Goal: Check status: Check status

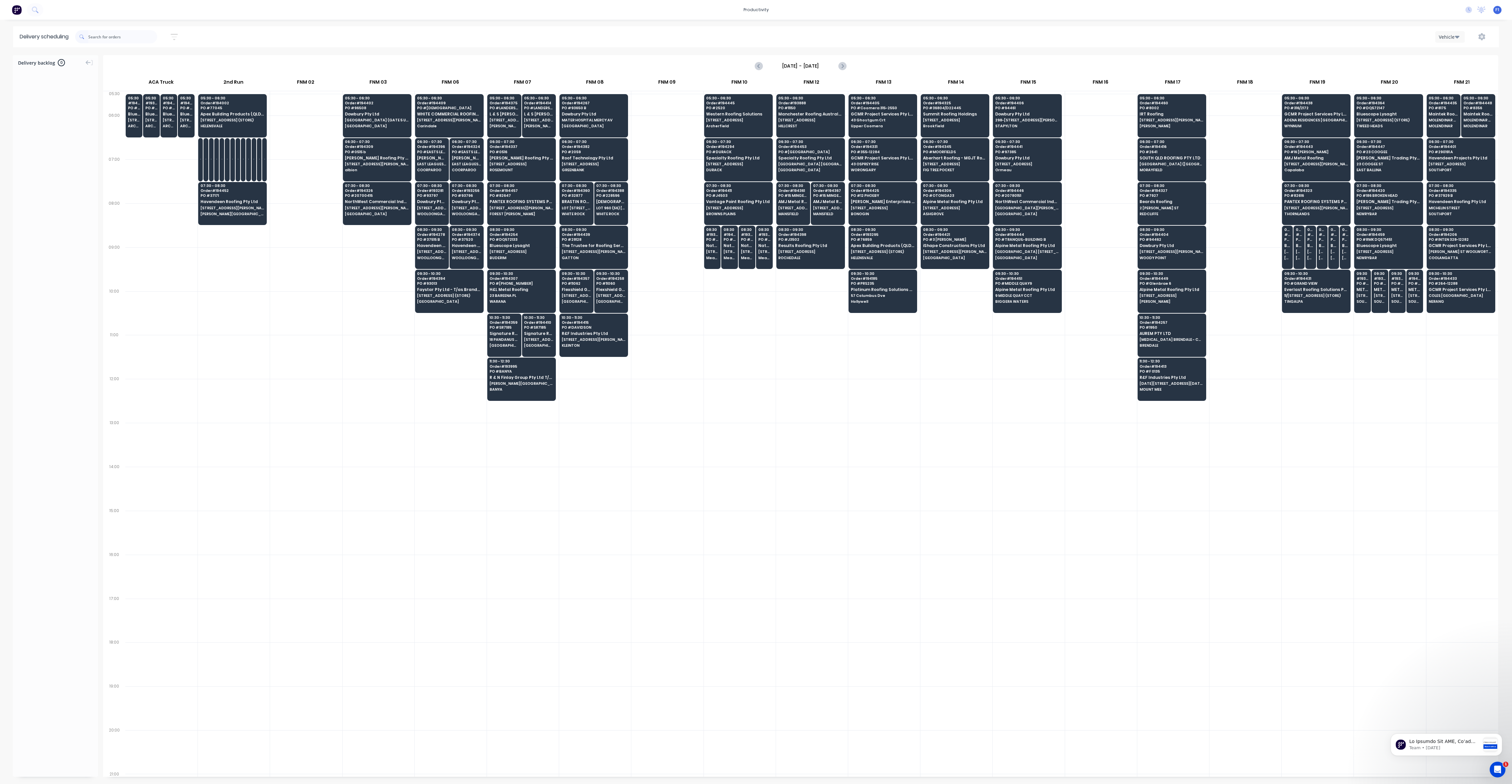
scroll to position [0, 1]
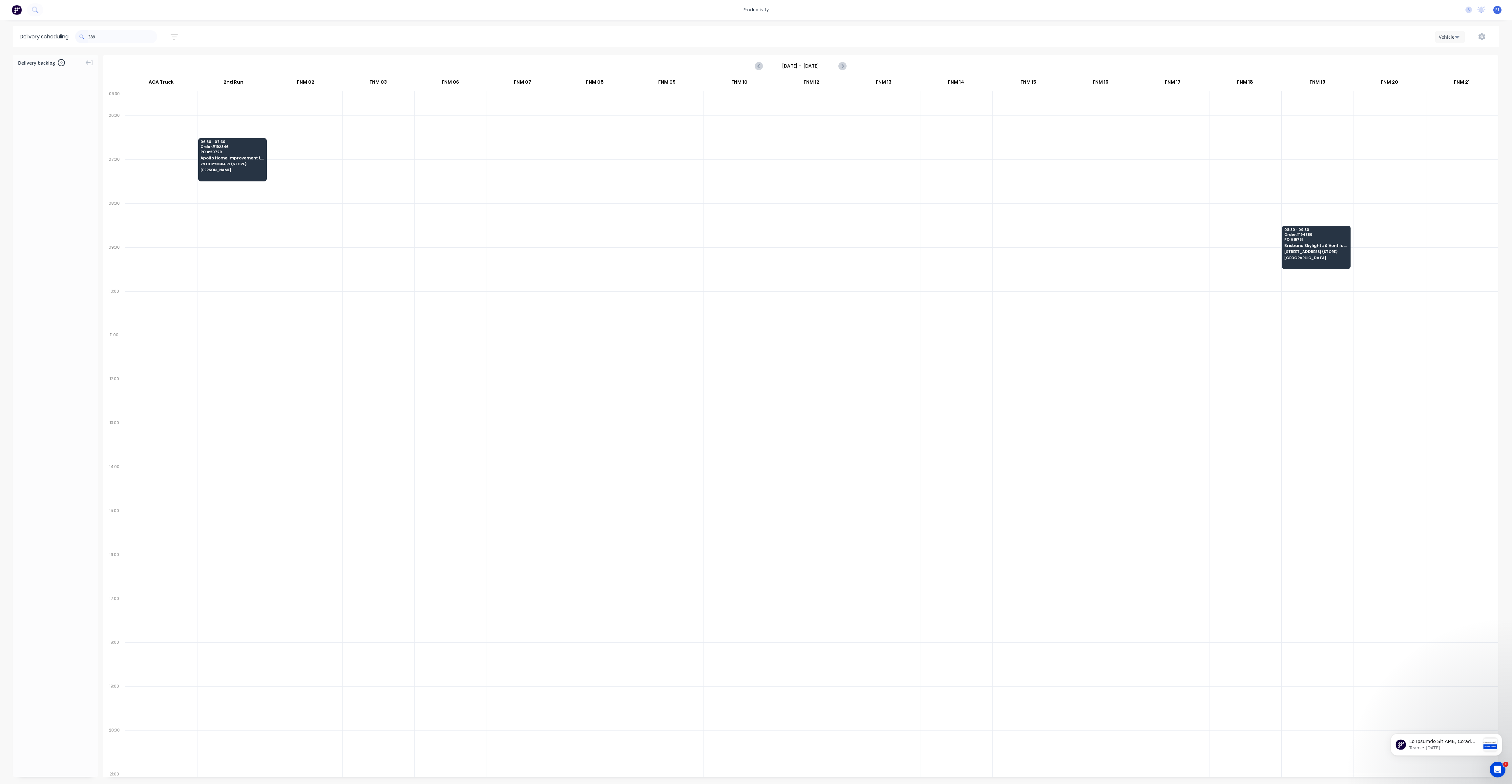
click at [90, 36] on input "389" at bounding box center [122, 36] width 69 height 13
type input "9"
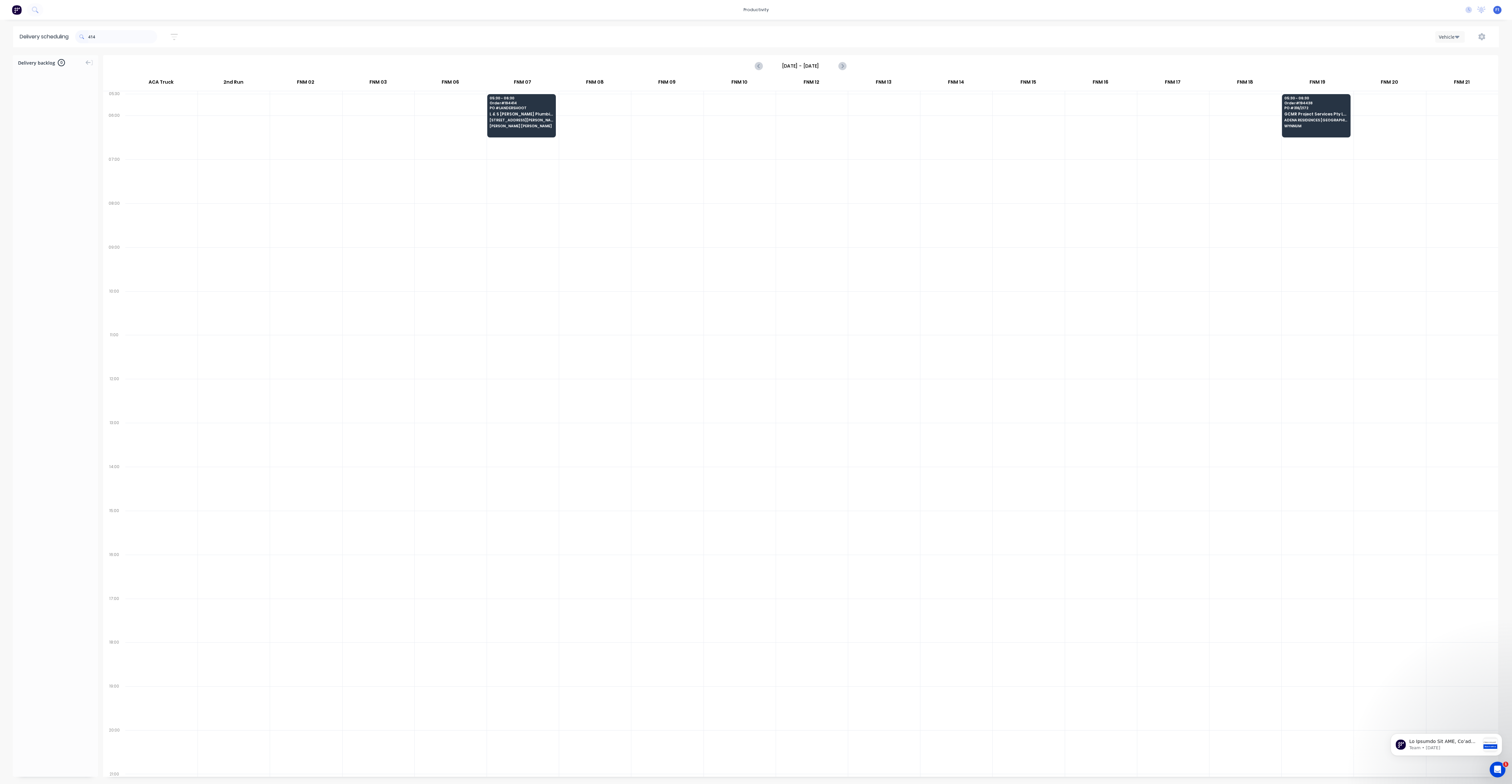
click at [90, 36] on input "414" at bounding box center [122, 36] width 69 height 13
type input "4"
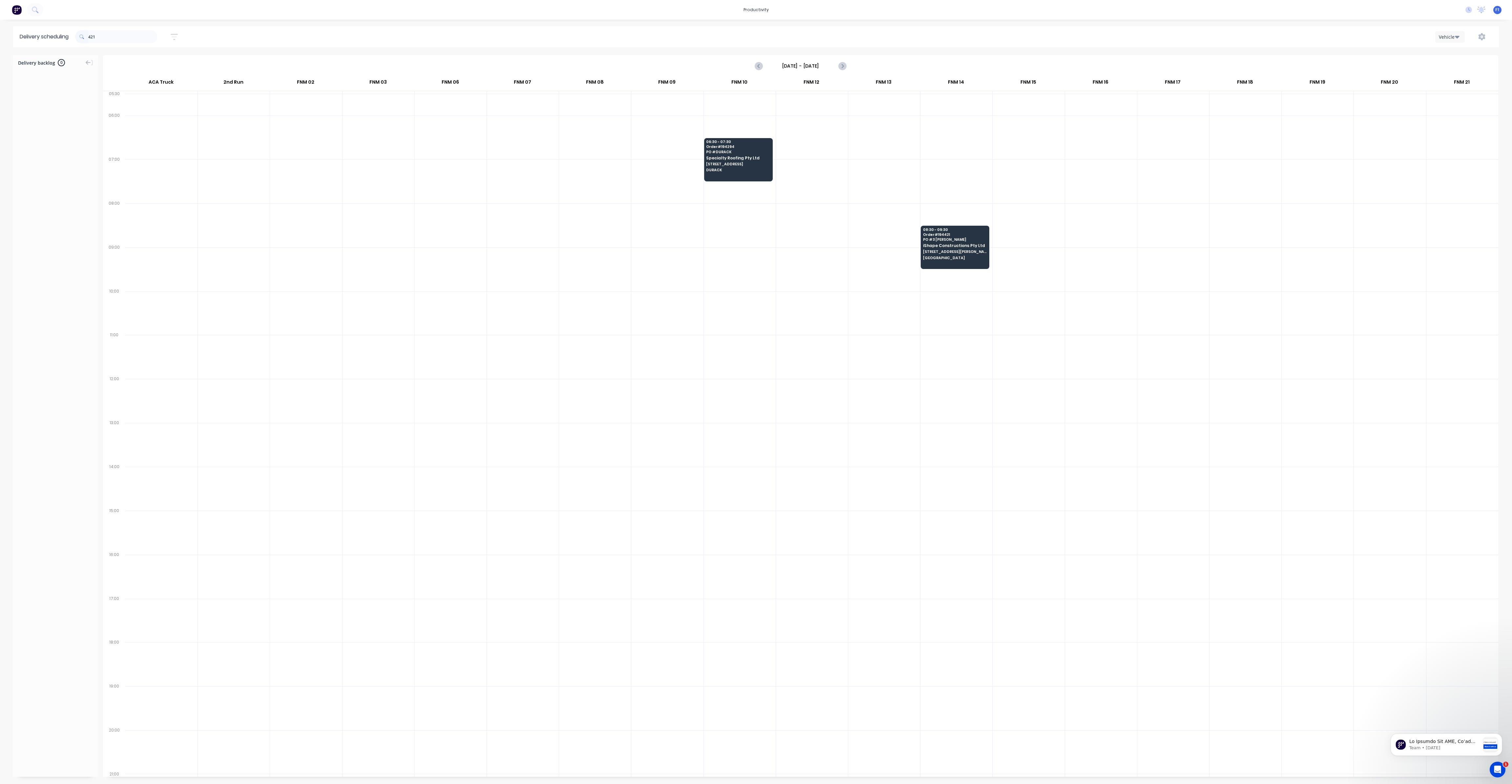
click at [91, 38] on input "421" at bounding box center [122, 36] width 69 height 13
type input "1"
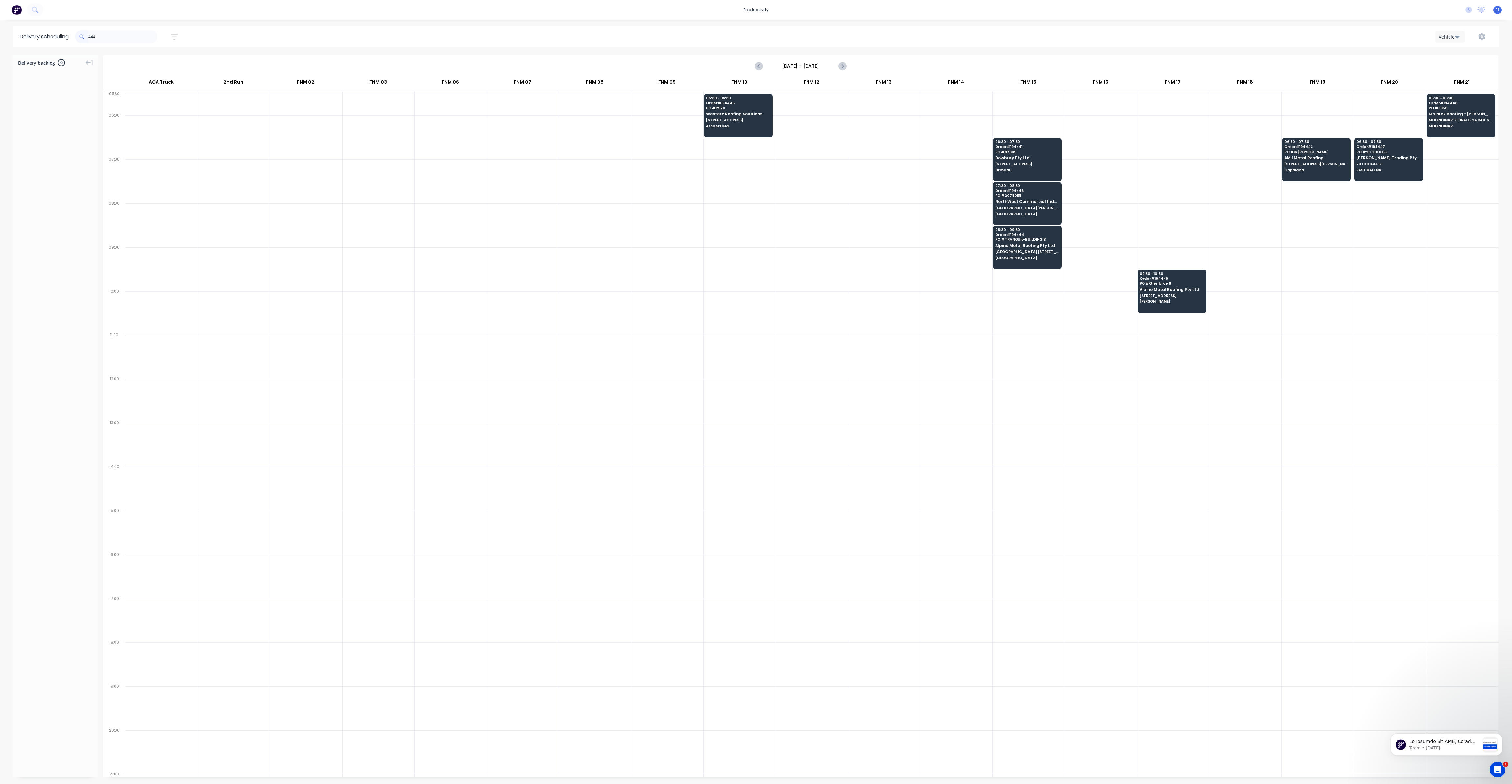
click at [91, 36] on input "444" at bounding box center [122, 36] width 69 height 13
type input "4"
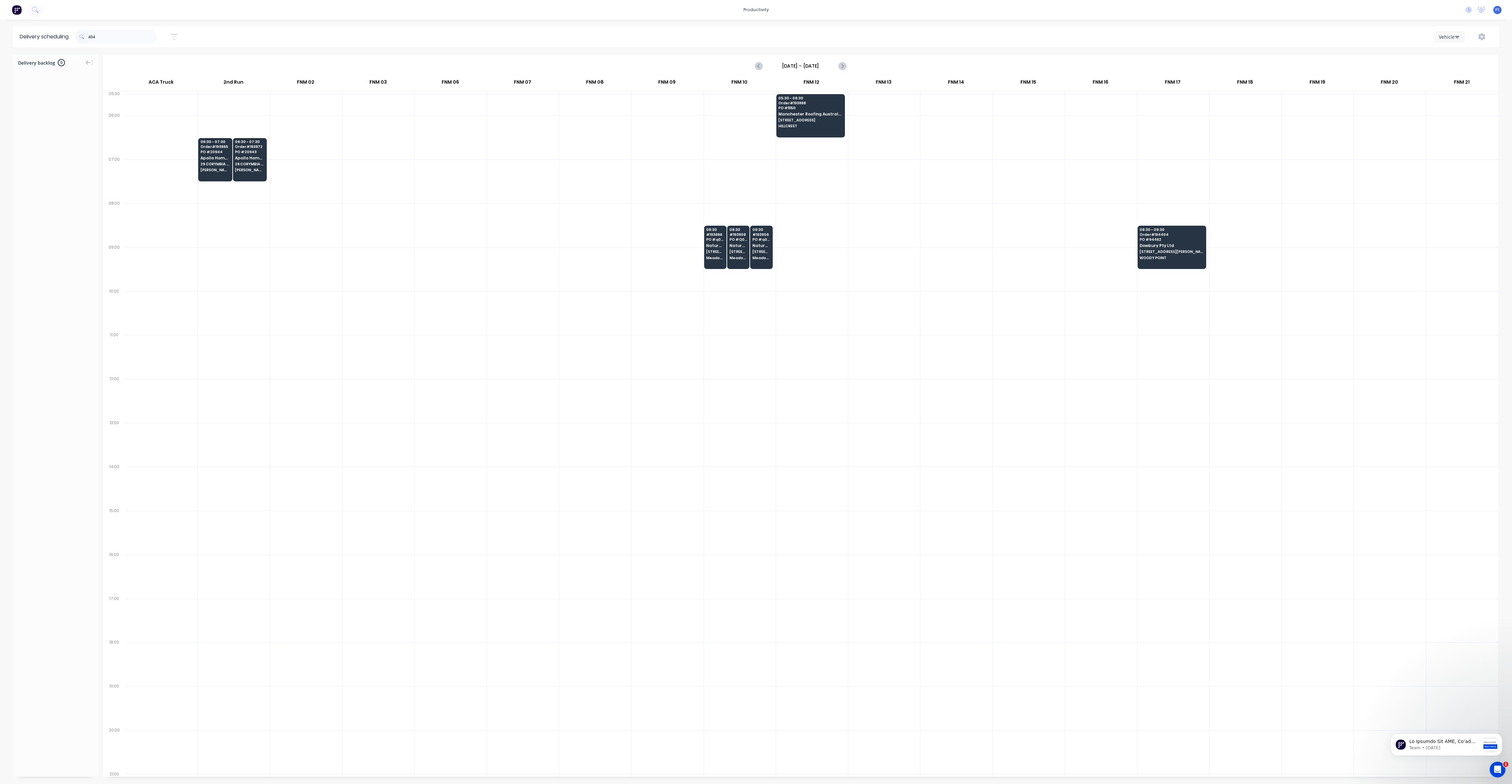
click at [90, 38] on input "404" at bounding box center [122, 36] width 69 height 13
type input "4"
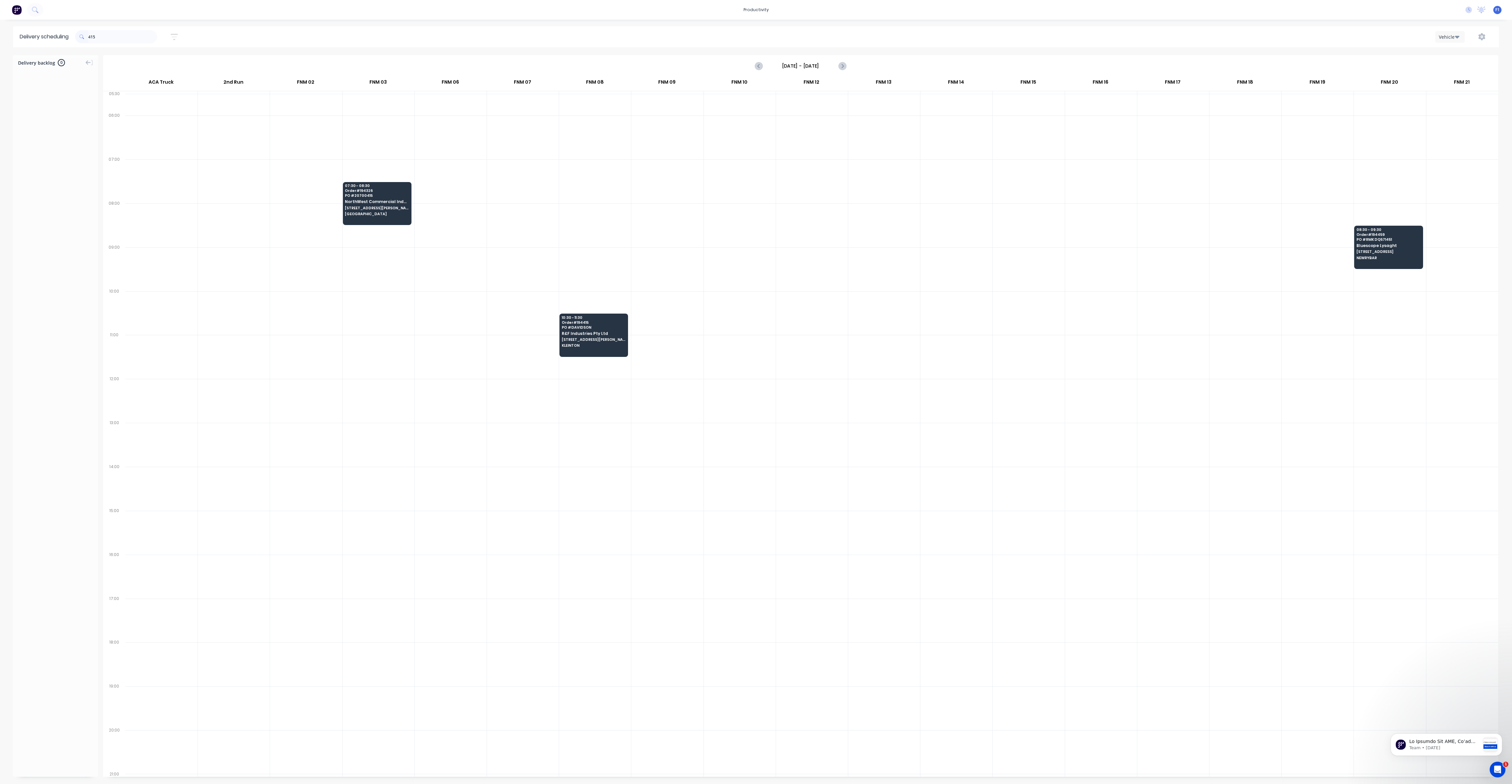
click at [90, 38] on input "415" at bounding box center [122, 36] width 69 height 13
type input "5"
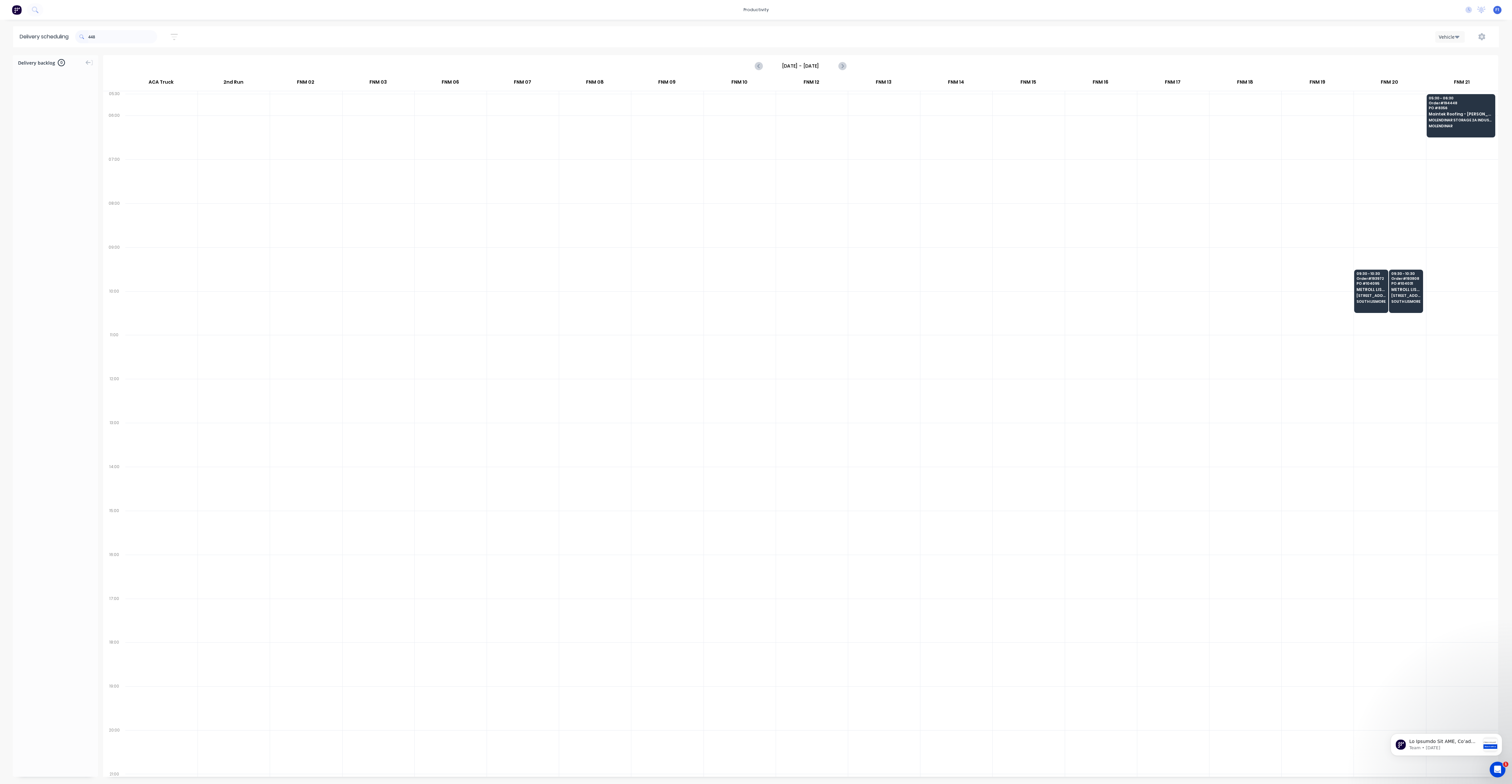
click at [91, 38] on input "448" at bounding box center [122, 36] width 69 height 13
type input "8"
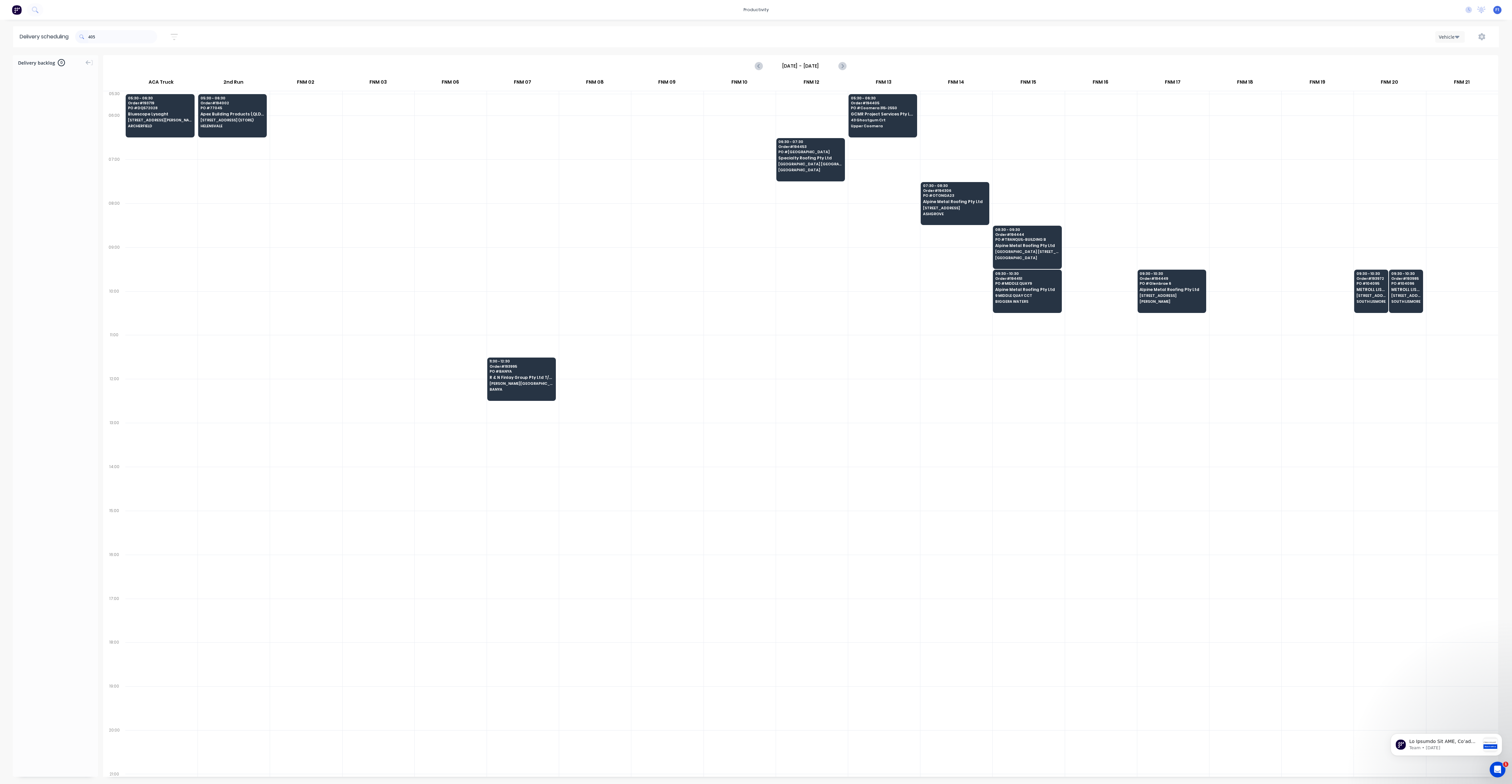
click at [91, 38] on input "405" at bounding box center [122, 36] width 69 height 13
type input "5"
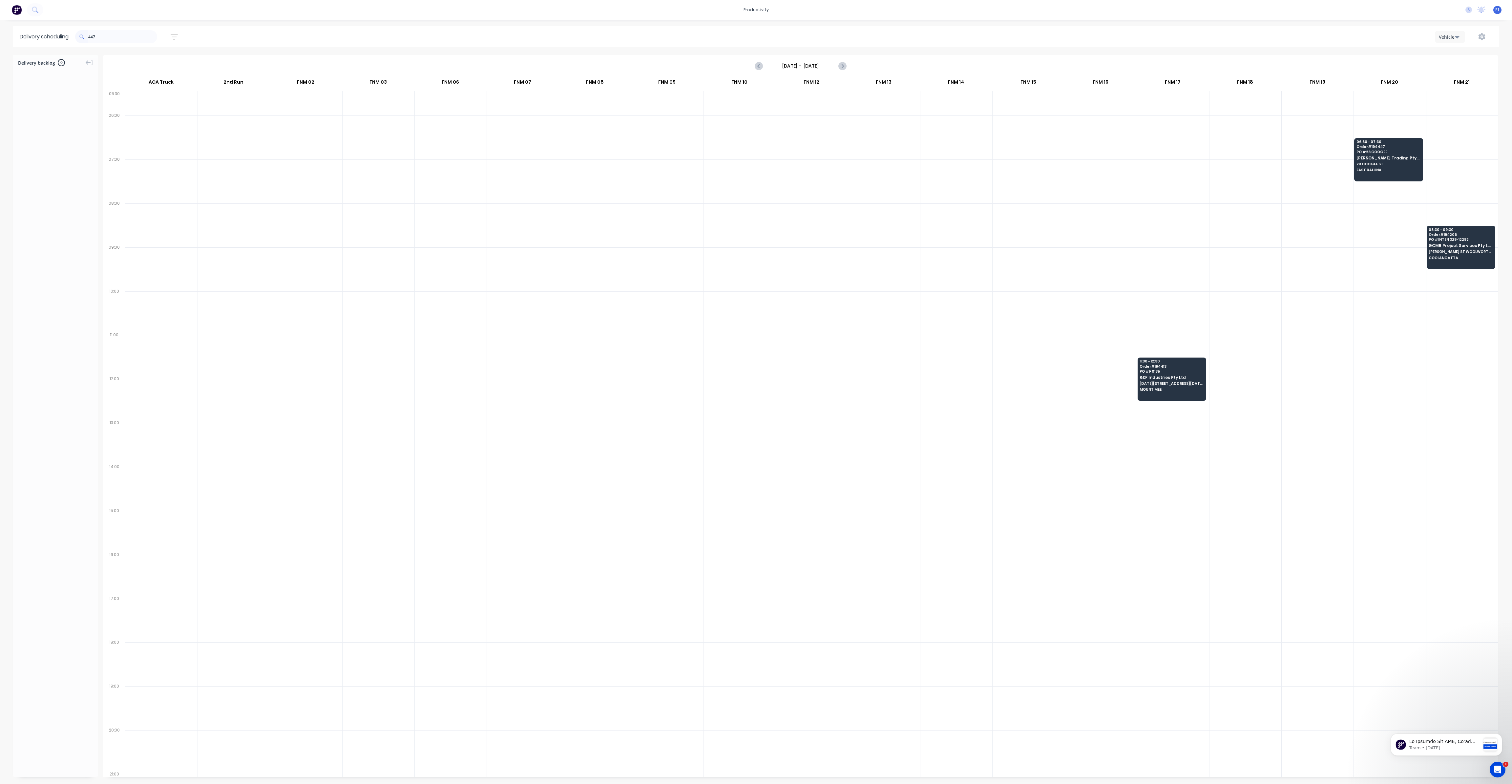
click at [91, 40] on input "447" at bounding box center [122, 36] width 69 height 13
type input "7"
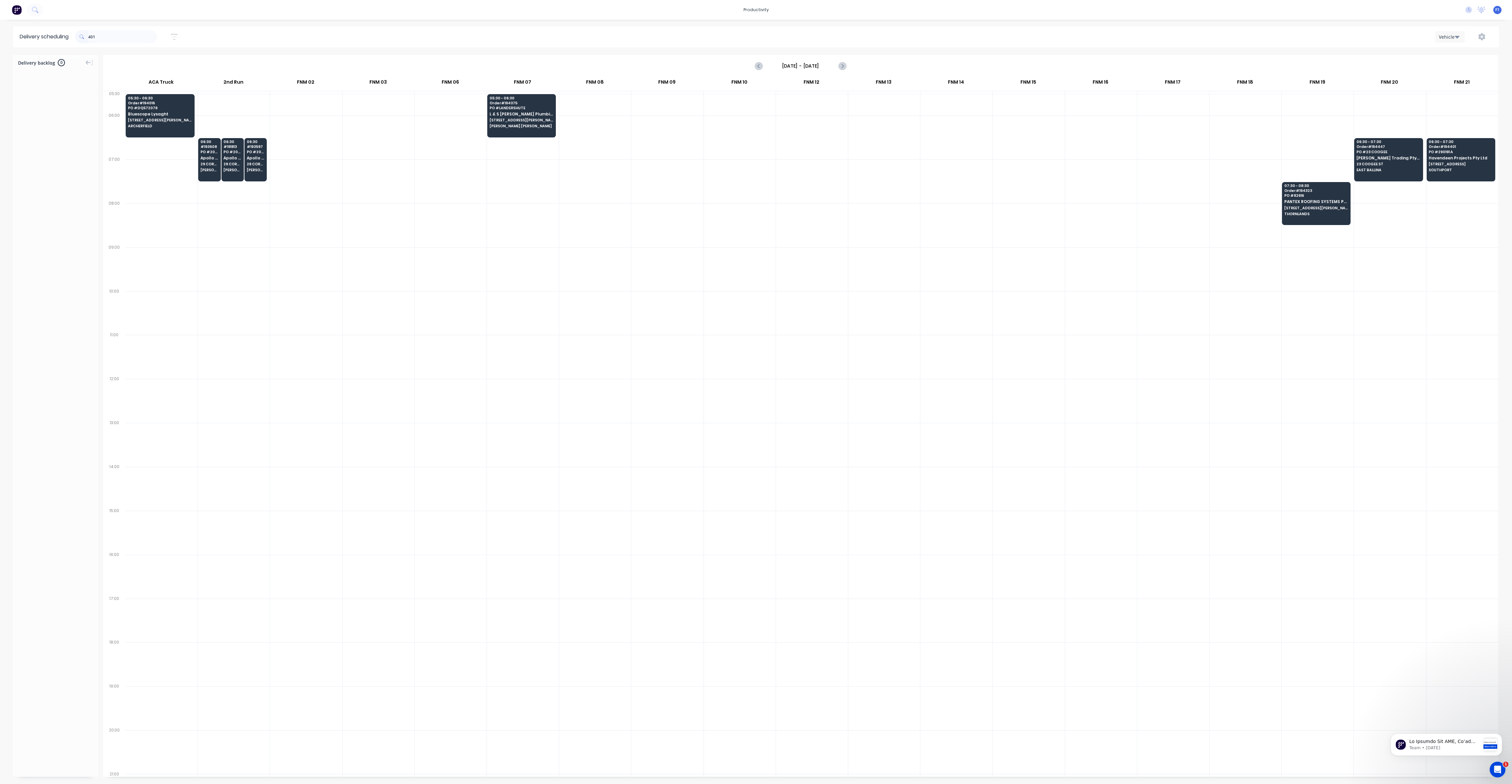
click at [90, 37] on input "401" at bounding box center [122, 36] width 69 height 13
type input "1"
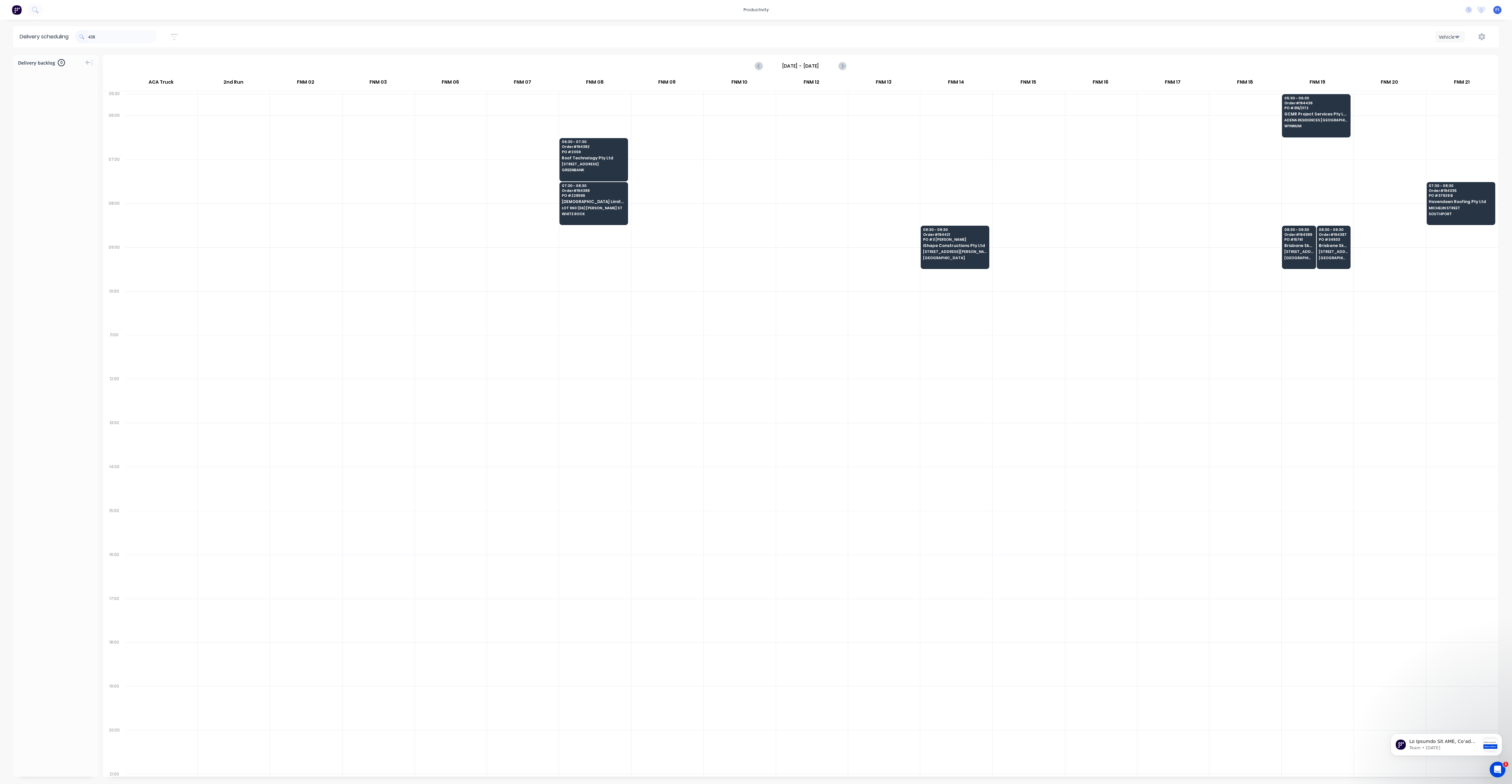
click at [90, 40] on input "438" at bounding box center [122, 36] width 69 height 13
type input "8"
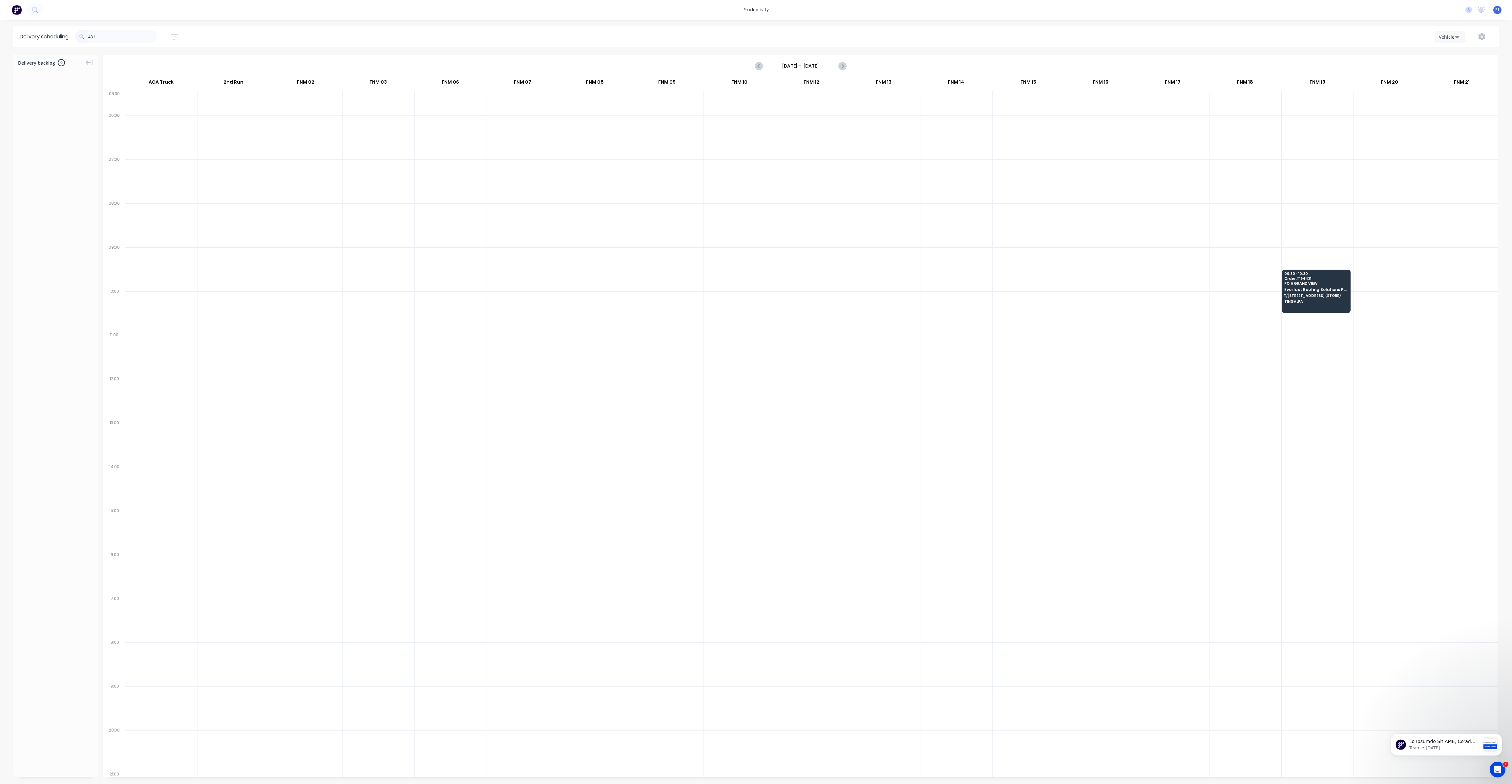
click at [90, 36] on input "431" at bounding box center [122, 36] width 69 height 13
type input "1"
click at [91, 38] on input "449" at bounding box center [122, 36] width 69 height 13
type input "9"
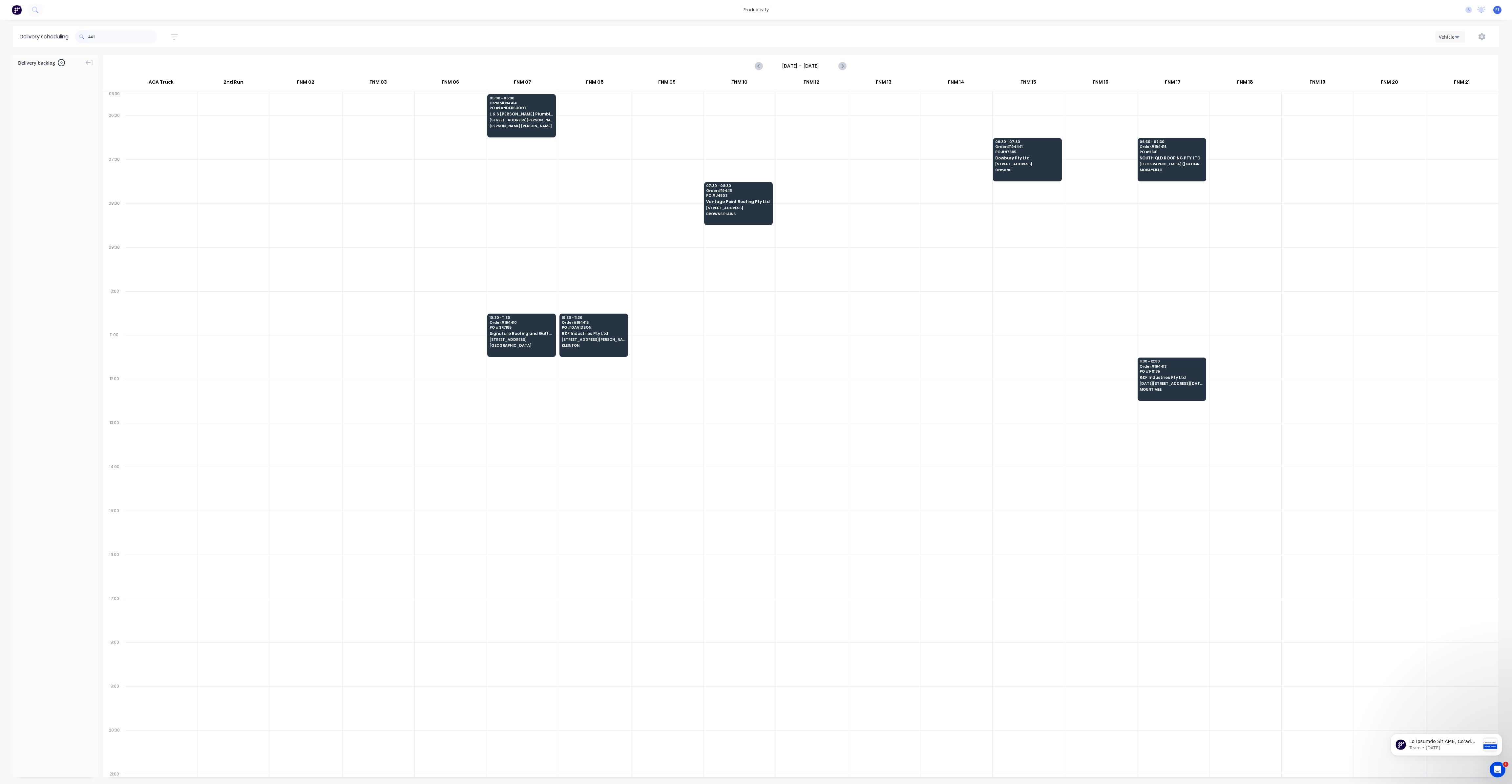
click at [90, 37] on input "441" at bounding box center [122, 36] width 69 height 13
type input "1"
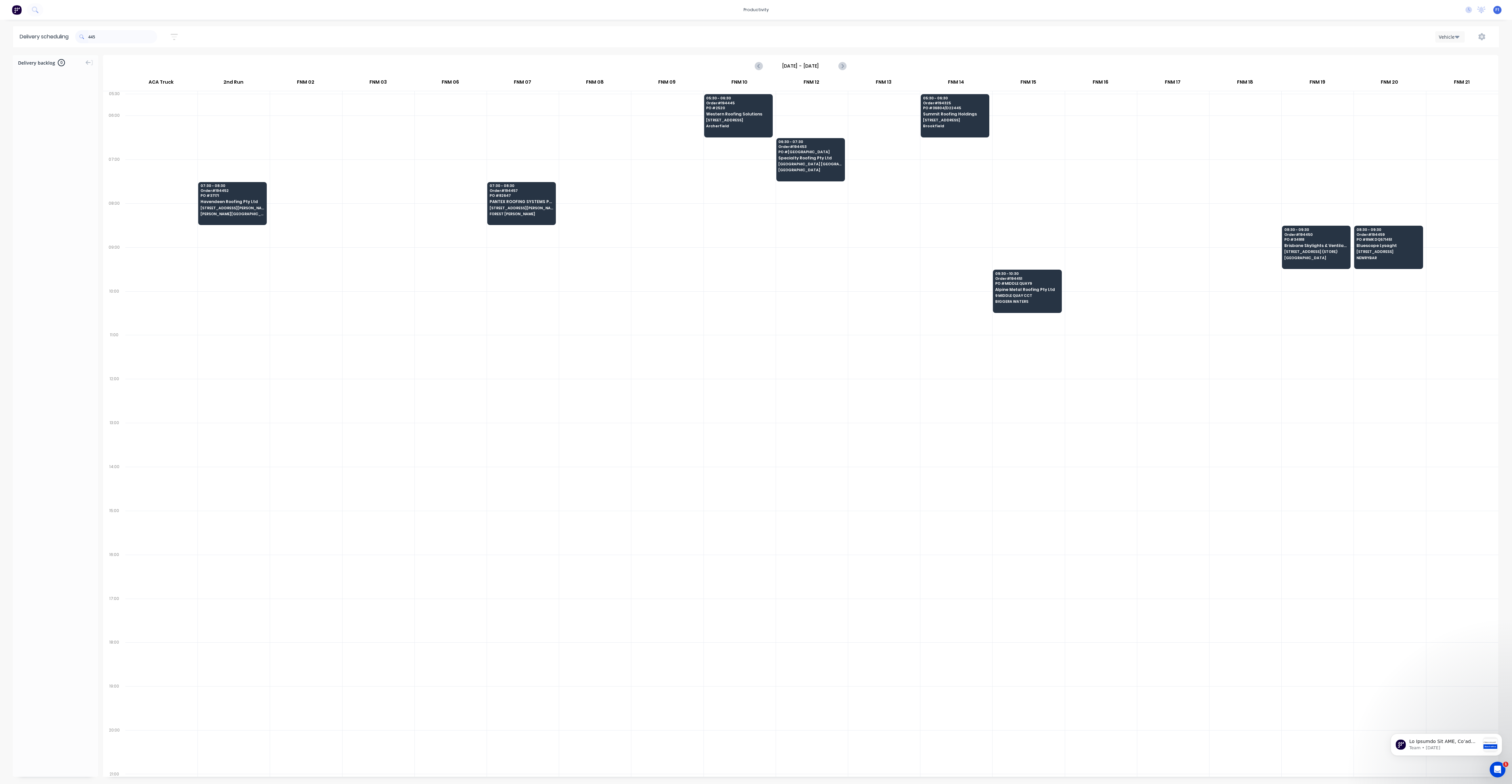
click at [92, 40] on input "445" at bounding box center [122, 36] width 69 height 13
click at [91, 36] on input "445" at bounding box center [122, 36] width 69 height 13
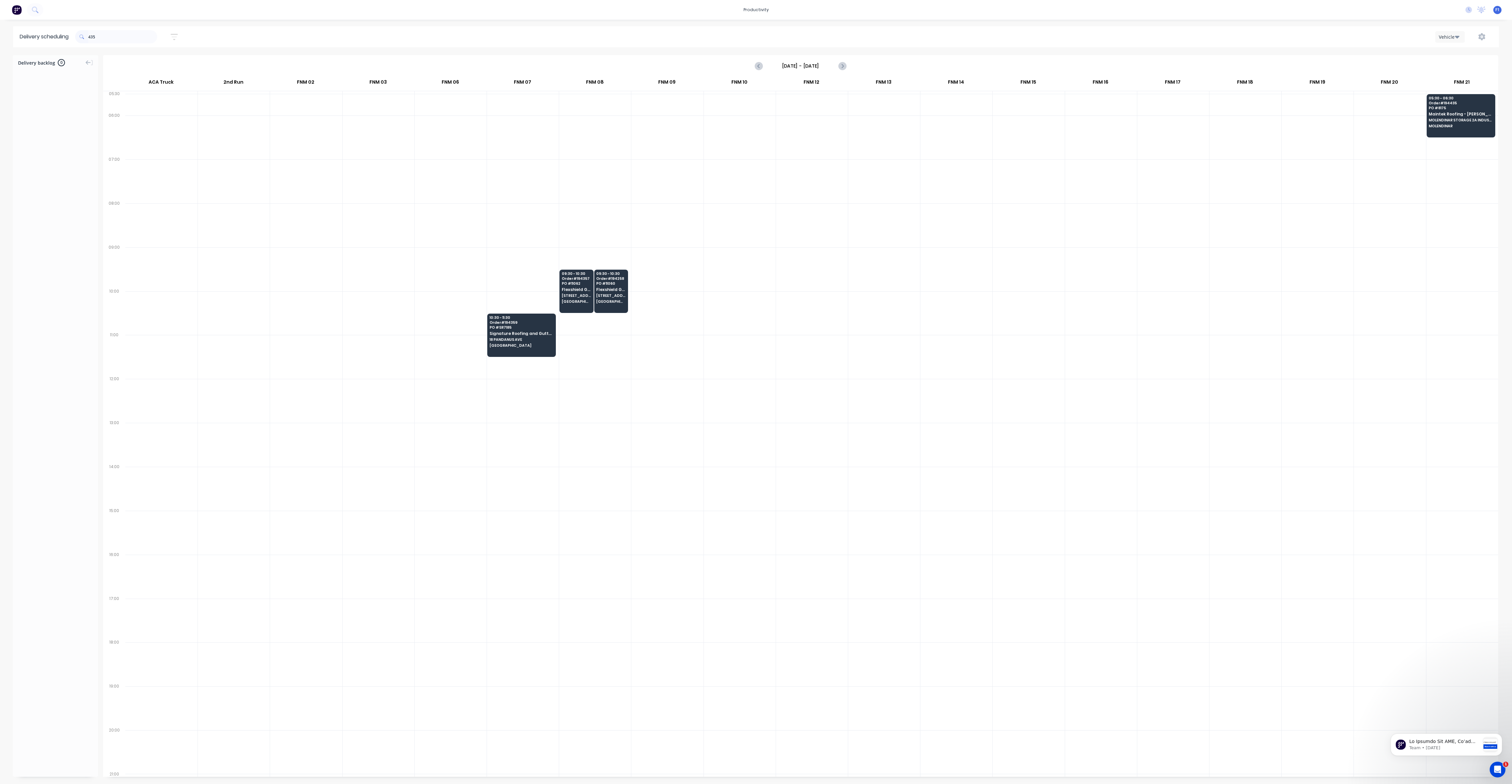
click at [90, 37] on input "435" at bounding box center [122, 36] width 69 height 13
type input "5"
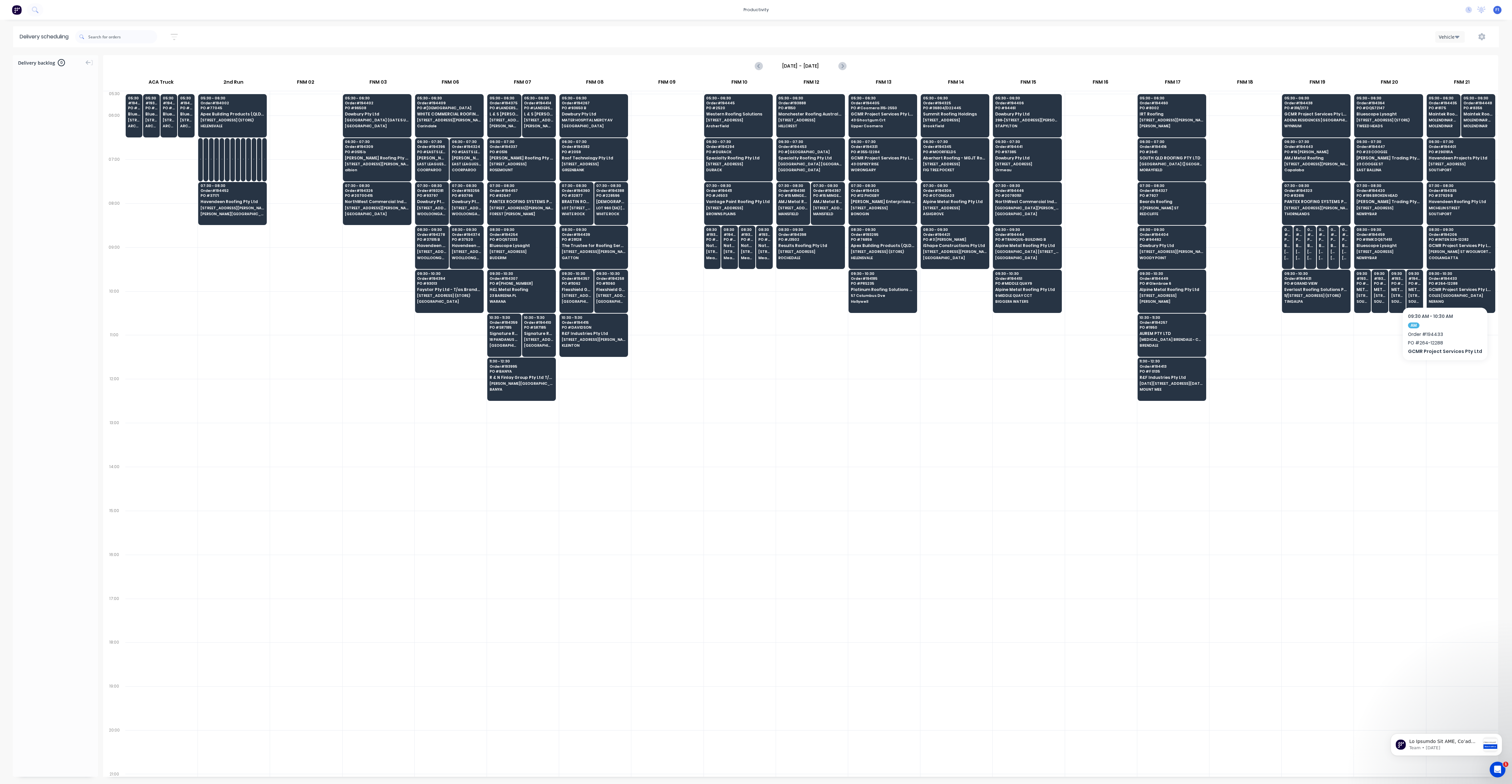
click at [1444, 290] on div "09:30 - 10:30 Order # 194433 PO # 264-12288 GCMR Project Services Pty Ltd [GEOG…" at bounding box center [1461, 288] width 68 height 37
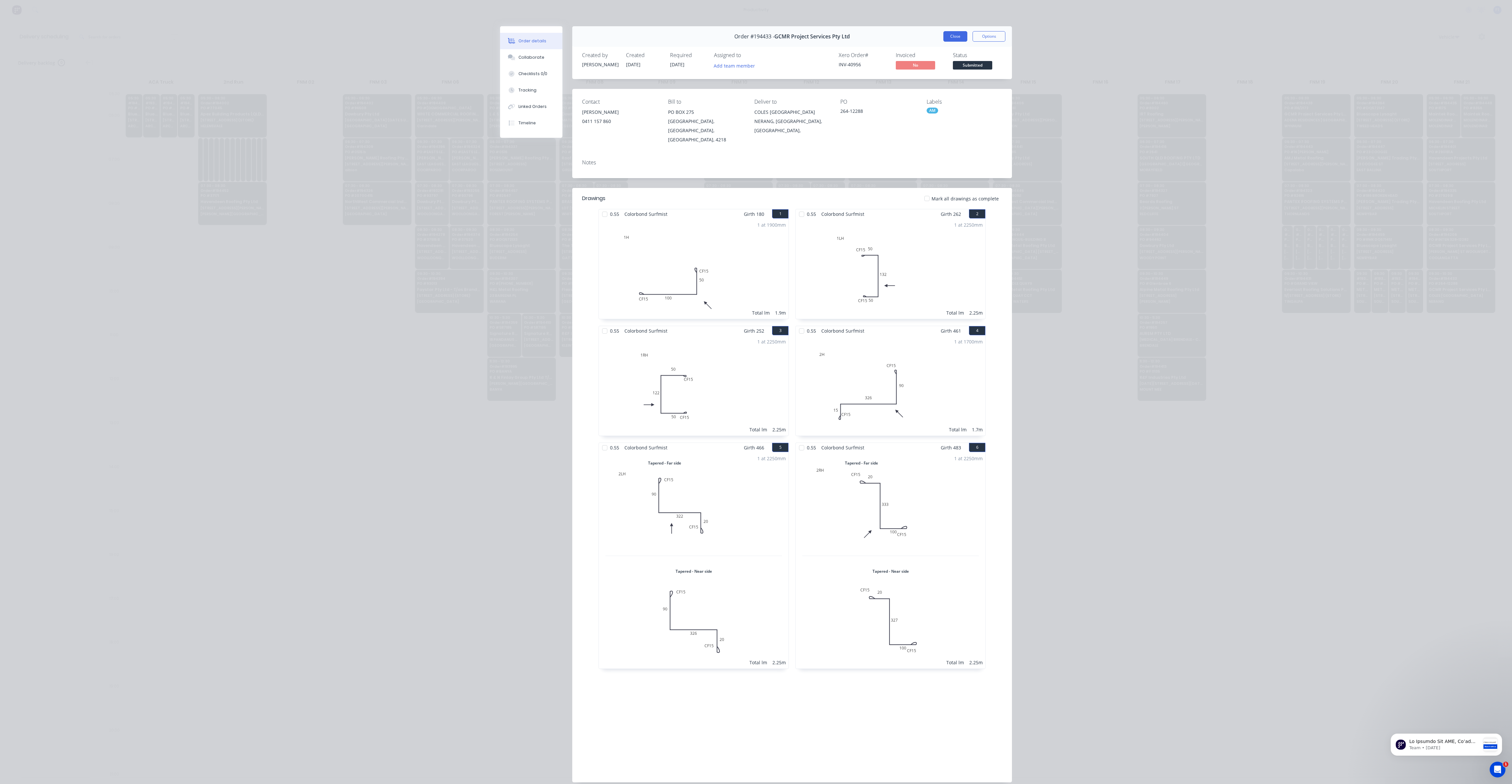
click at [953, 33] on button "Close" at bounding box center [955, 36] width 24 height 11
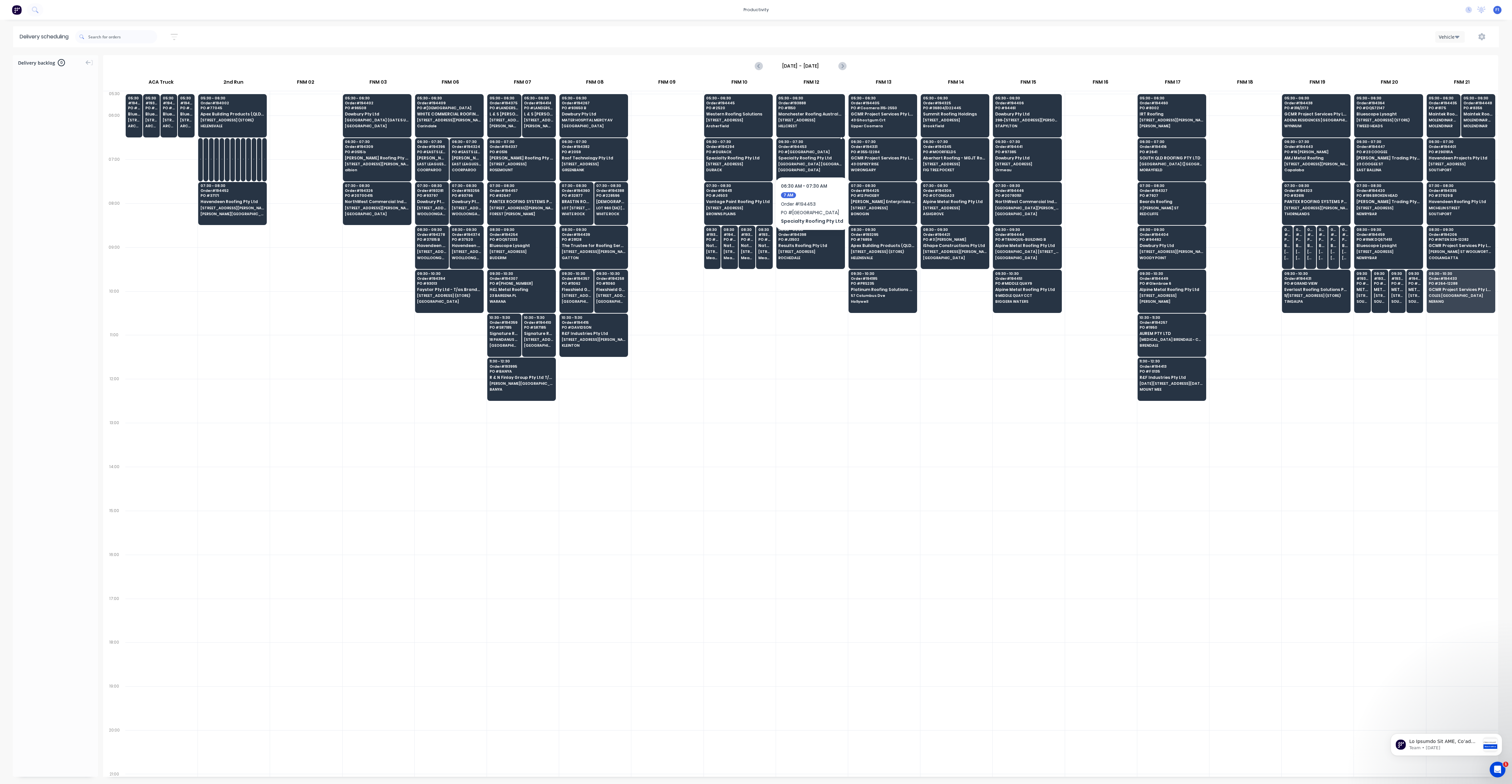
click at [811, 154] on div "06:30 - 07:30 Order # 194453 PO # KINGSTON COLLEGE Specialty Roofing Pty Ltd [G…" at bounding box center [811, 156] width 68 height 37
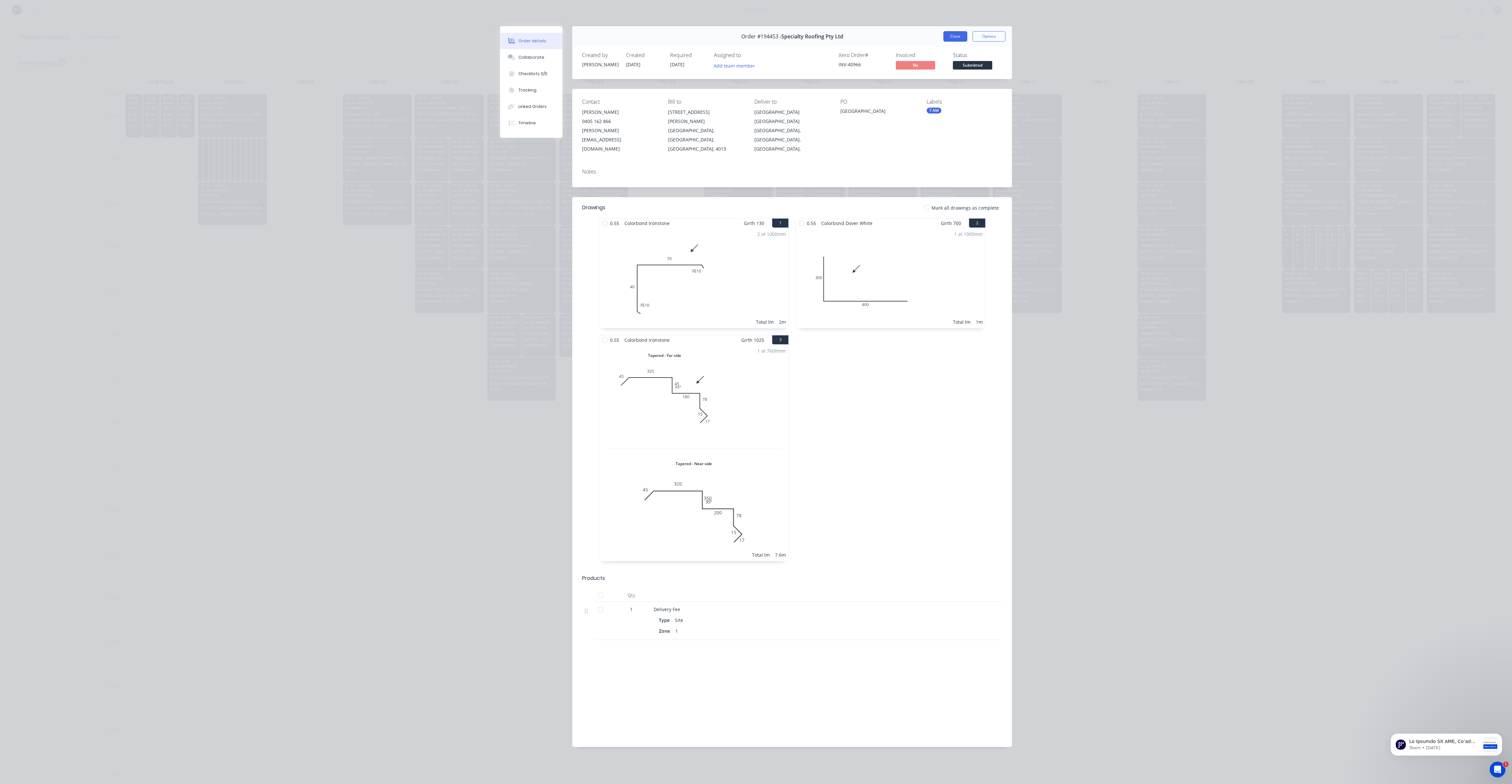
click at [963, 39] on button "Close" at bounding box center [955, 36] width 24 height 11
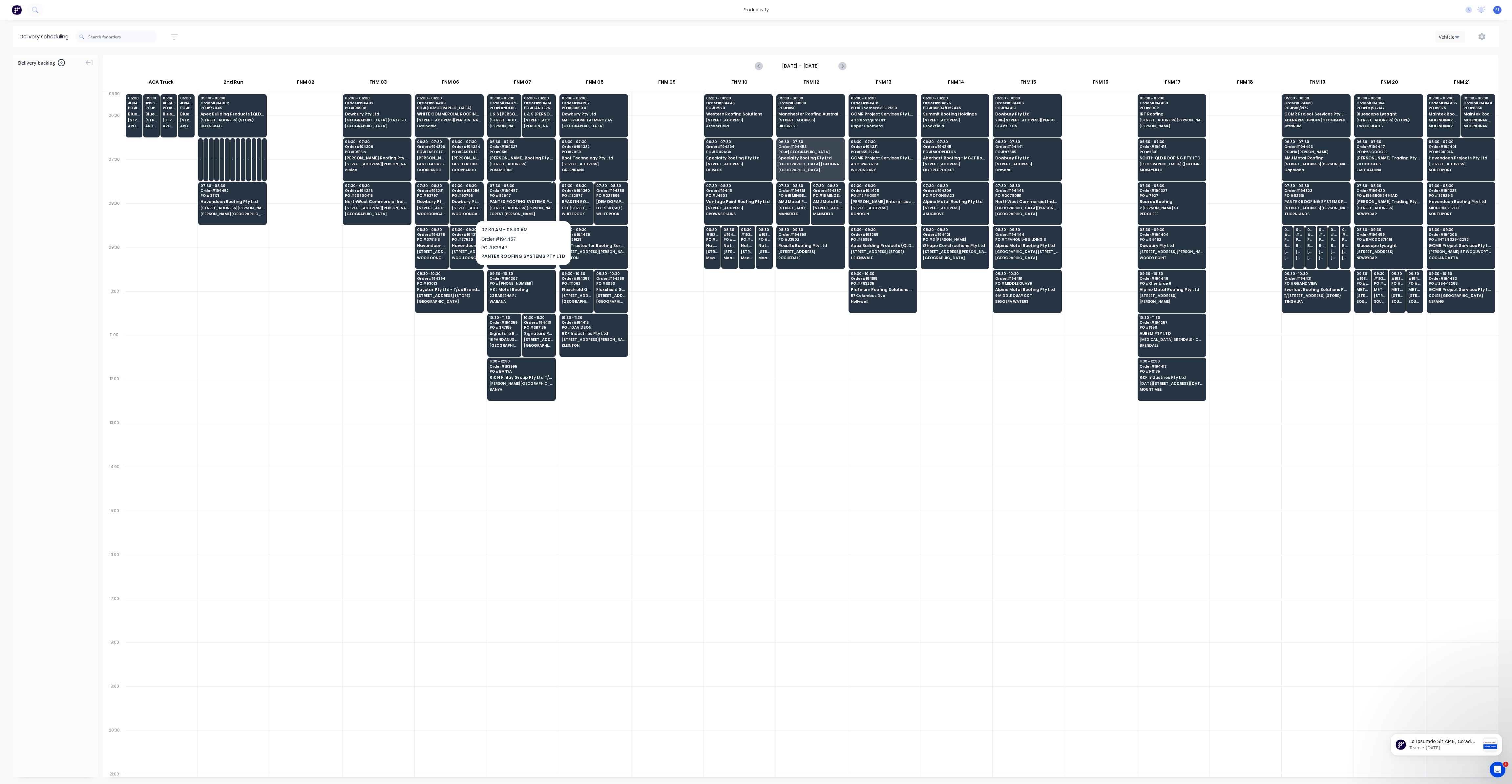
click at [518, 204] on div "07:30 - 08:30 Order # 194457 PO # 82647 PANTEX ROOFING SYSTEMS PTY LTD [STREET_…" at bounding box center [522, 200] width 68 height 37
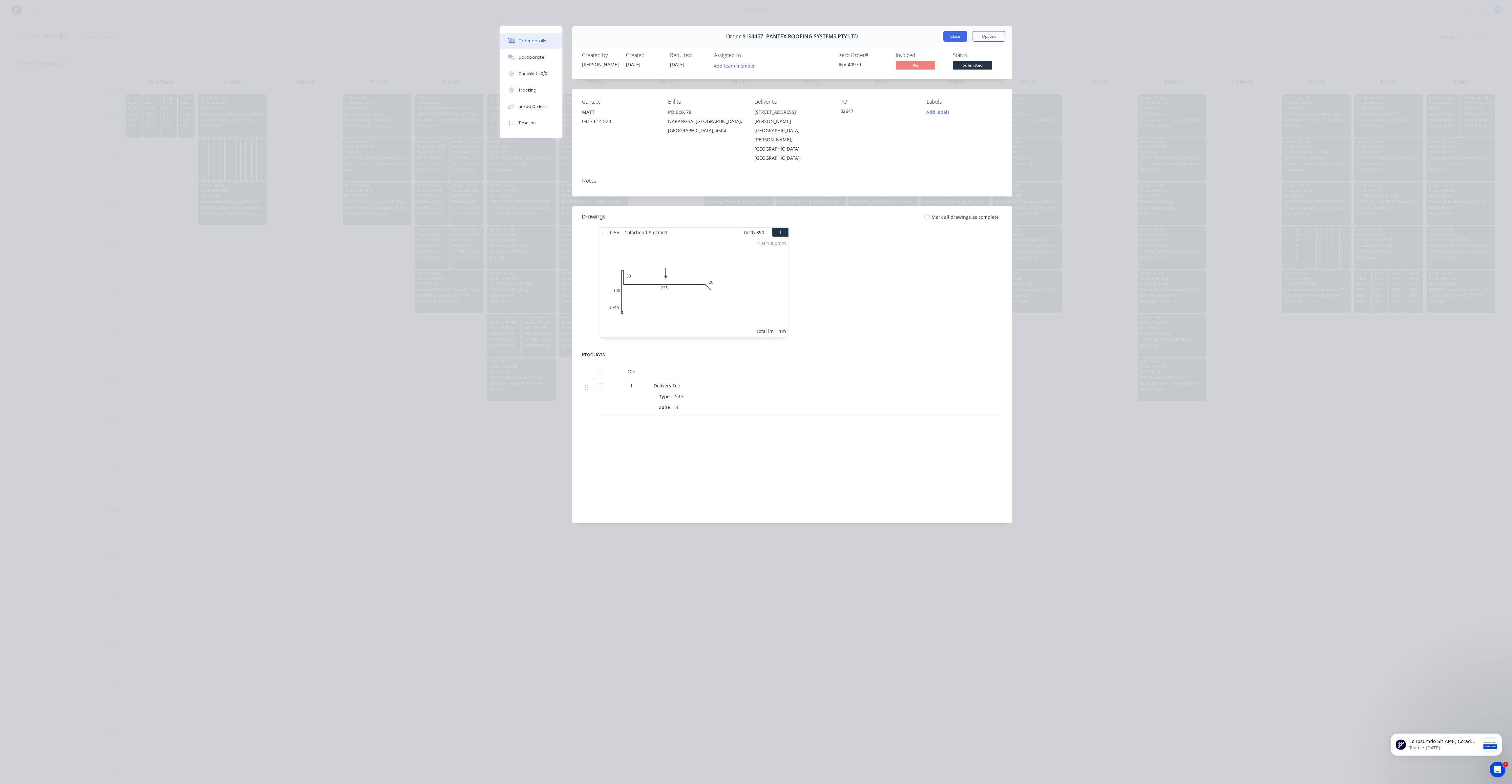
click at [954, 39] on button "Close" at bounding box center [955, 36] width 24 height 11
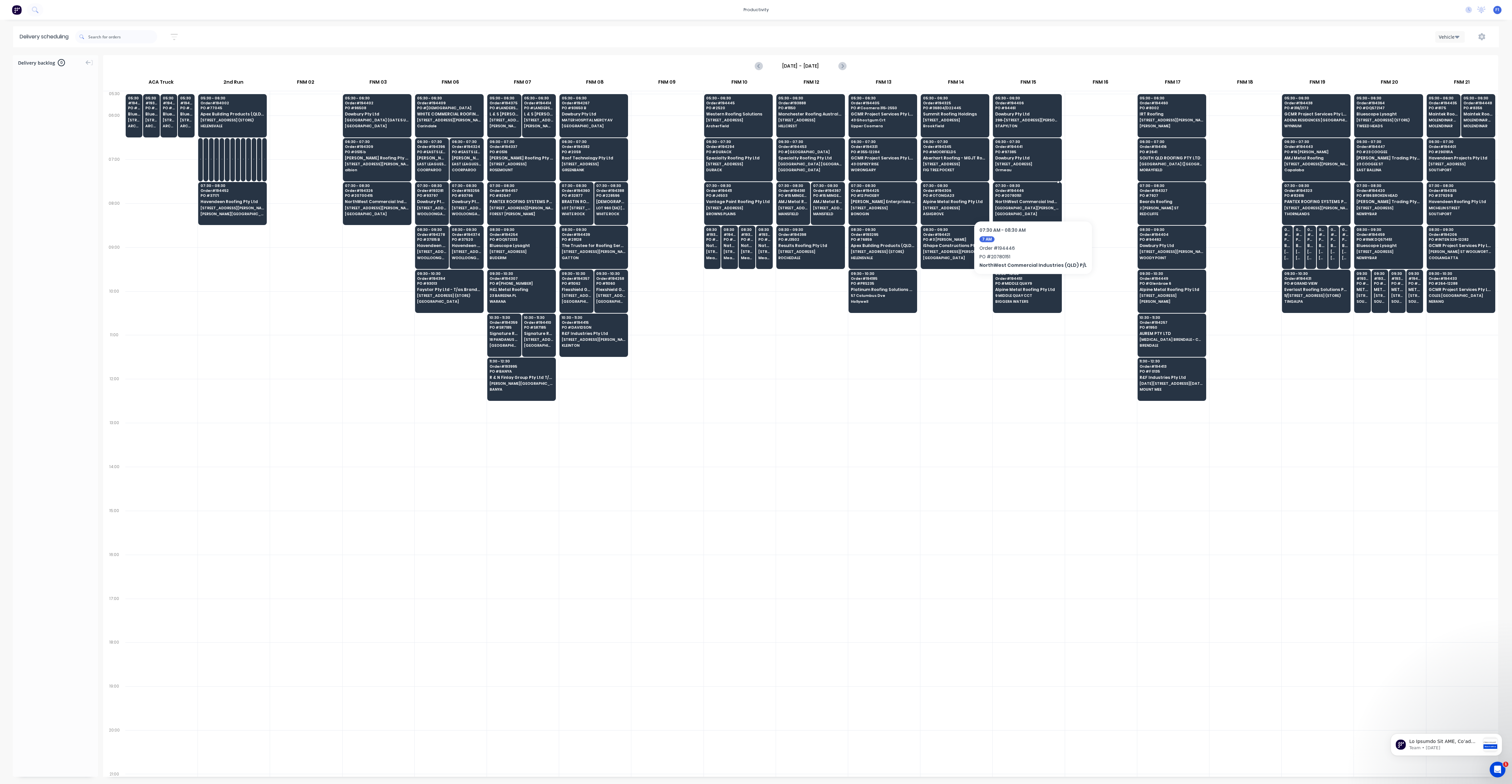
click at [1030, 201] on span "NorthWest Commercial Industries (QLD) P/L" at bounding box center [1027, 201] width 63 height 4
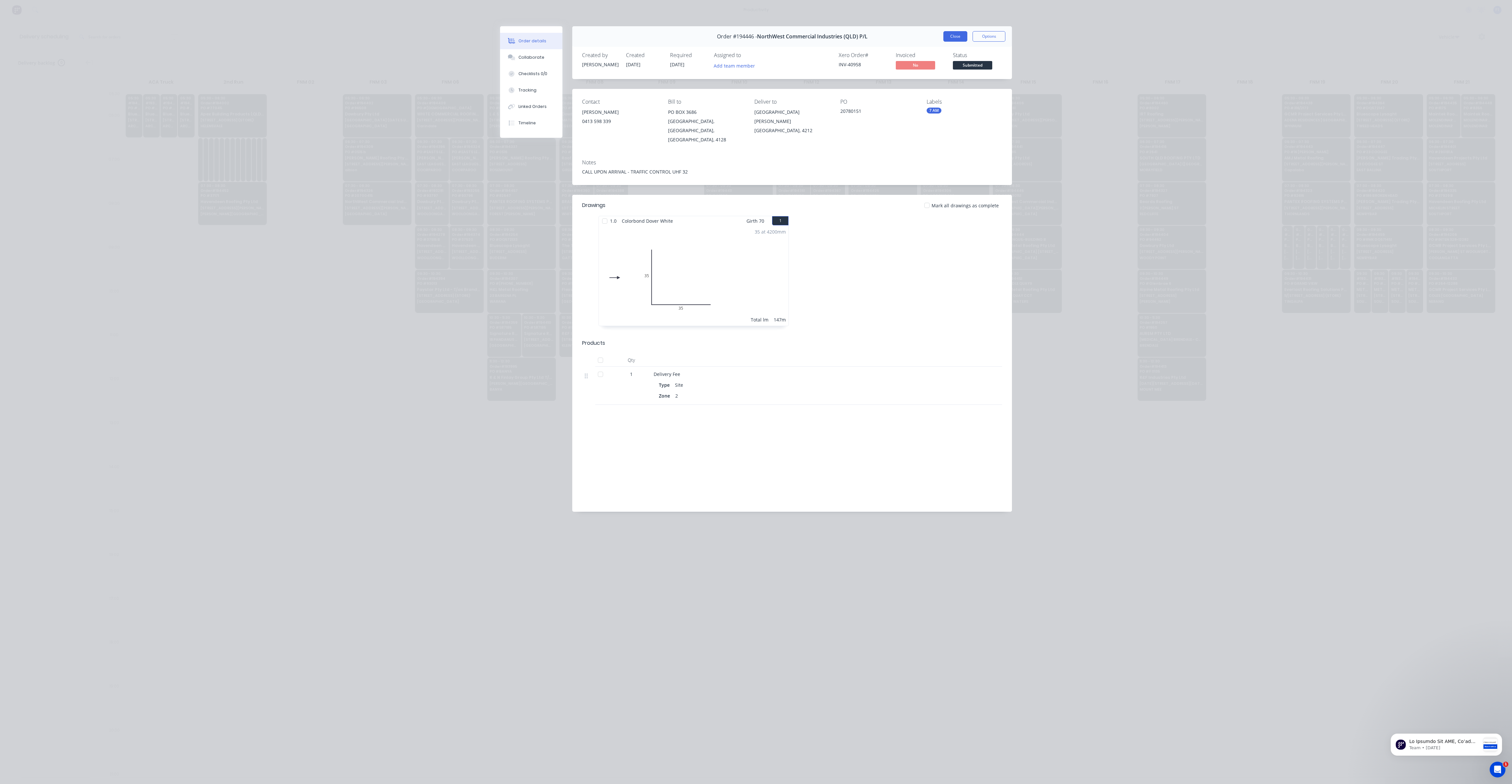
click at [959, 39] on button "Close" at bounding box center [955, 36] width 24 height 11
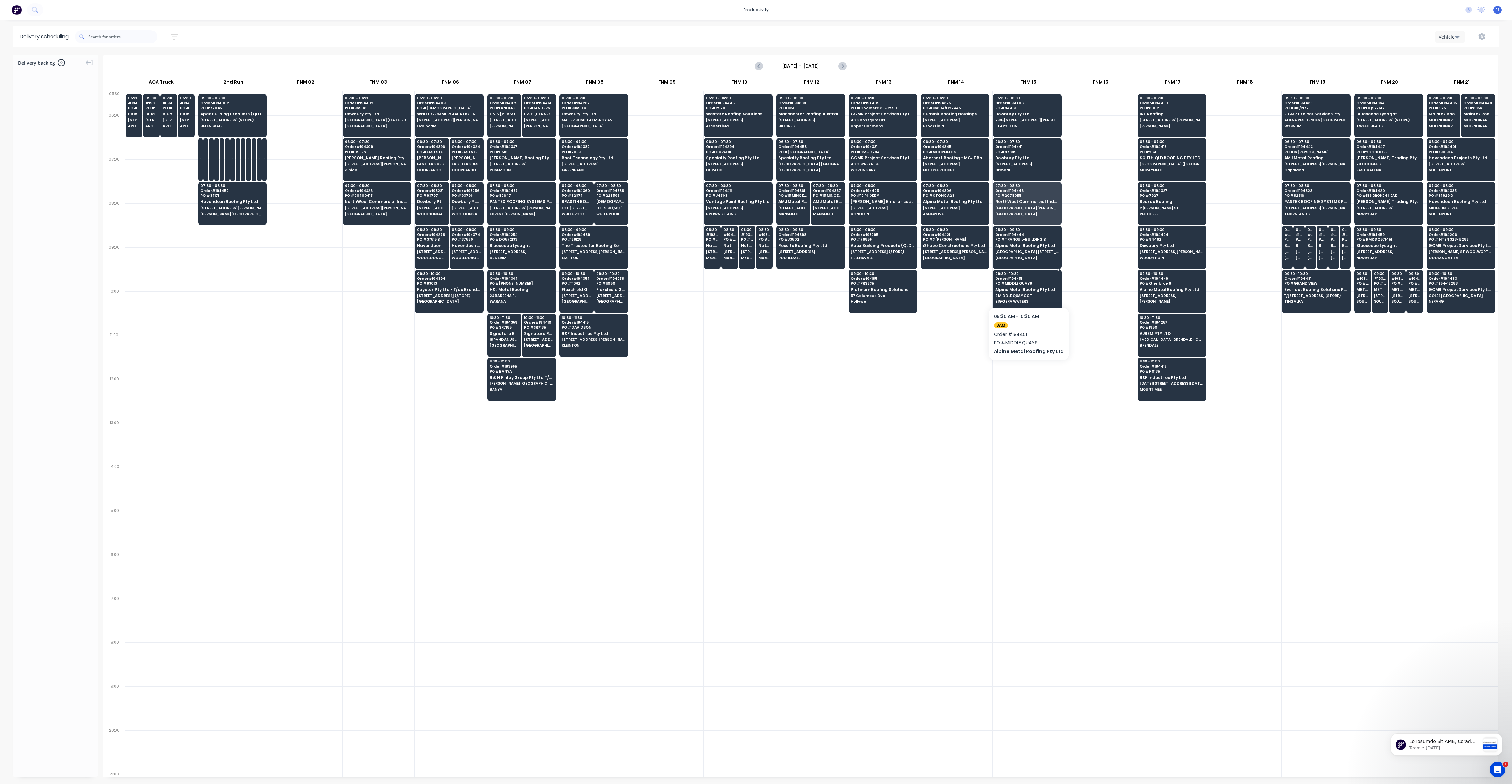
click at [1025, 291] on div "09:30 - 10:30 Order # 194451 PO # MIDDLE QUAY9 Alpine Metal Roofing Pty Ltd 9 M…" at bounding box center [1027, 288] width 68 height 37
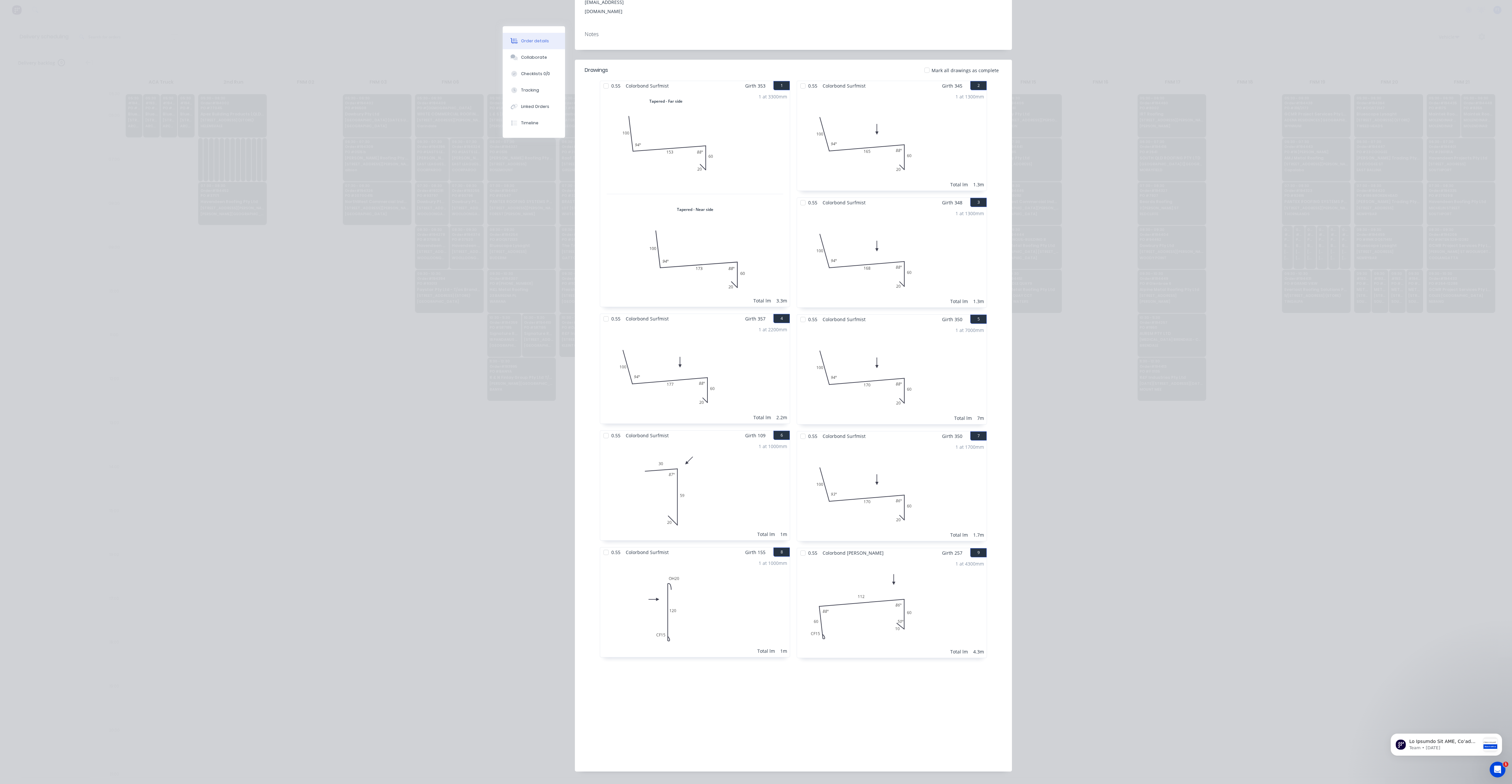
scroll to position [0, 0]
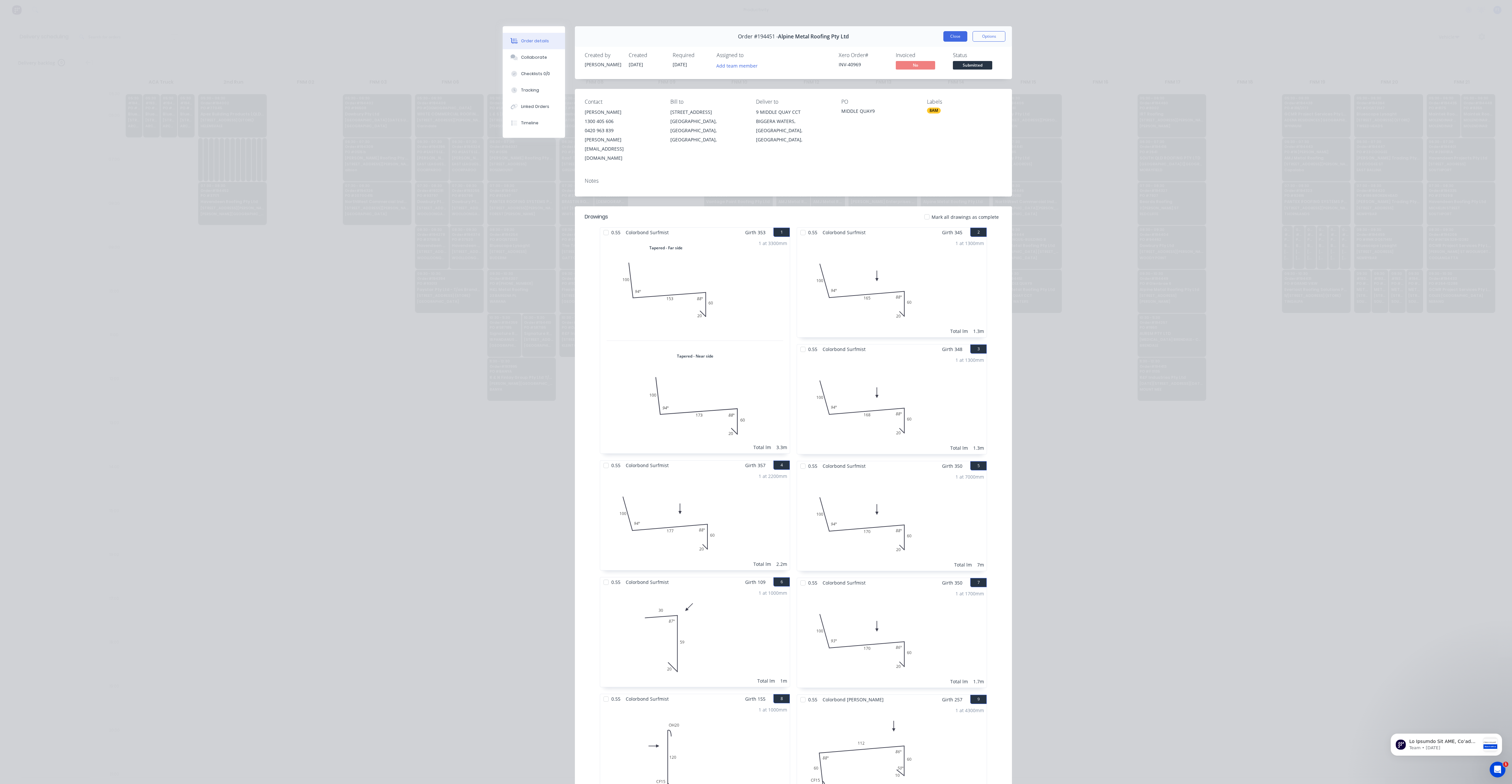
click at [952, 40] on button "Close" at bounding box center [955, 36] width 24 height 11
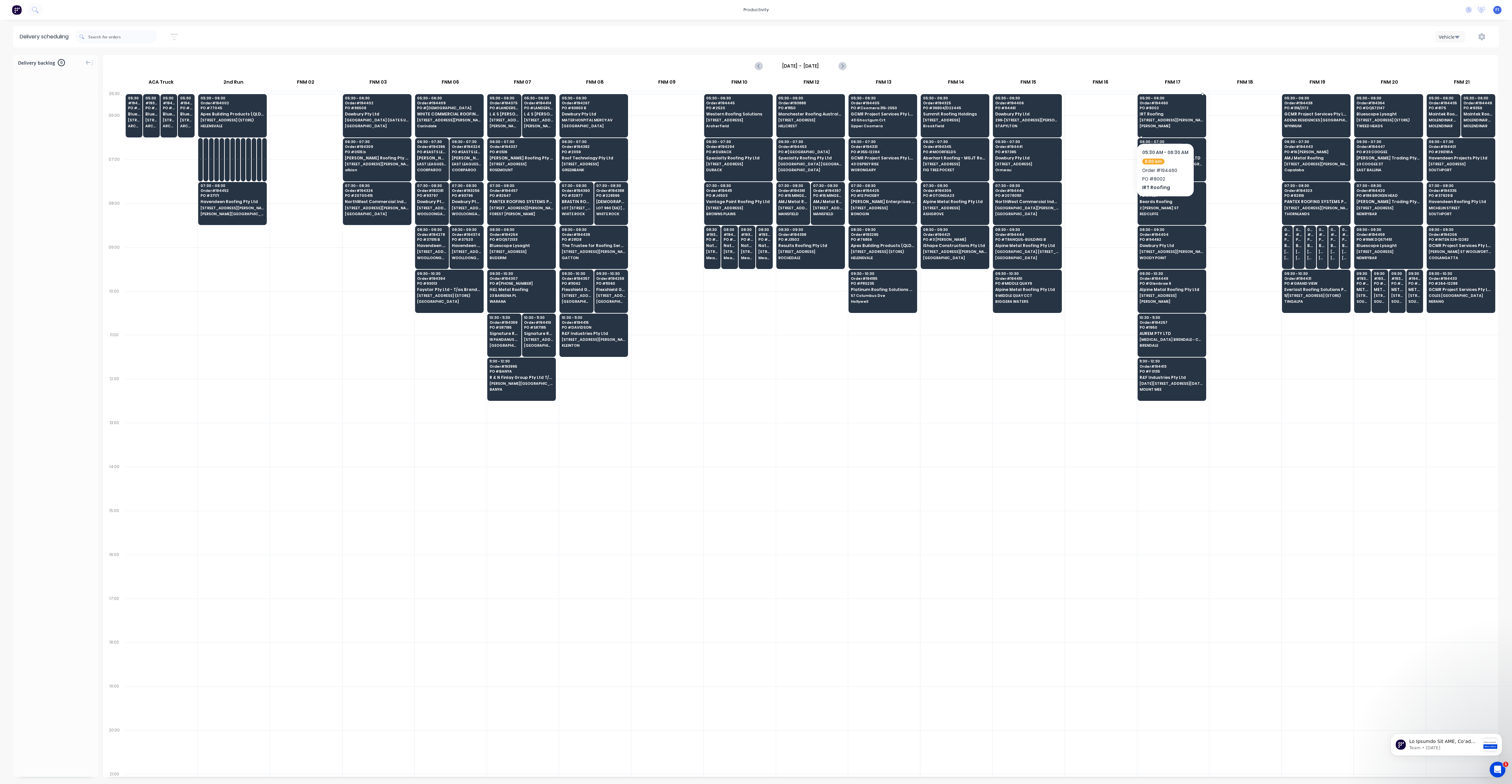
click at [1165, 123] on div "05:30 - 06:30 Order # 194460 PO # 8002 IRT Roofing [STREET_ADDRESS][PERSON_NAME…" at bounding box center [1172, 112] width 68 height 37
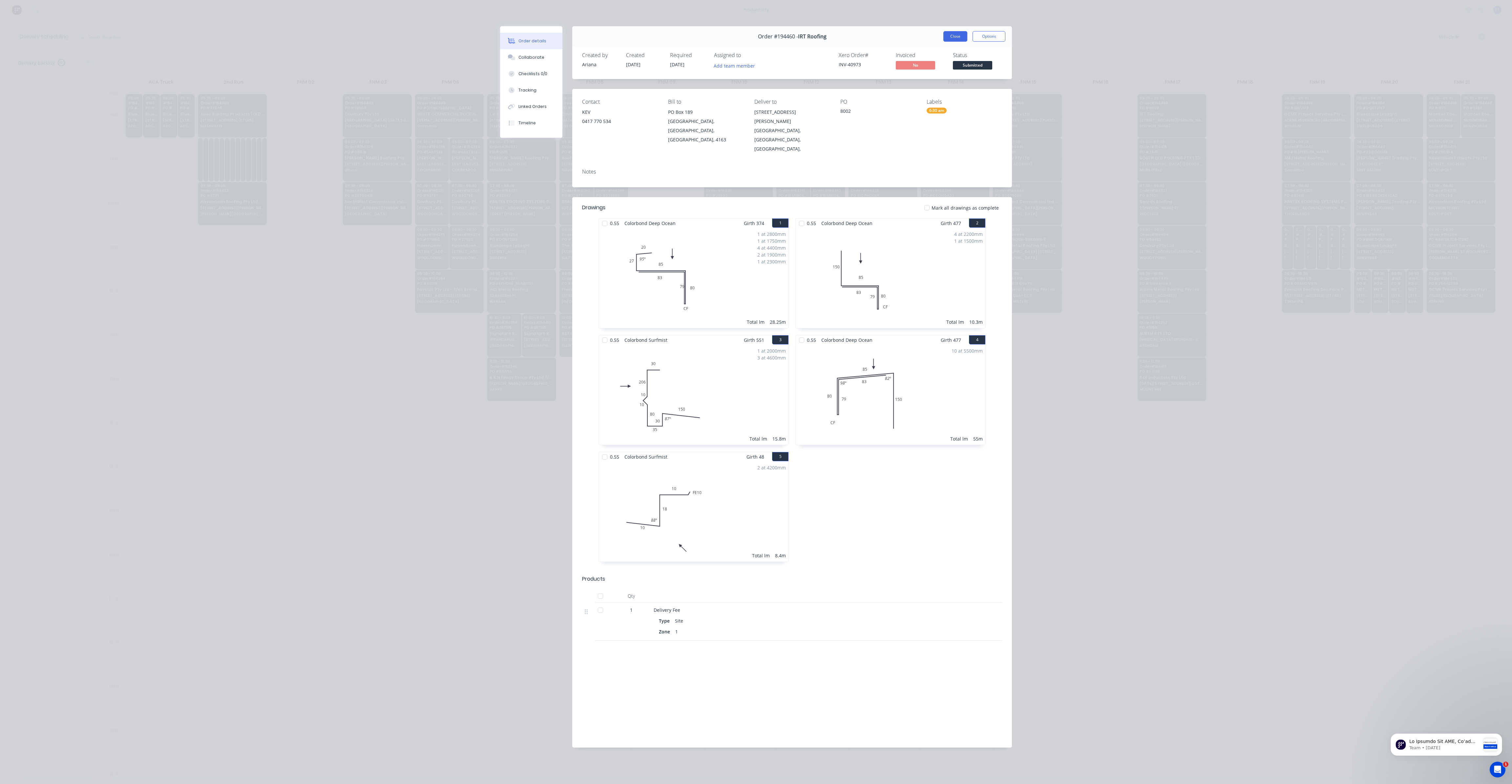
click at [953, 38] on button "Close" at bounding box center [955, 36] width 24 height 11
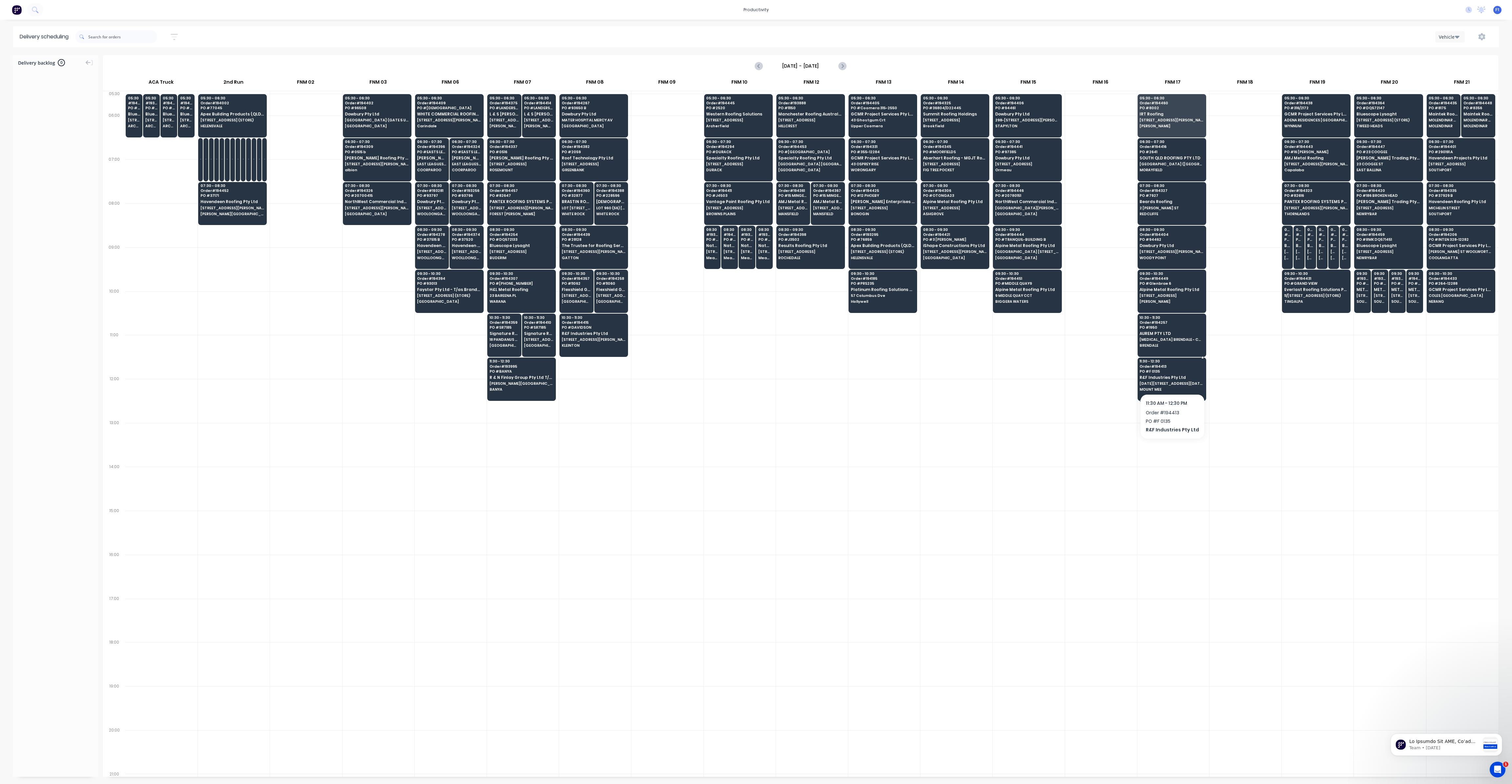
click at [1159, 364] on span "Order # 194413" at bounding box center [1172, 366] width 63 height 4
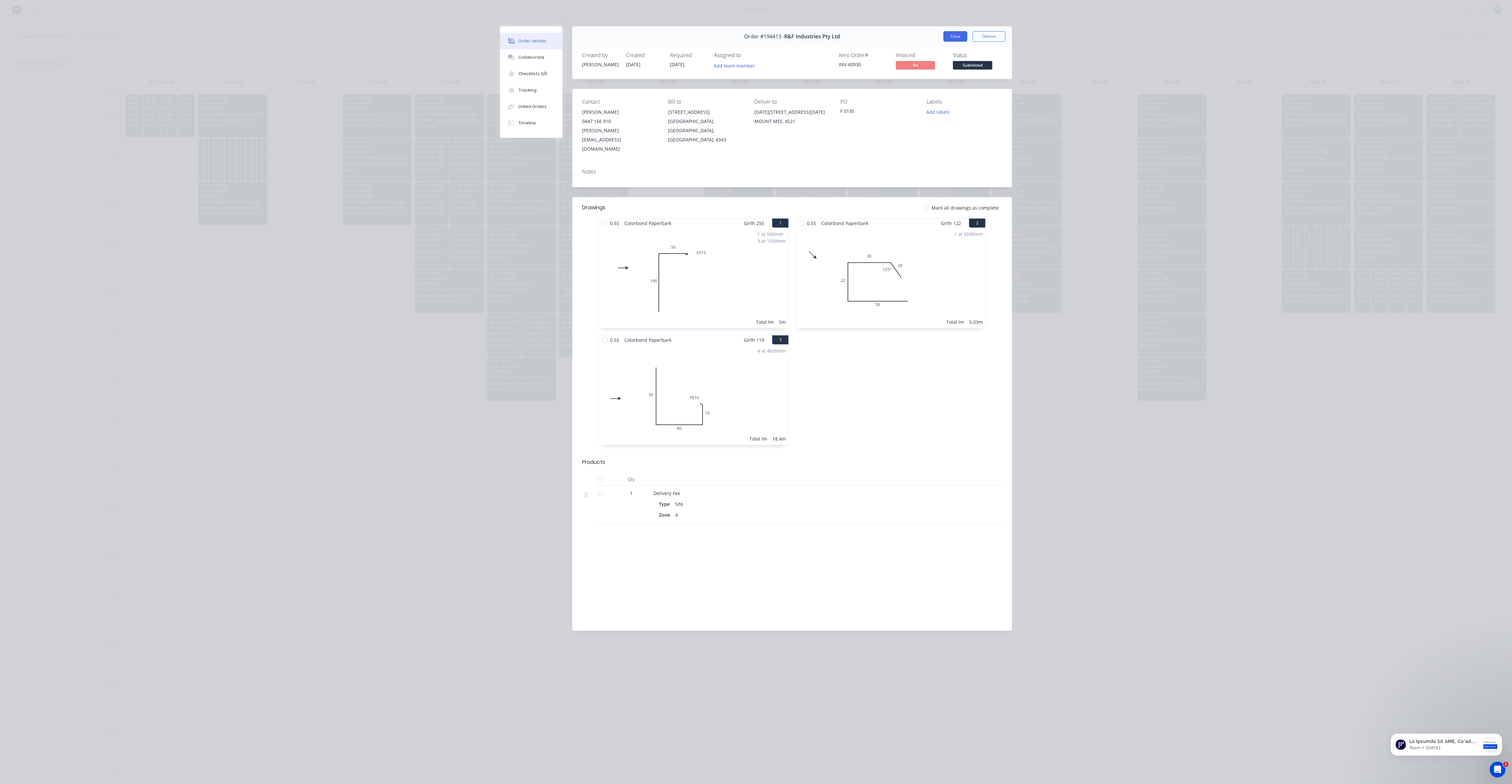
click at [957, 35] on button "Close" at bounding box center [955, 36] width 24 height 11
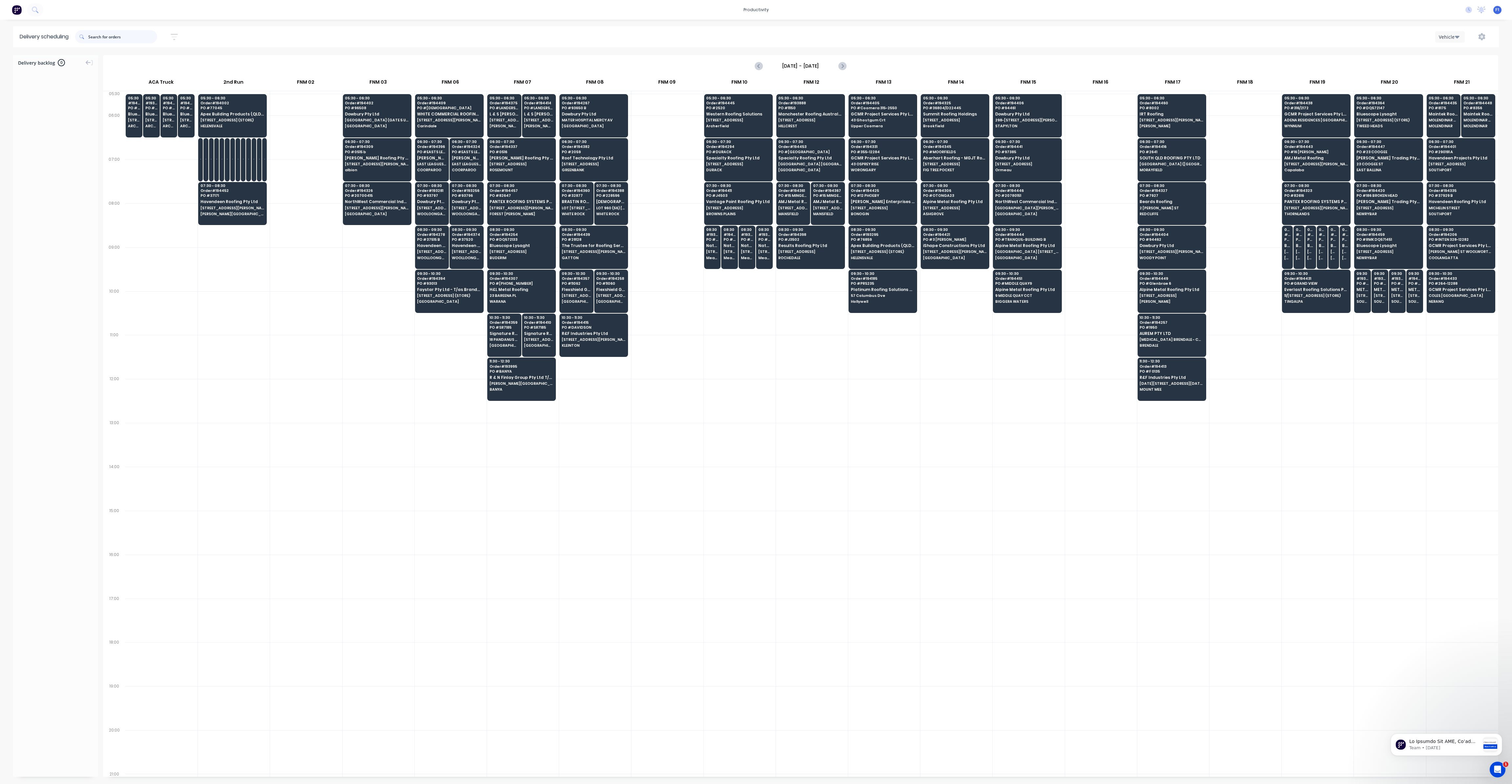
click at [115, 39] on input "text" at bounding box center [122, 36] width 69 height 13
click at [90, 38] on input "19" at bounding box center [122, 36] width 69 height 13
type input "9"
click at [1306, 156] on span "AMJ Metal Roofing" at bounding box center [1316, 158] width 63 height 4
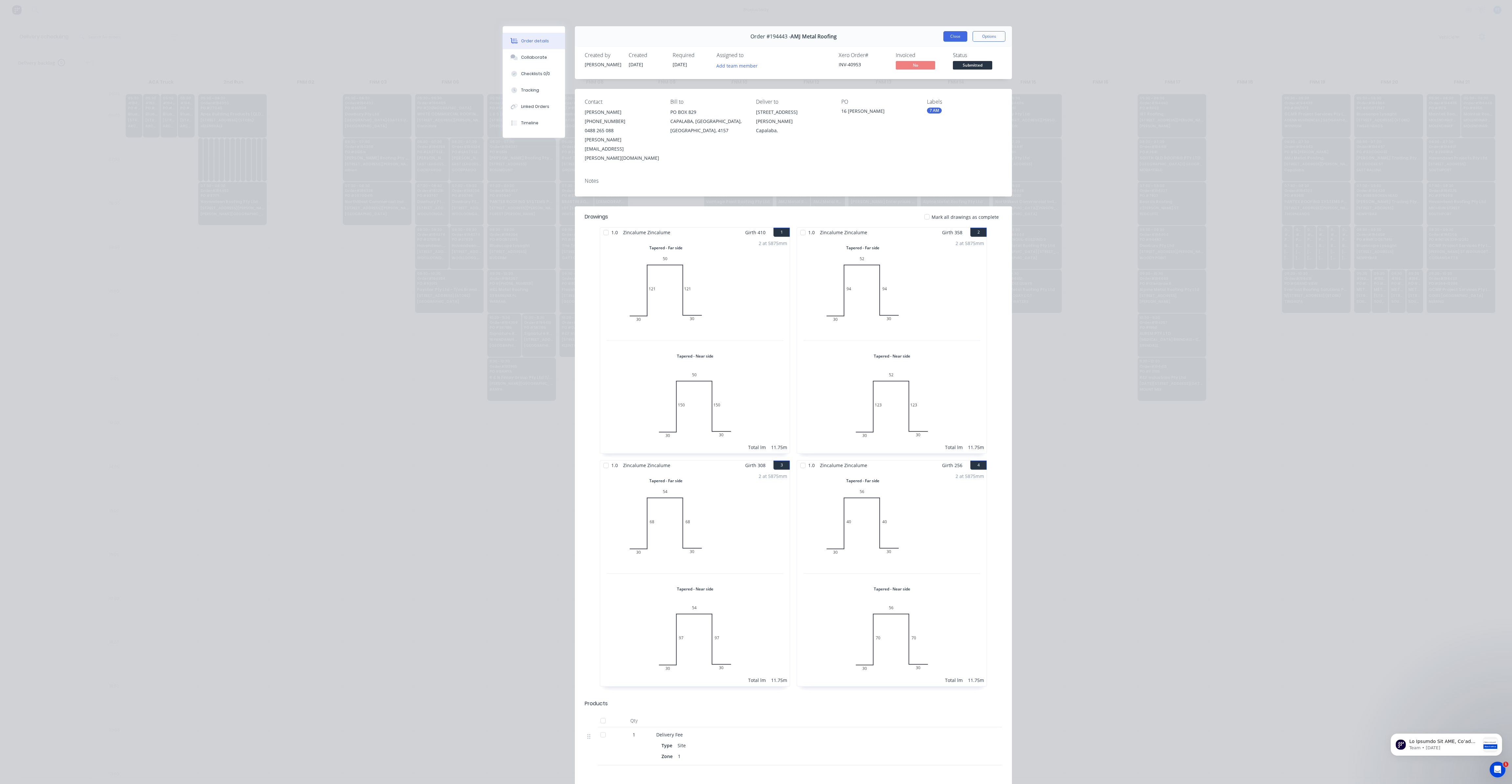
click at [944, 36] on button "Close" at bounding box center [955, 36] width 24 height 11
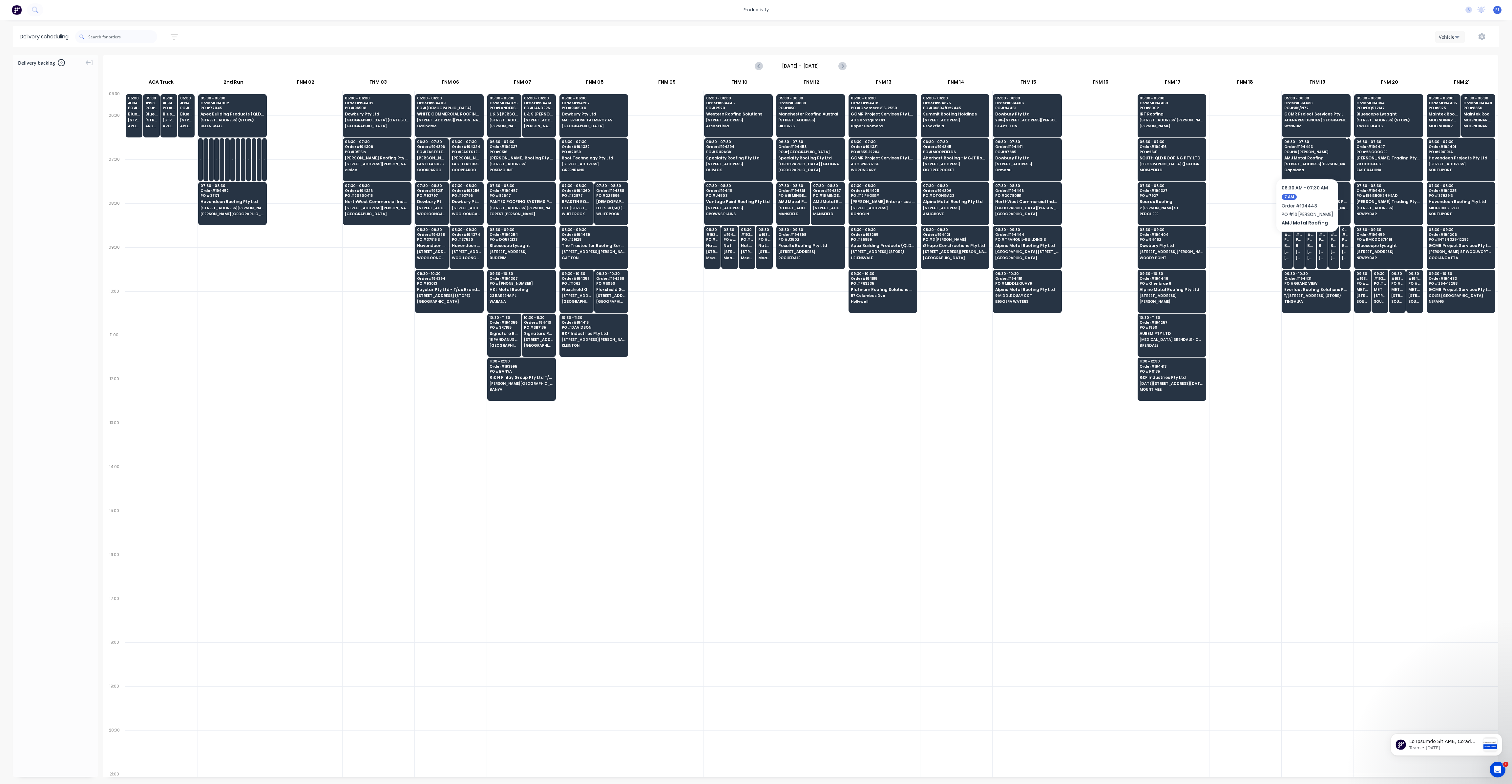
click at [1304, 158] on span "AMJ Metal Roofing" at bounding box center [1316, 158] width 63 height 4
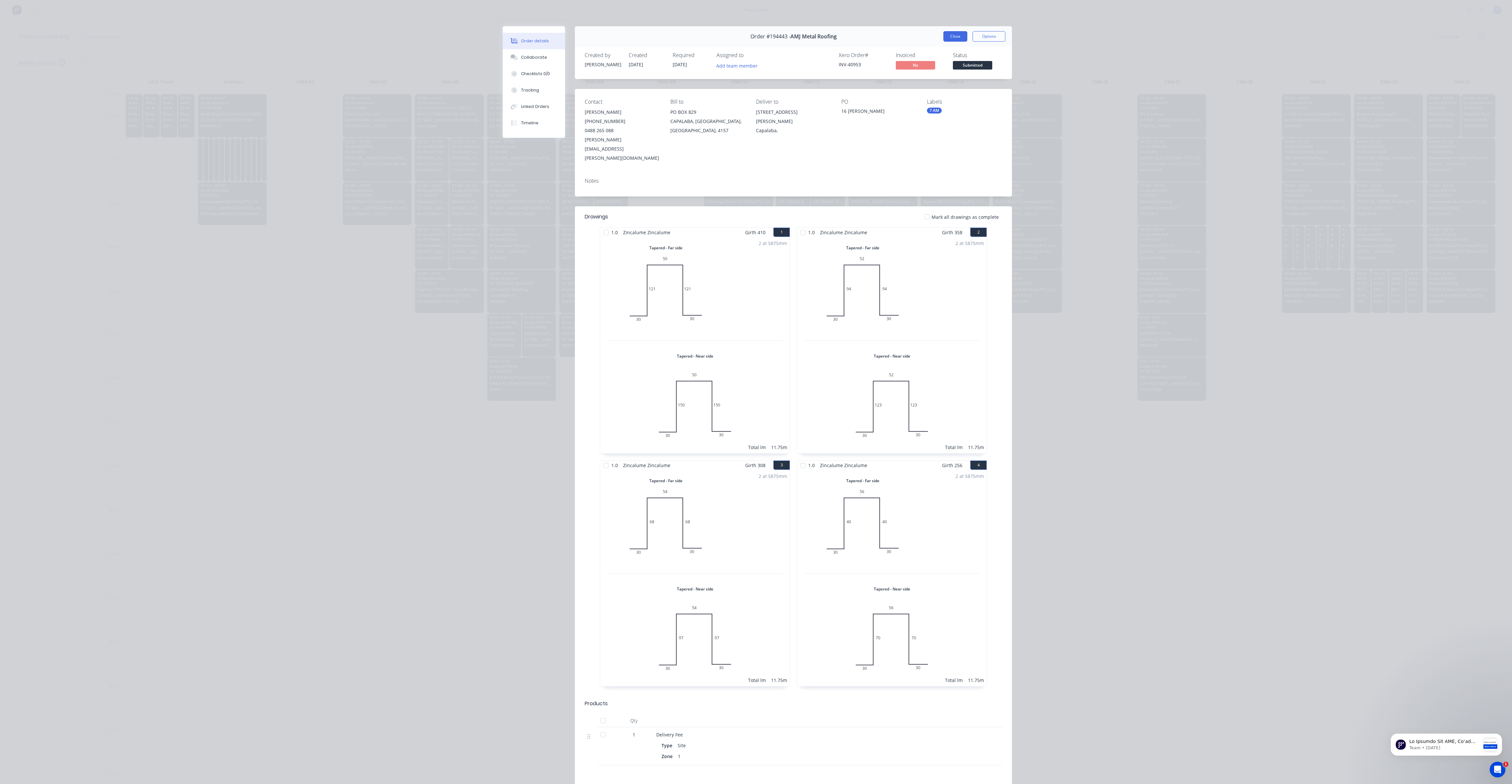
click at [950, 39] on button "Close" at bounding box center [955, 36] width 24 height 11
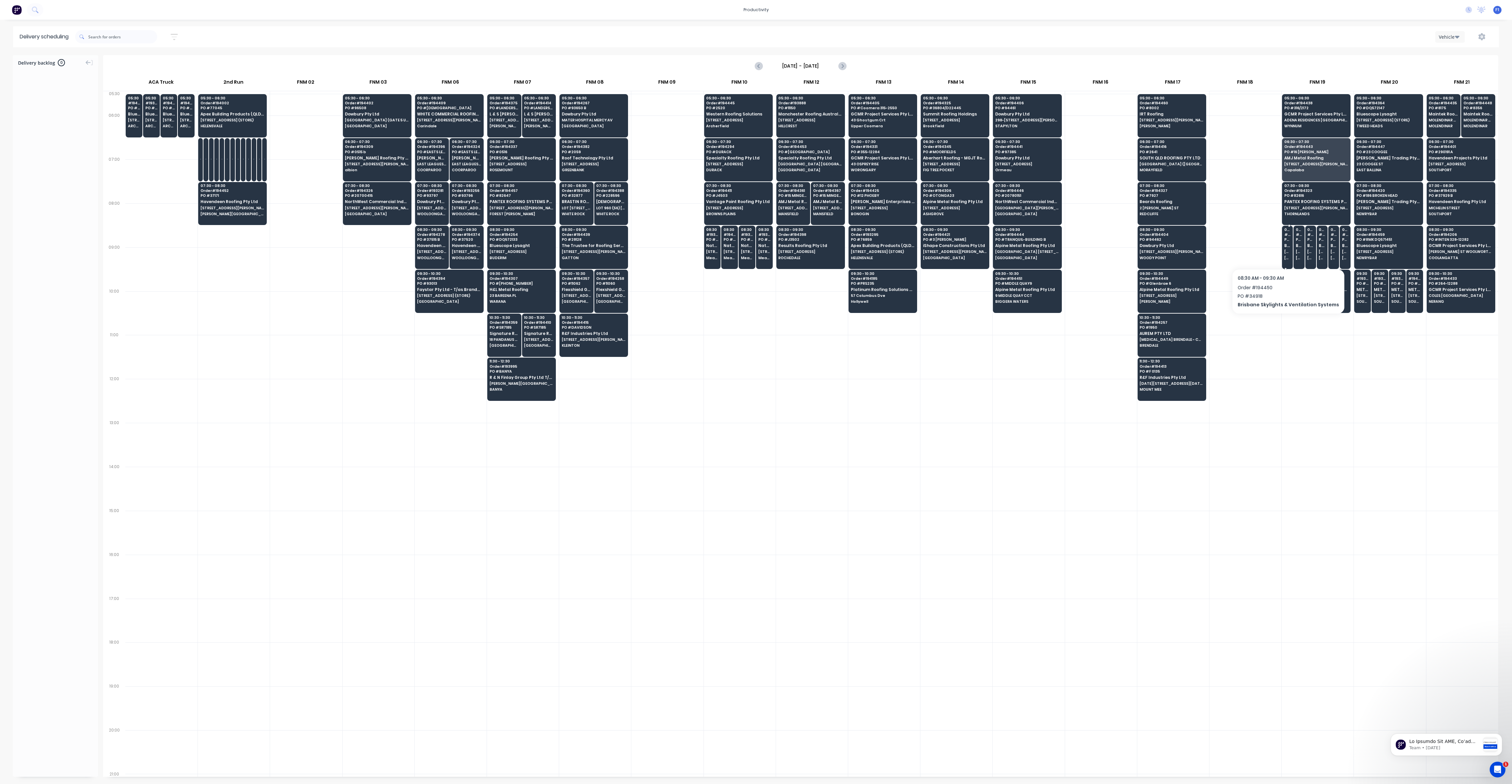
click at [1285, 252] on span "[STREET_ADDRESS] (STORE)" at bounding box center [1287, 251] width 6 height 4
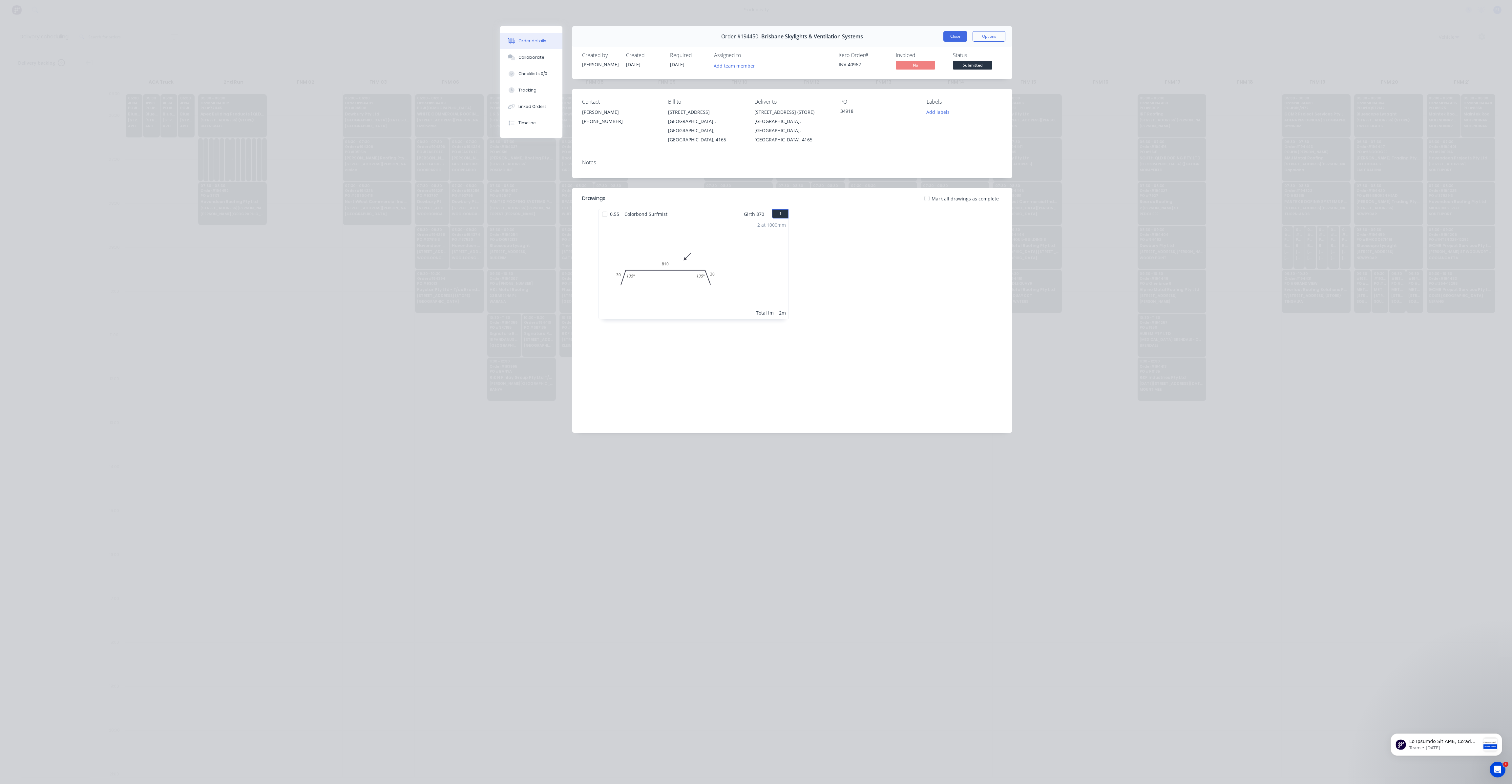
click at [959, 37] on button "Close" at bounding box center [955, 36] width 24 height 11
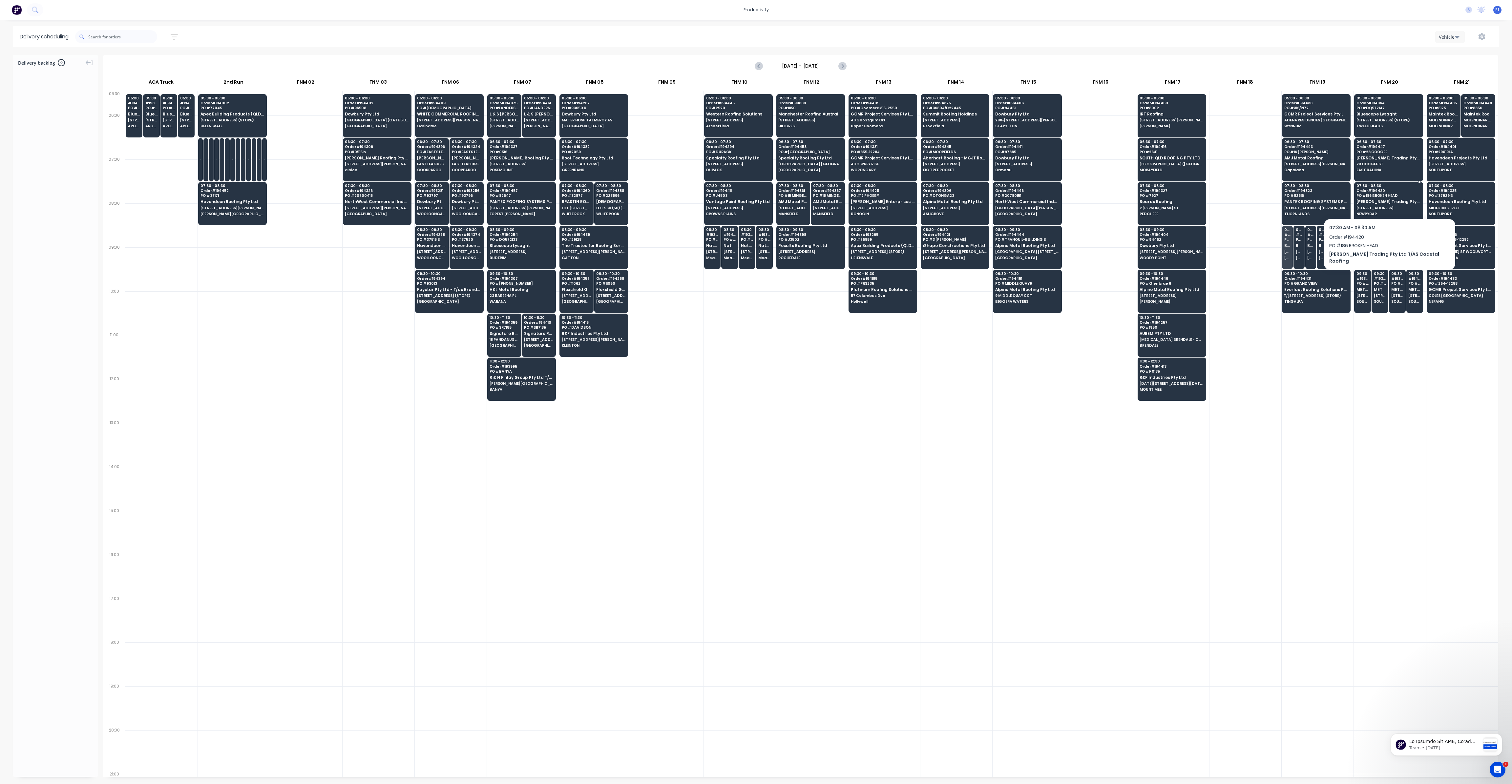
click at [1382, 201] on span "[PERSON_NAME] Trading Pty Ltd T/AS Coastal Roofing" at bounding box center [1388, 201] width 63 height 4
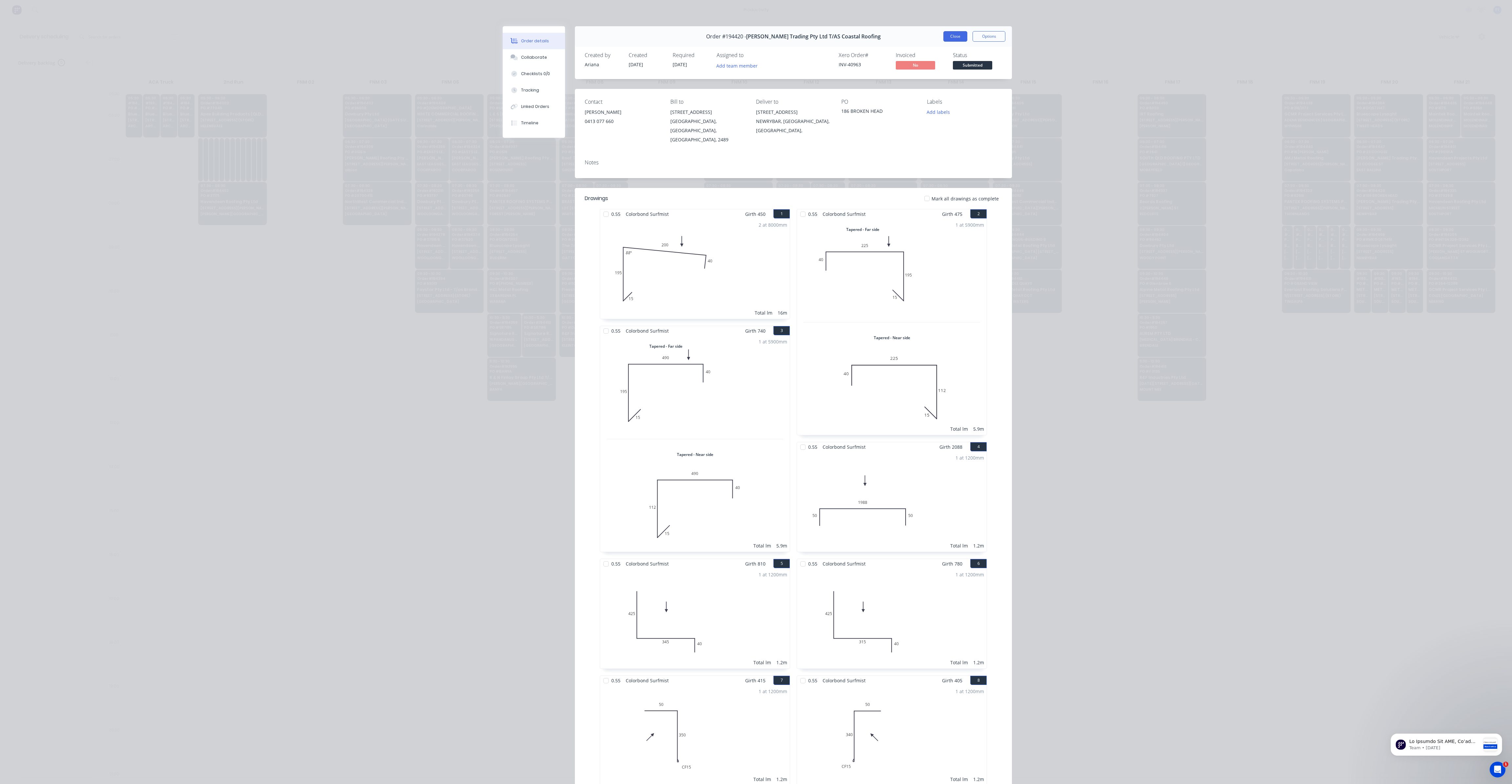
click at [951, 38] on button "Close" at bounding box center [955, 36] width 24 height 11
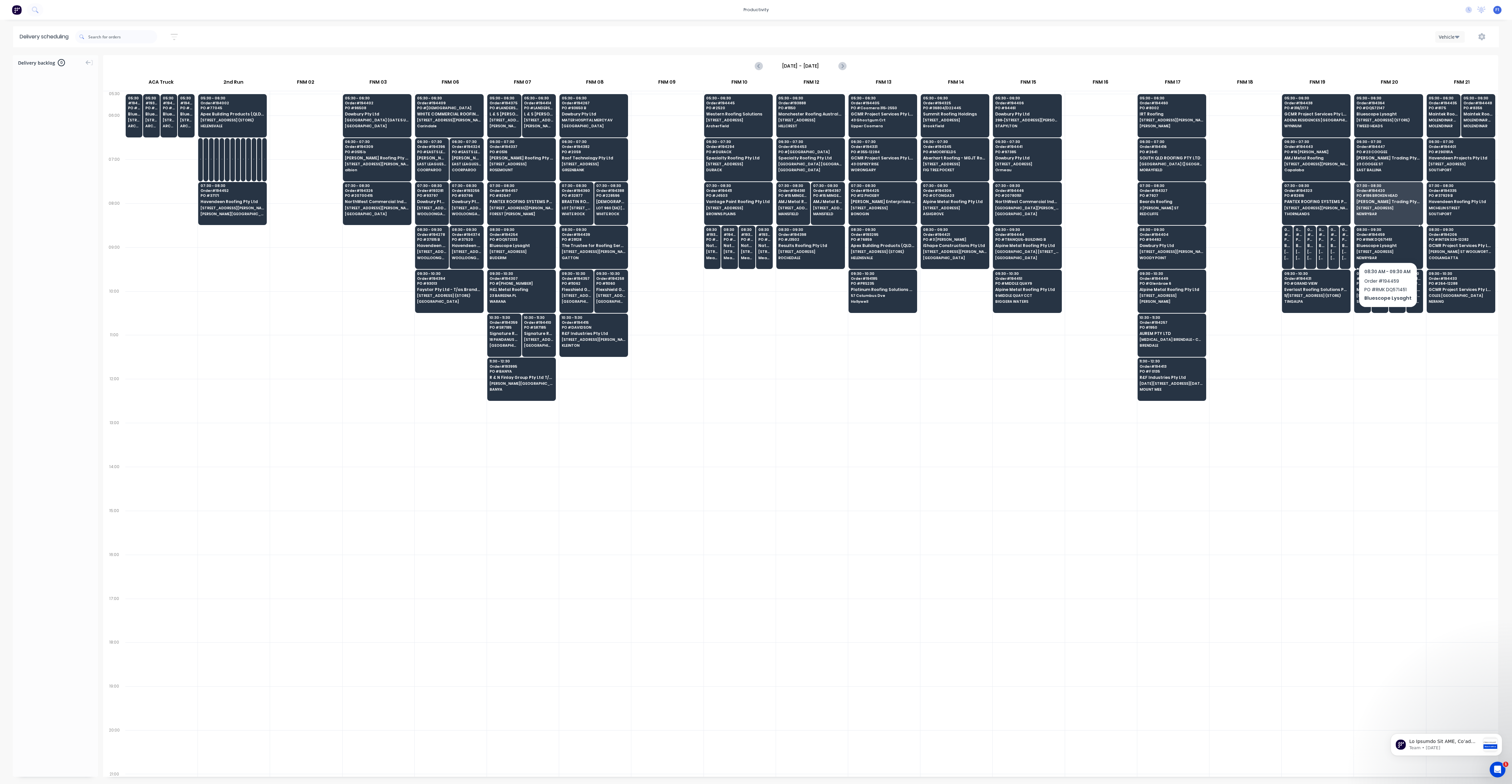
click at [1387, 245] on span "Bluescope Lysaght" at bounding box center [1388, 245] width 63 height 4
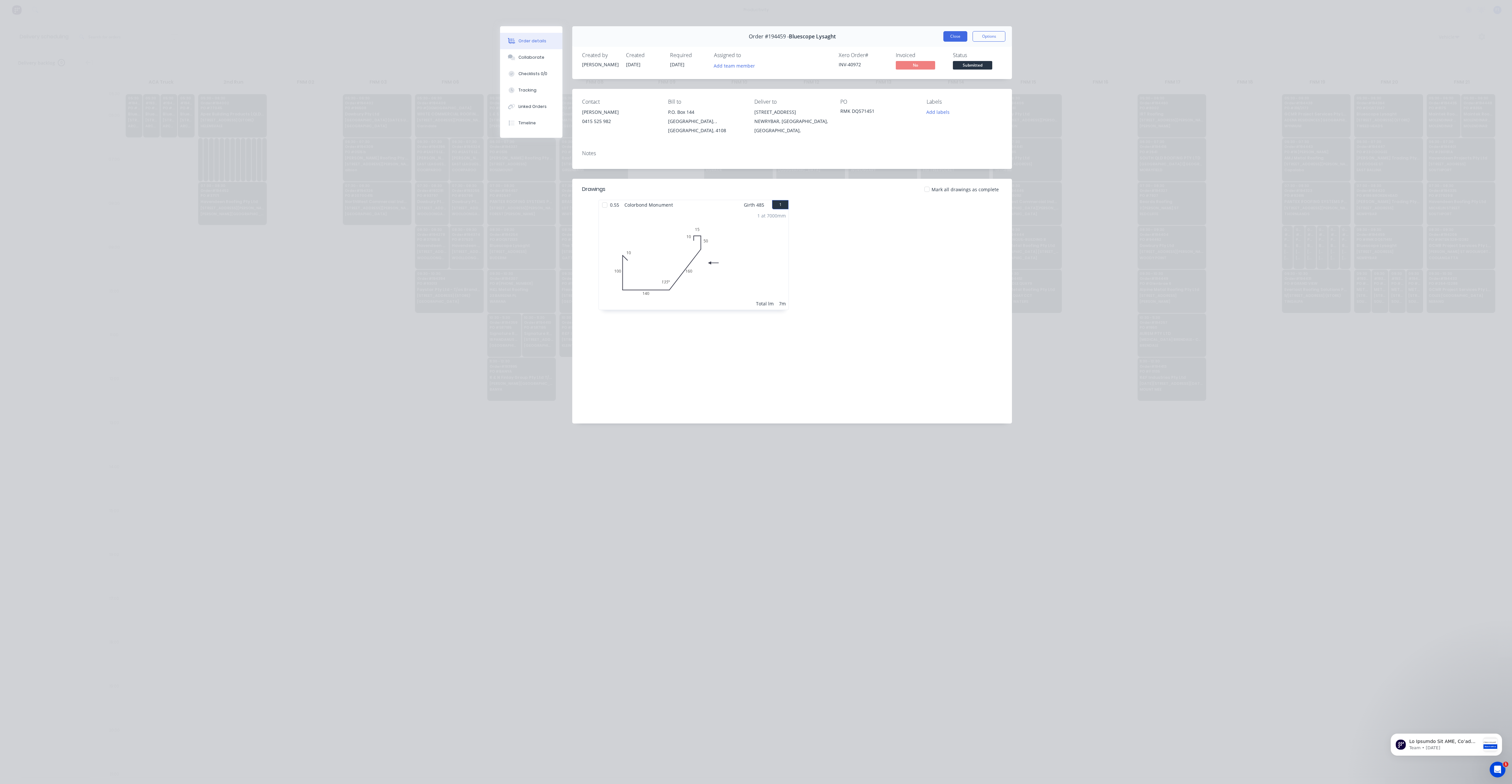
click at [957, 33] on button "Close" at bounding box center [955, 36] width 24 height 11
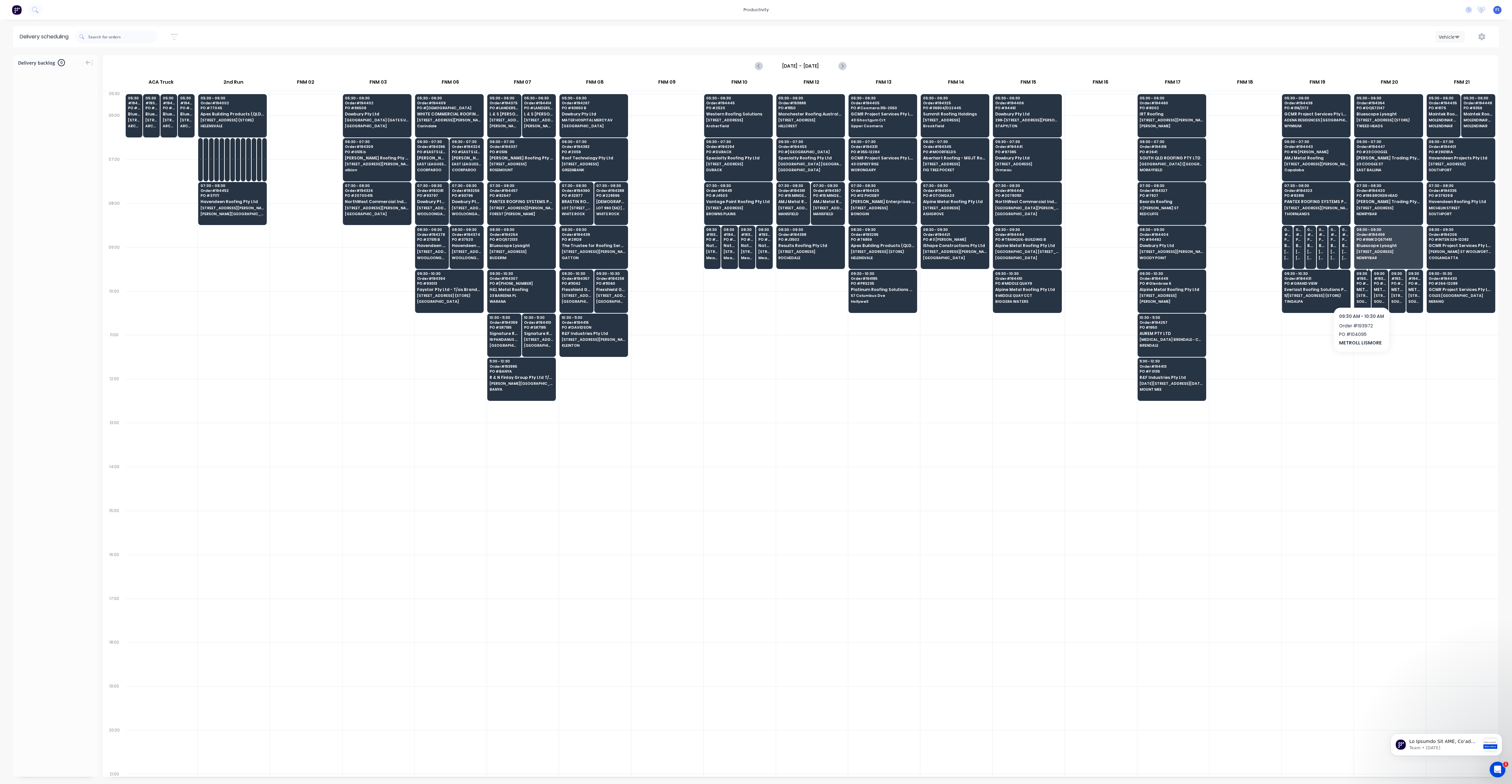
click at [1358, 295] on span "[STREET_ADDRESS][PERSON_NAME] (STORE)" at bounding box center [1362, 295] width 12 height 4
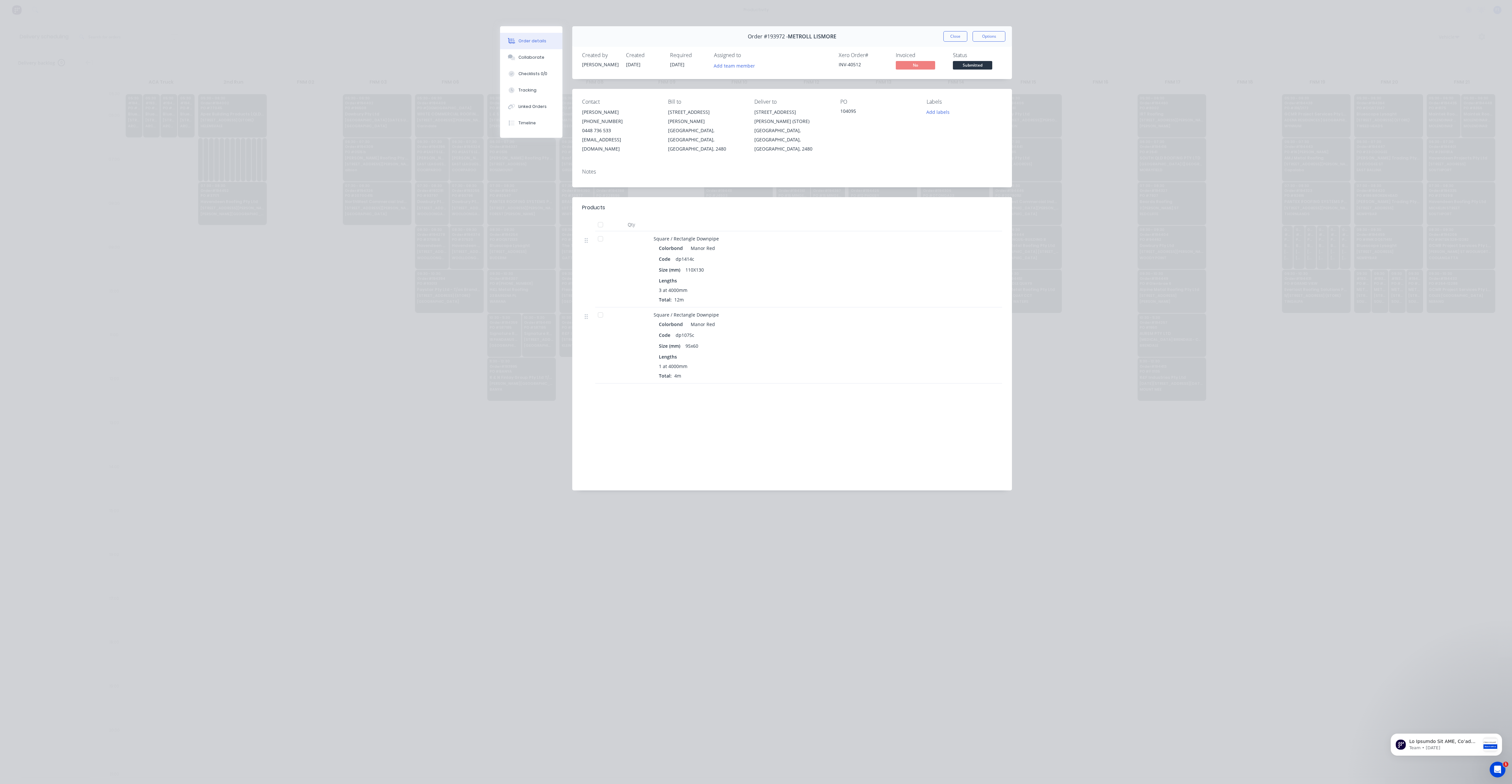
drag, startPoint x: 954, startPoint y: 38, endPoint x: 897, endPoint y: 124, distance: 103.2
click at [954, 38] on button "Close" at bounding box center [955, 36] width 24 height 11
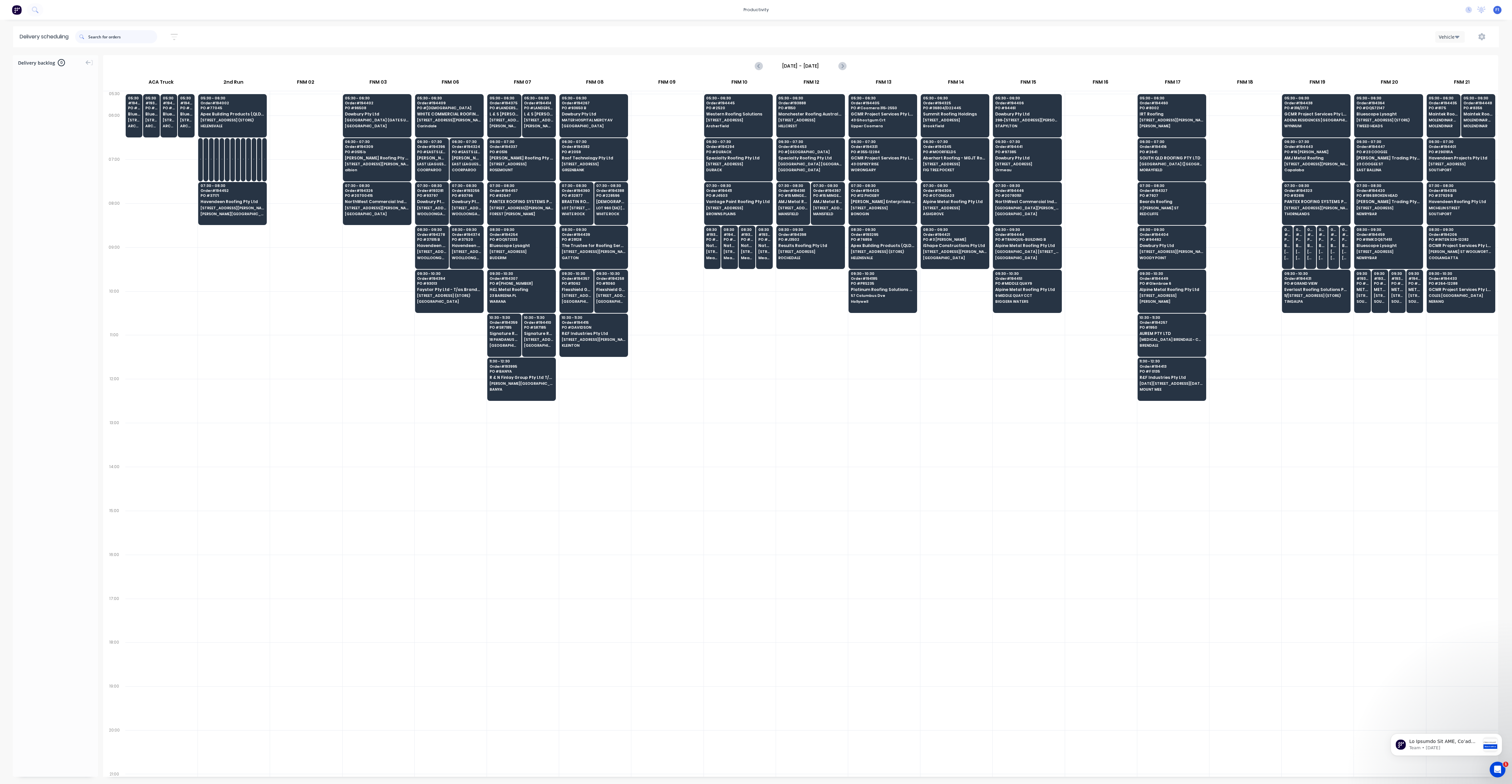
click at [109, 41] on input "text" at bounding box center [122, 36] width 69 height 13
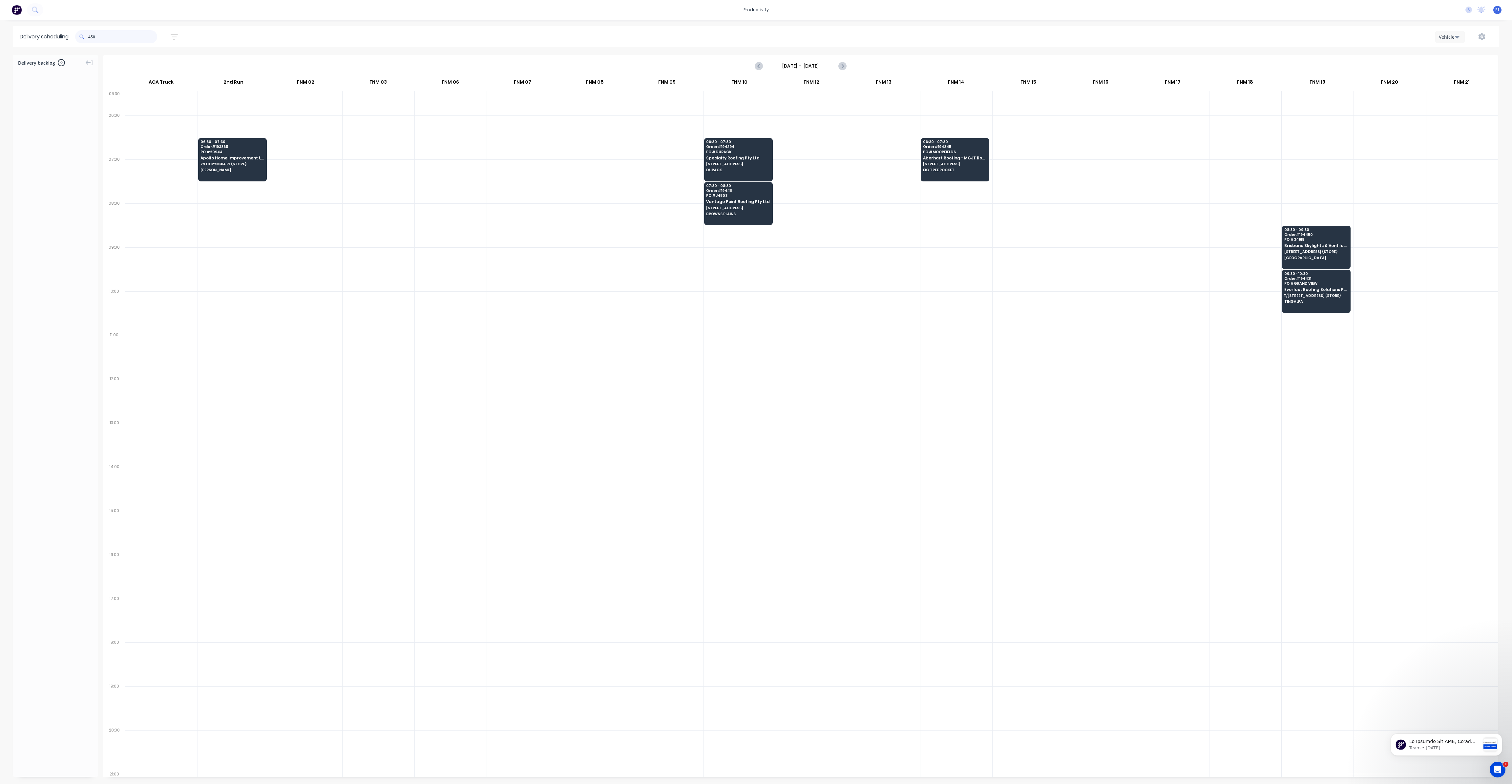
click at [90, 38] on input "450" at bounding box center [122, 36] width 69 height 13
type input "0"
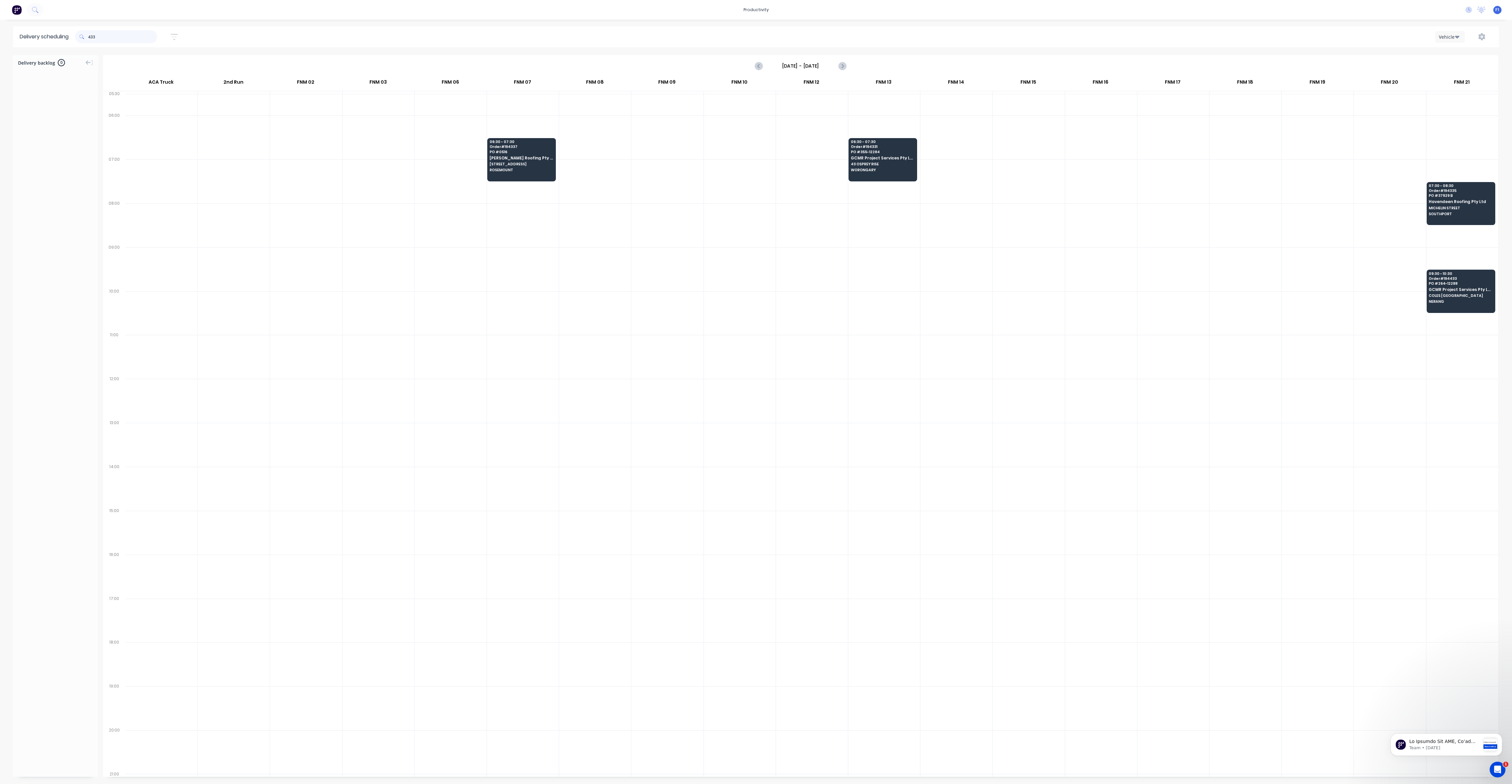
drag, startPoint x: 91, startPoint y: 38, endPoint x: 97, endPoint y: 45, distance: 9.2
click at [90, 38] on input "433" at bounding box center [122, 36] width 69 height 13
type input "3"
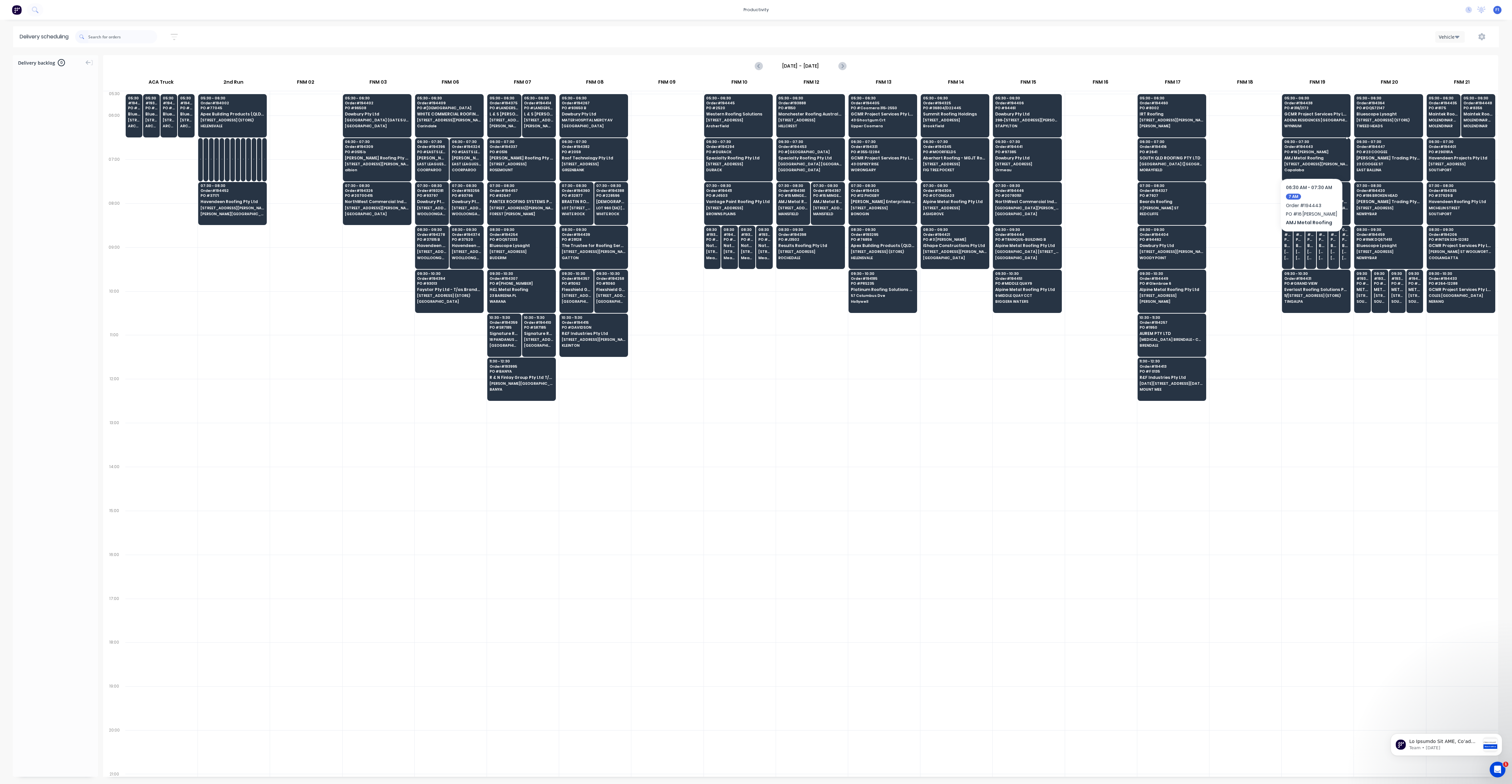
click at [1308, 158] on span "AMJ Metal Roofing" at bounding box center [1316, 158] width 63 height 4
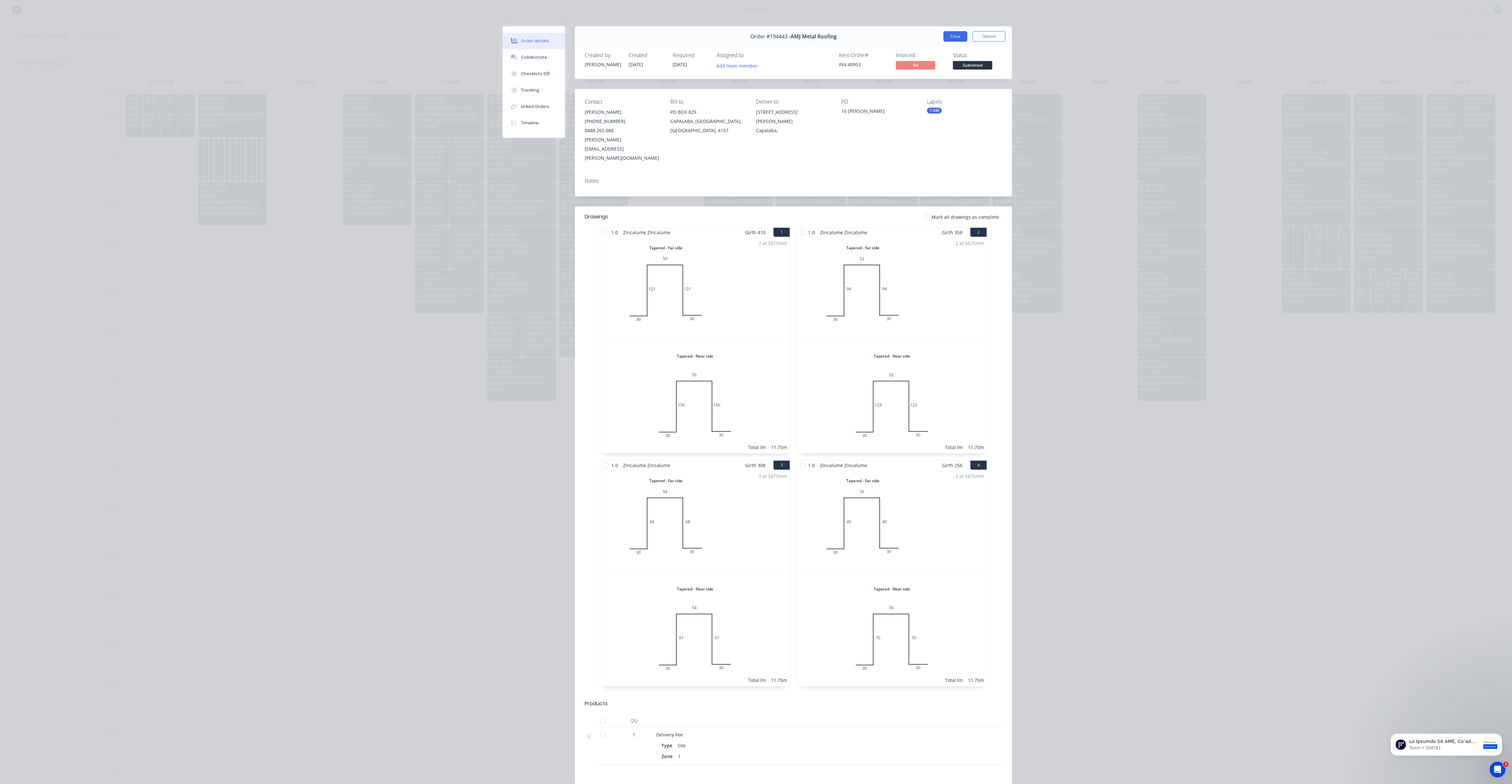
click at [944, 36] on button "Close" at bounding box center [955, 36] width 24 height 11
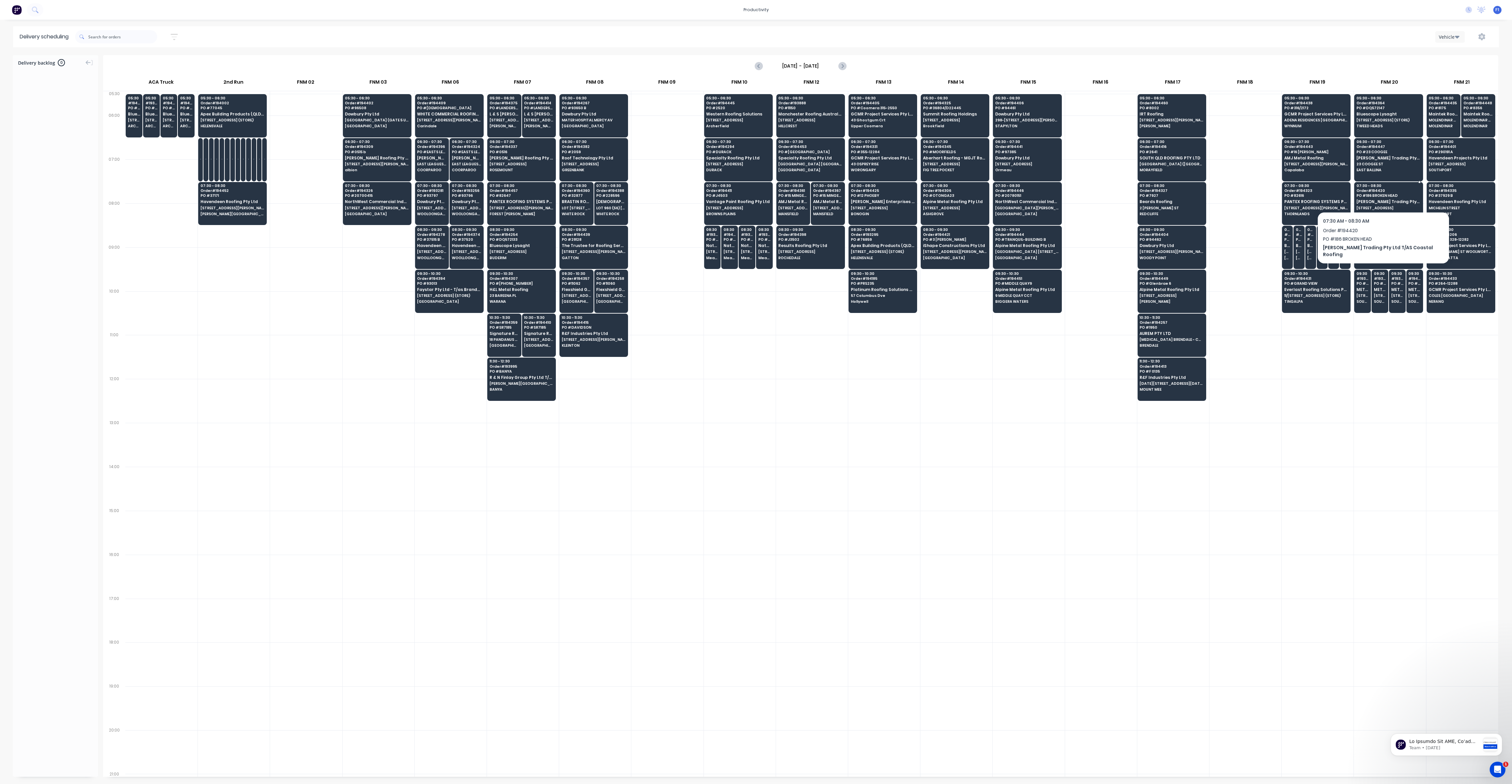
click at [1375, 195] on span "PO # 186 BROKEN HEAD" at bounding box center [1388, 195] width 63 height 4
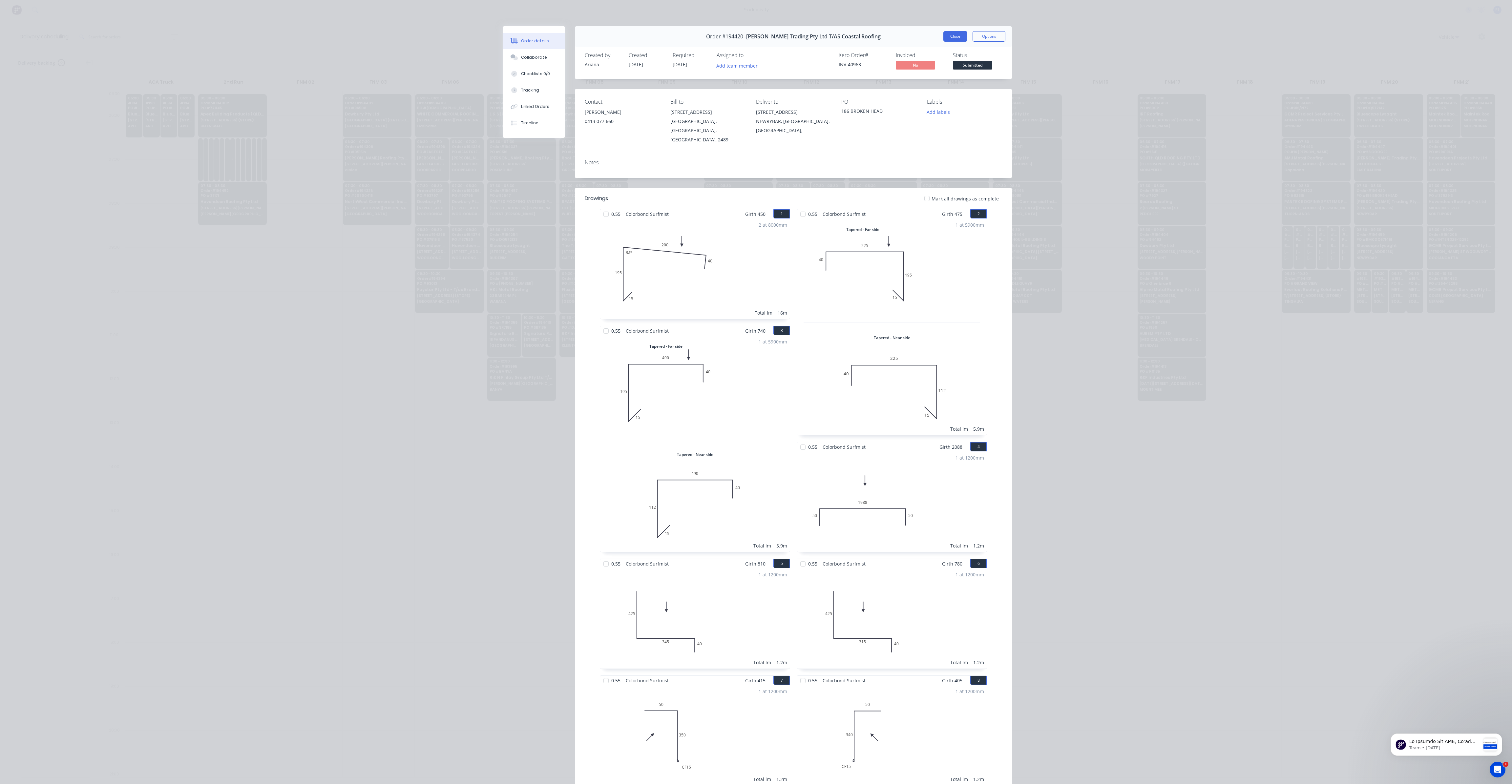
click at [954, 38] on button "Close" at bounding box center [955, 36] width 24 height 11
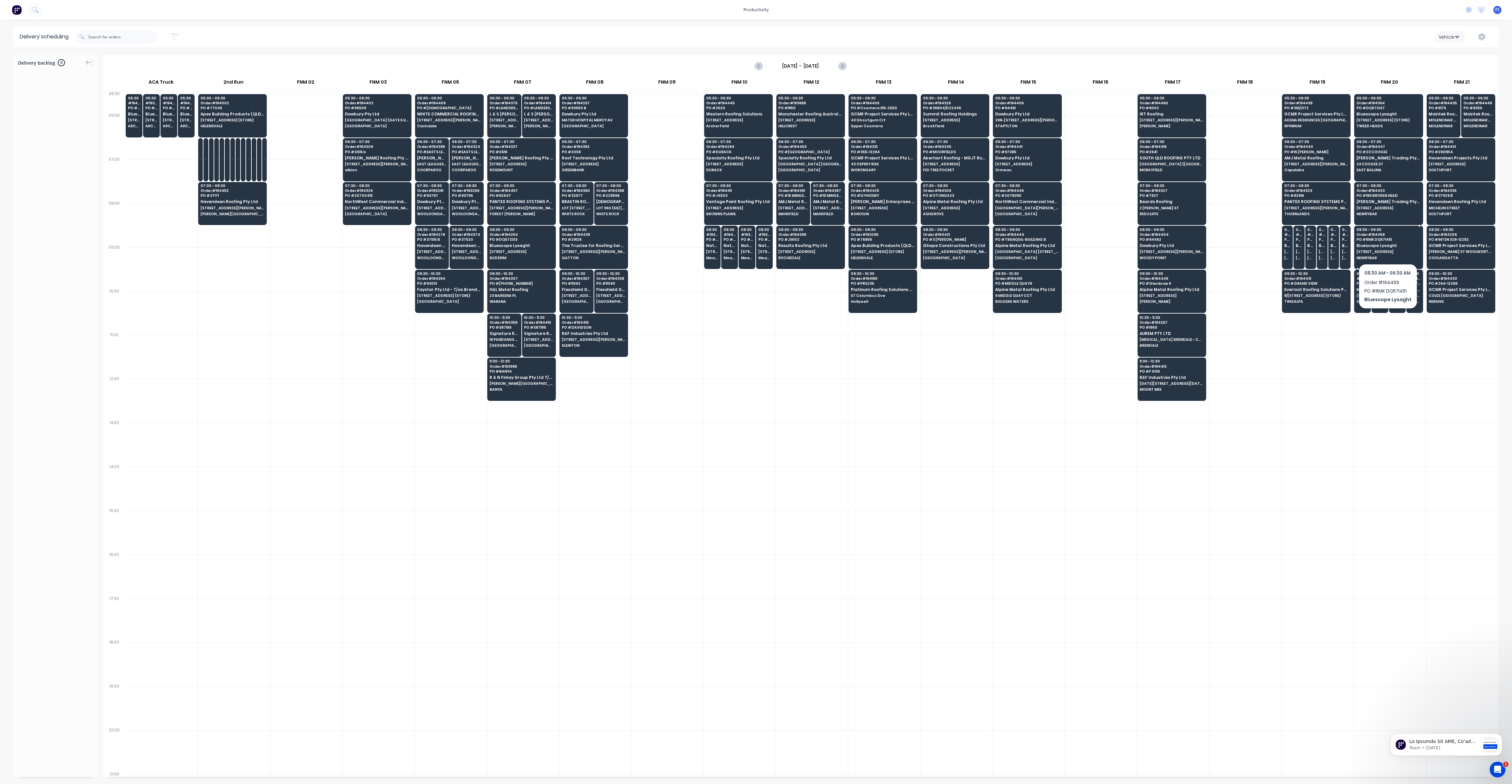
click at [1375, 238] on span "PO # RMK DQ571451" at bounding box center [1388, 239] width 63 height 4
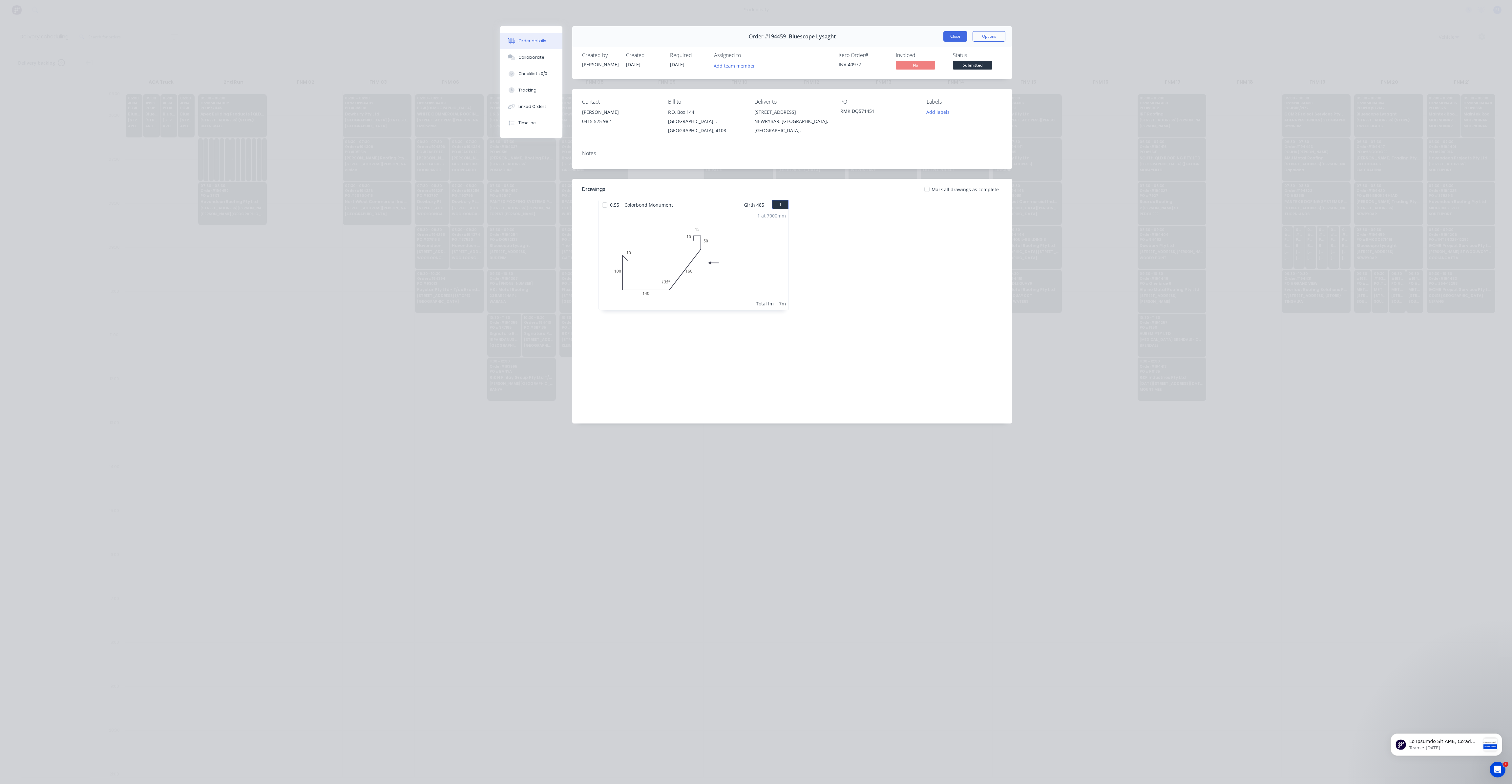
click at [958, 40] on button "Close" at bounding box center [955, 36] width 24 height 11
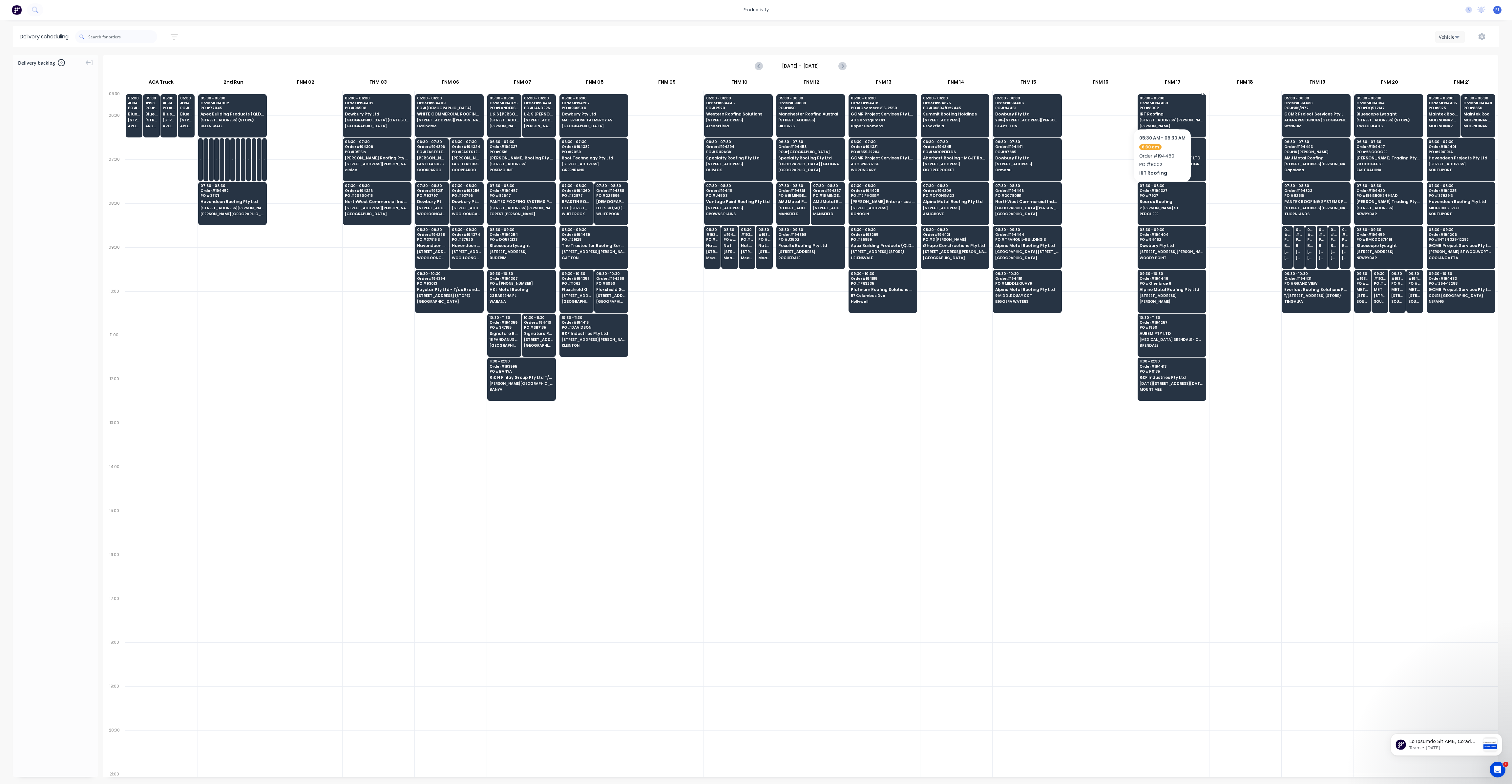
click at [1162, 109] on span "PO # 8002" at bounding box center [1172, 108] width 63 height 4
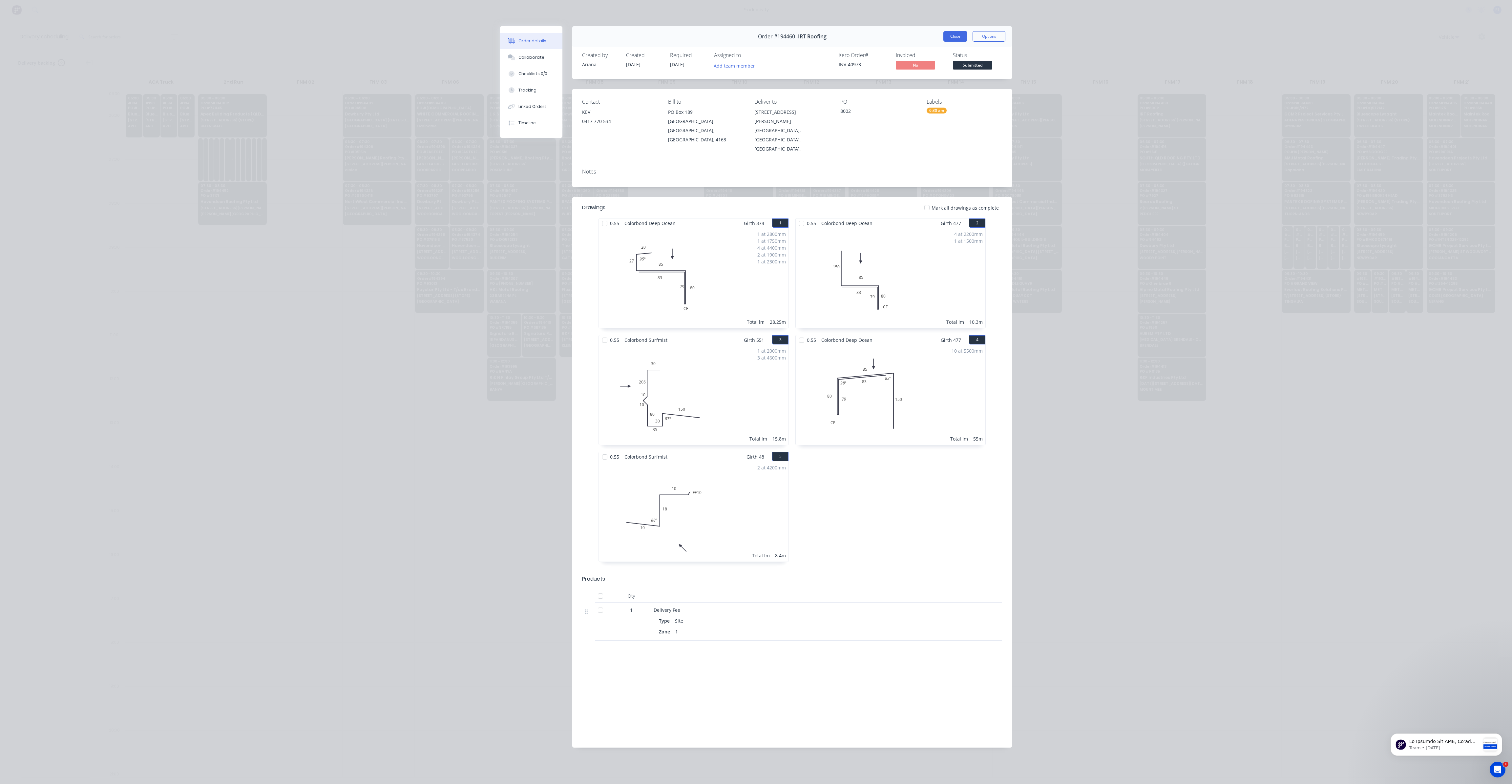
click at [957, 36] on button "Close" at bounding box center [955, 36] width 24 height 11
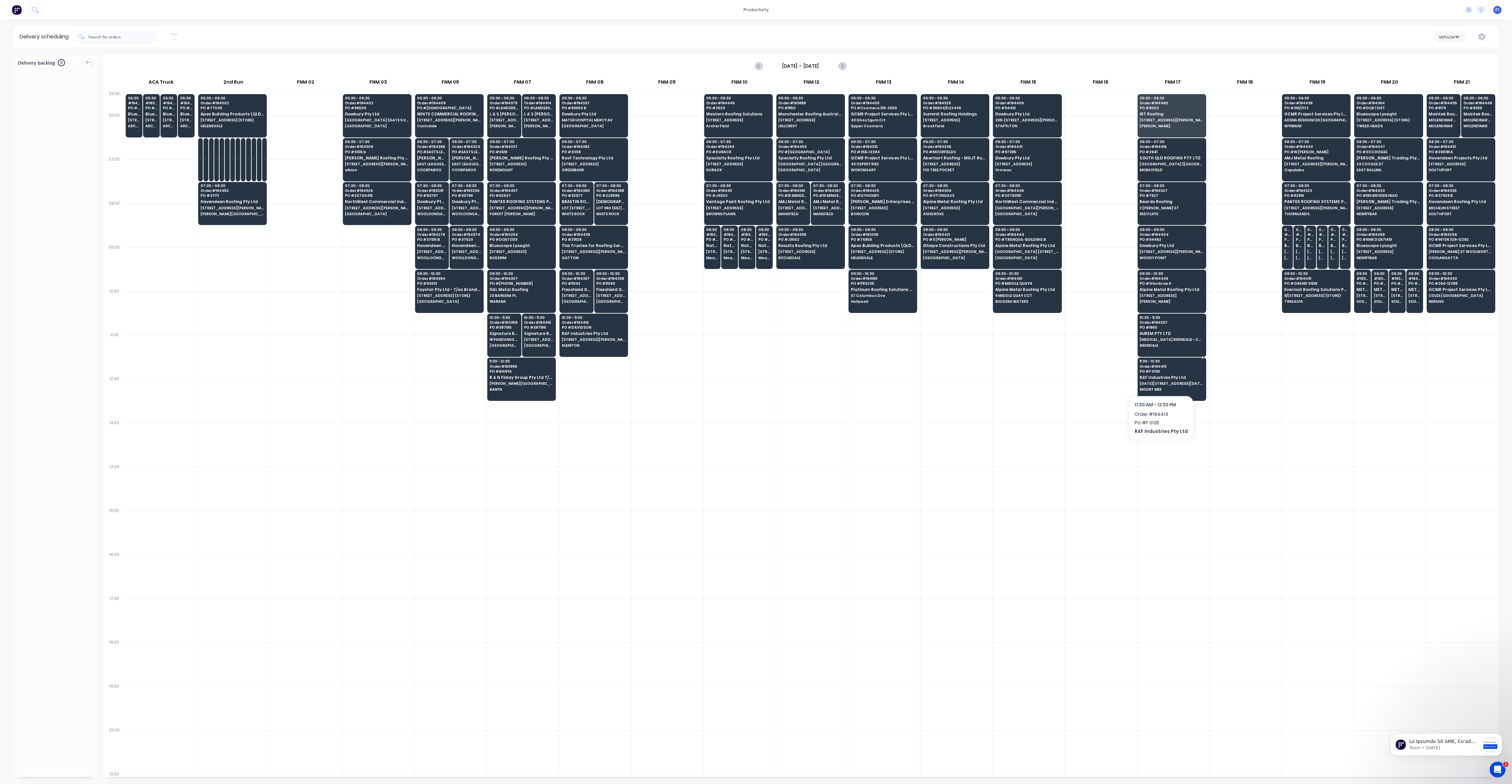
click at [1159, 381] on span "[DATE][STREET_ADDRESS][DATE]" at bounding box center [1172, 383] width 63 height 4
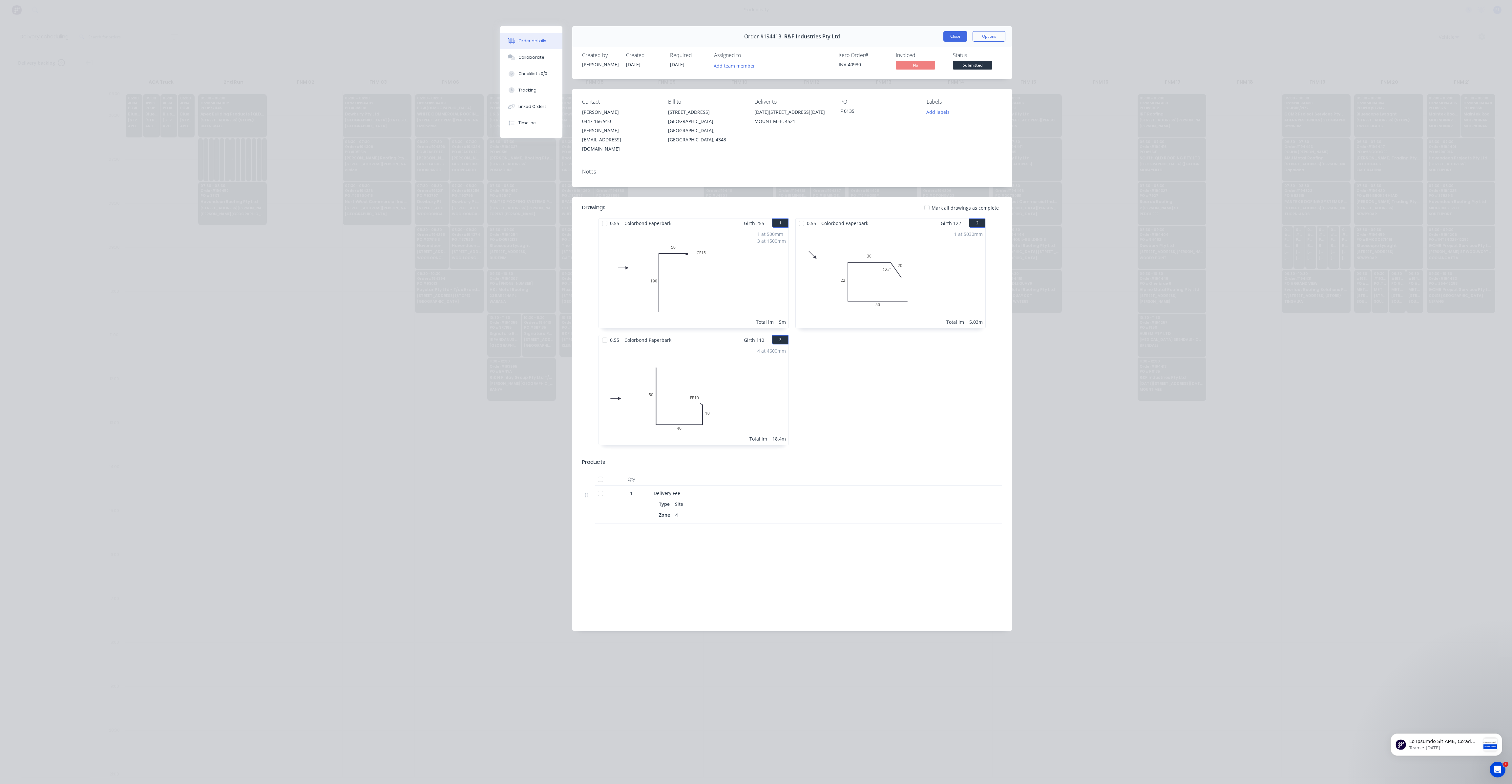
click at [947, 32] on button "Close" at bounding box center [955, 36] width 24 height 11
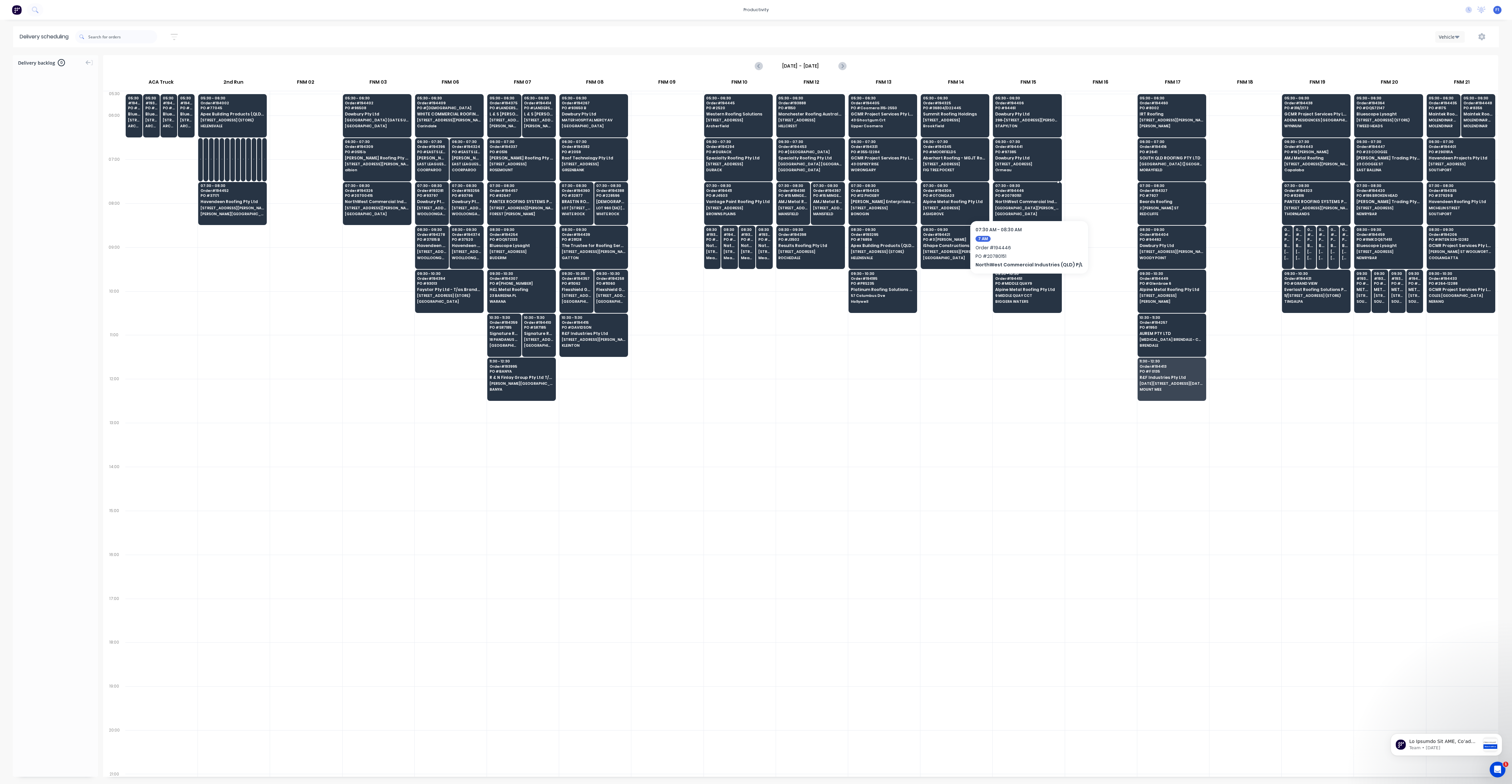
click at [1027, 195] on span "PO # 20780151" at bounding box center [1027, 195] width 63 height 4
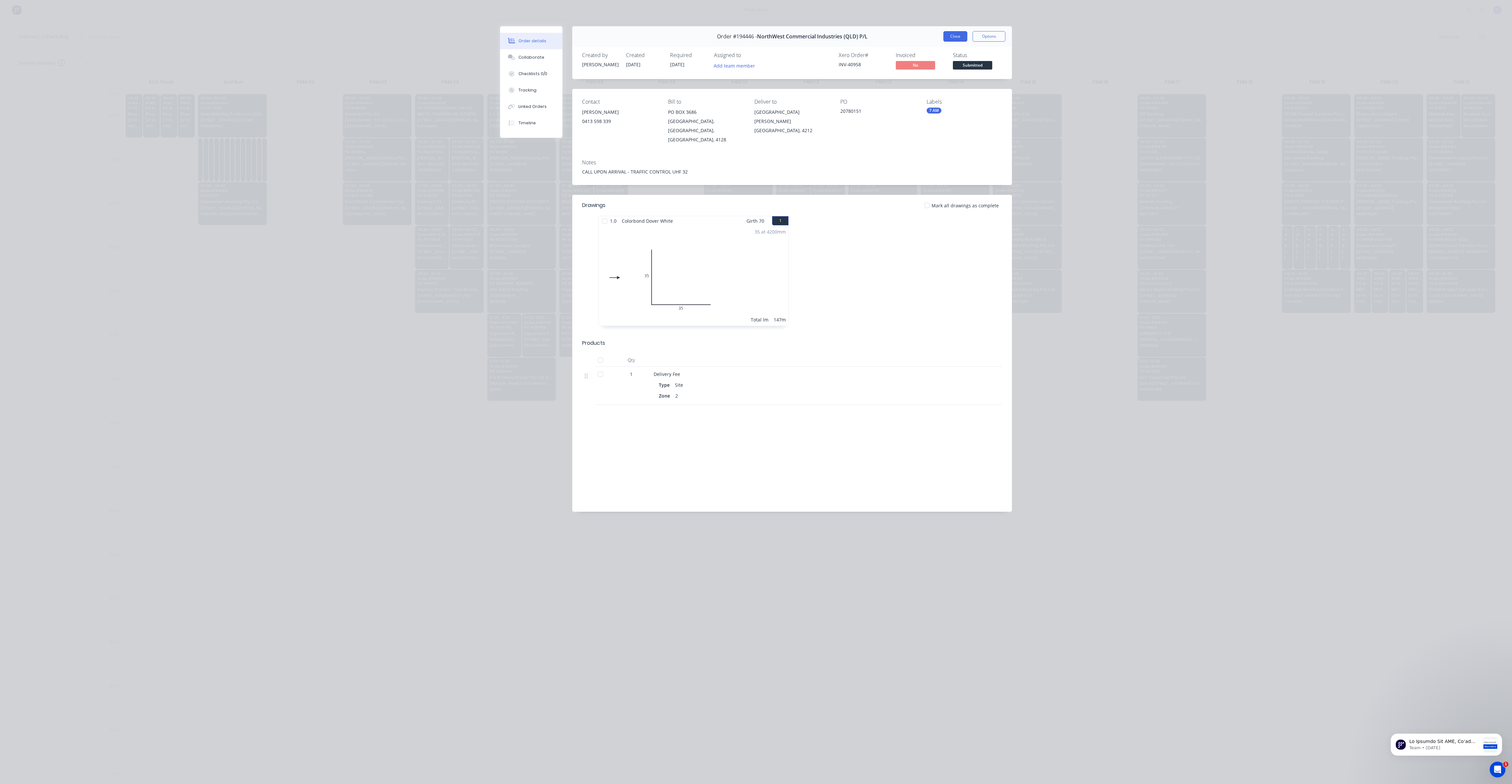
click at [956, 37] on button "Close" at bounding box center [955, 36] width 24 height 11
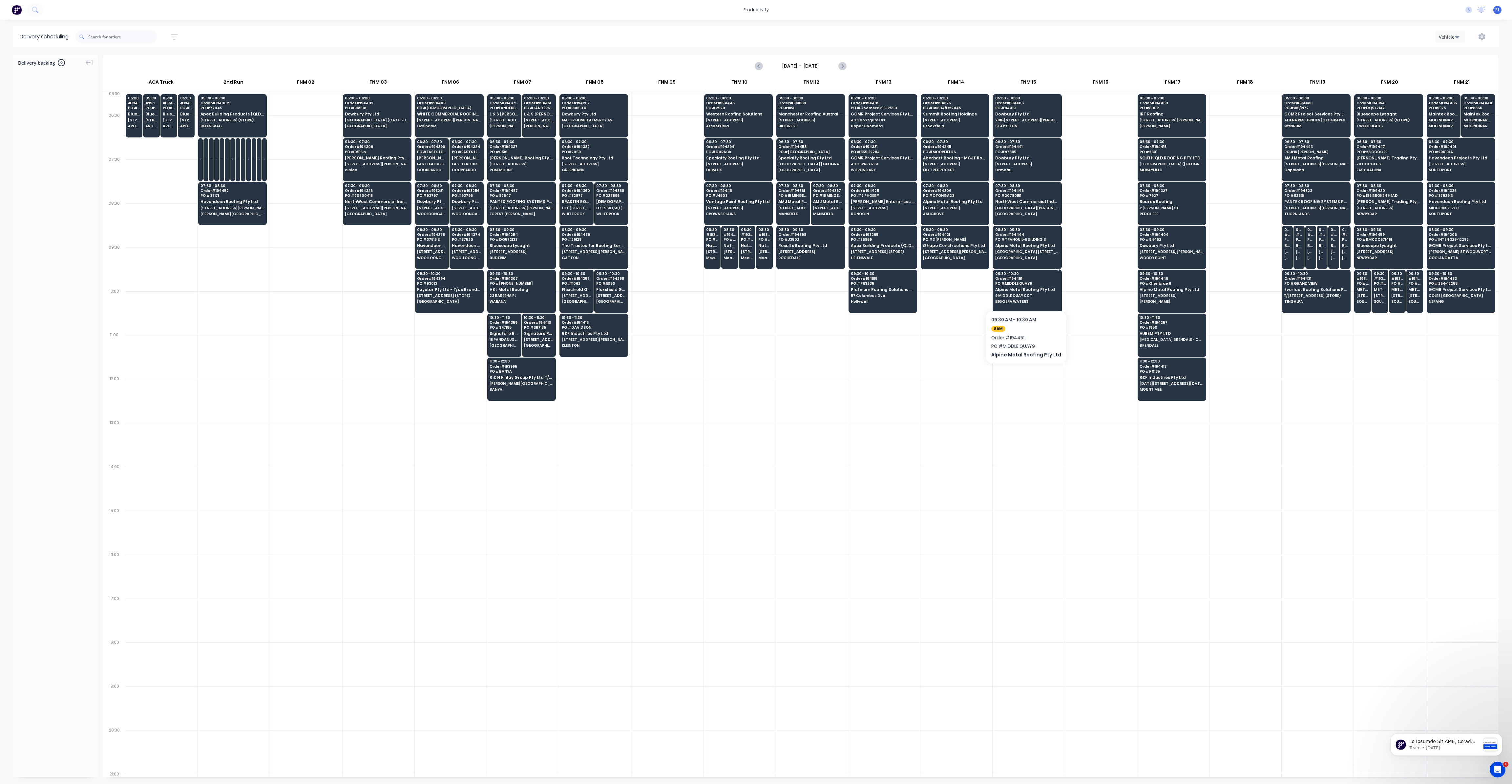
click at [1024, 290] on div "09:30 - 10:30 Order # 194451 PO # MIDDLE QUAY9 Alpine Metal Roofing Pty Ltd 9 M…" at bounding box center [1027, 288] width 68 height 37
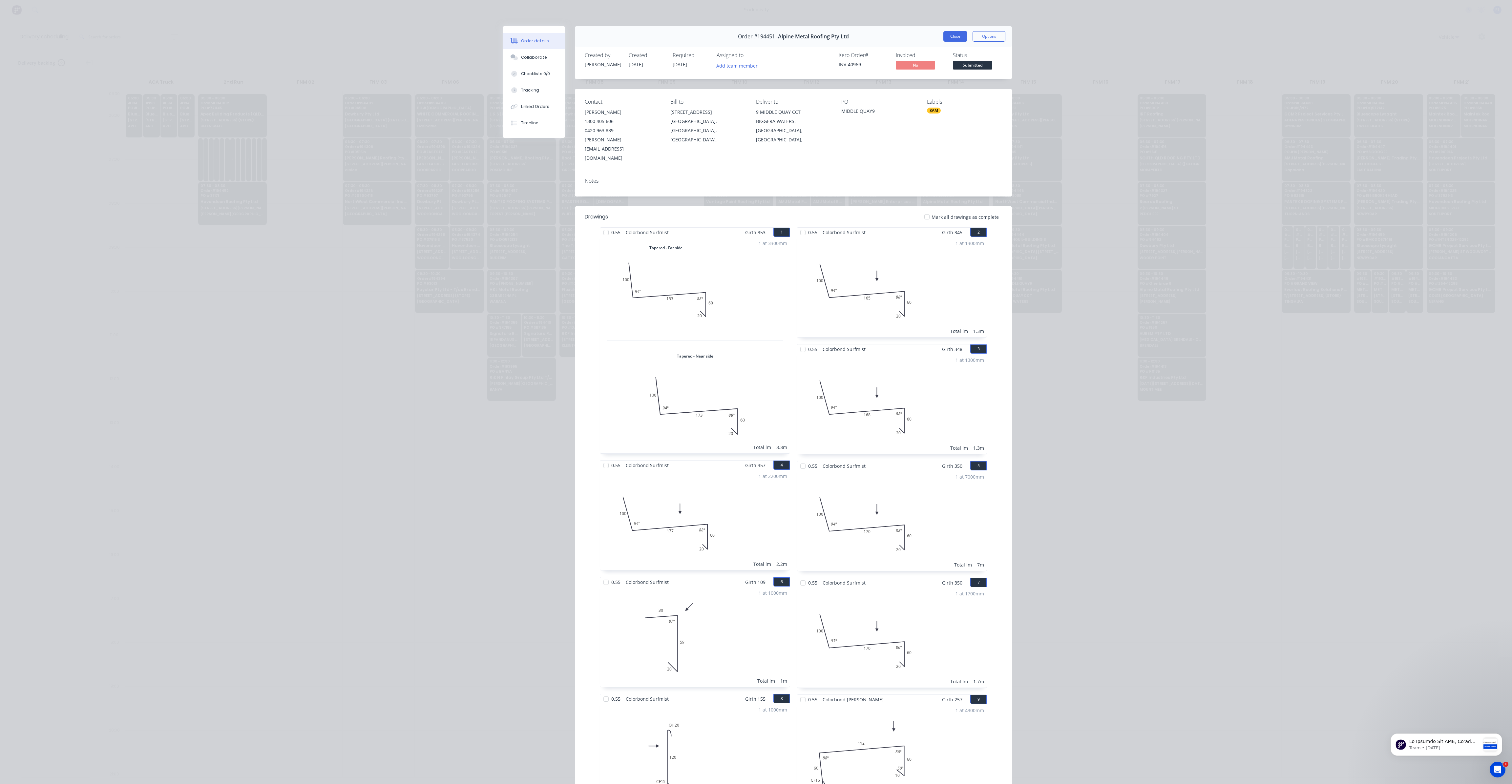
click at [957, 38] on button "Close" at bounding box center [955, 36] width 24 height 11
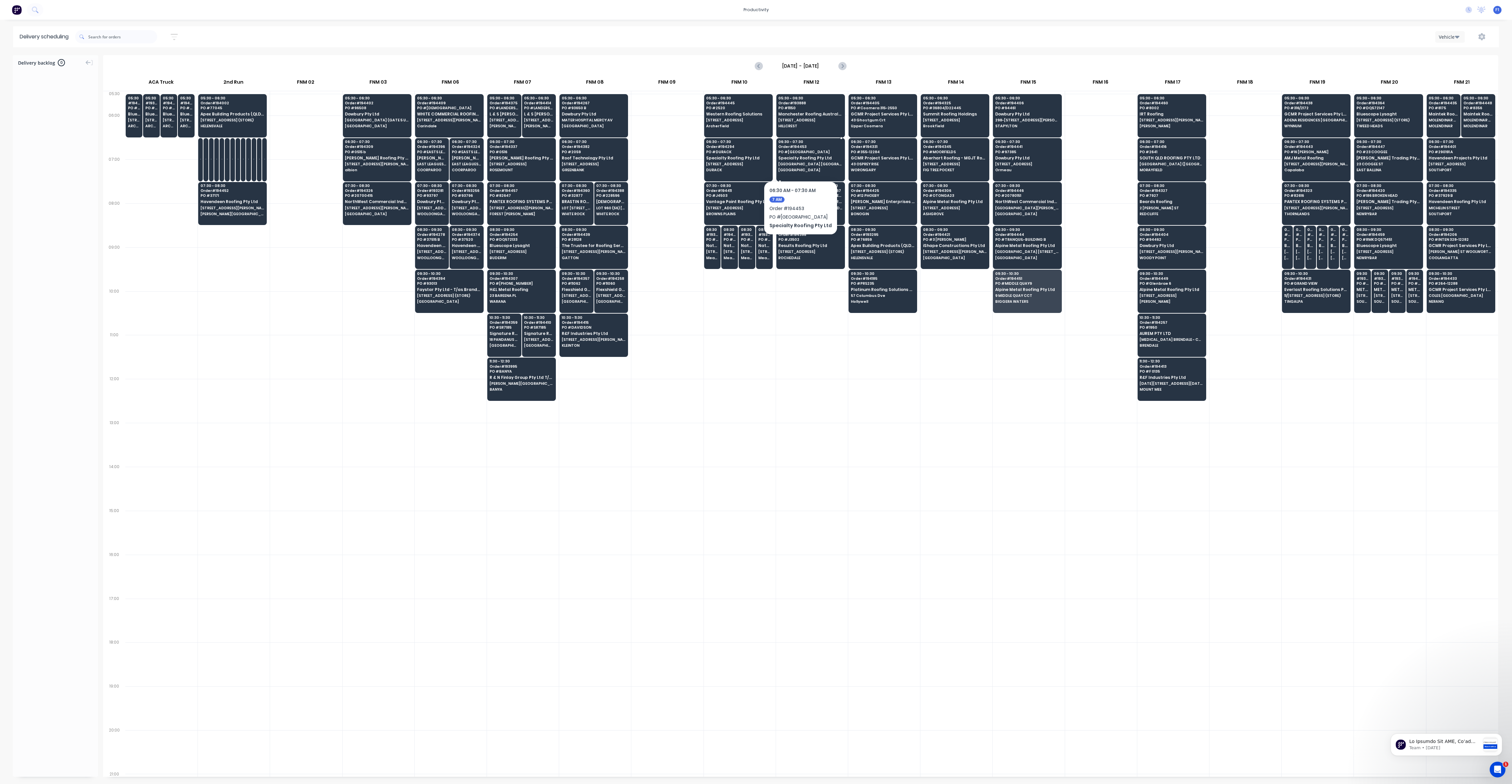
click at [798, 161] on div "06:30 - 07:30 Order # 194453 PO # KINGSTON COLLEGE Specialty Roofing Pty Ltd [G…" at bounding box center [811, 156] width 68 height 37
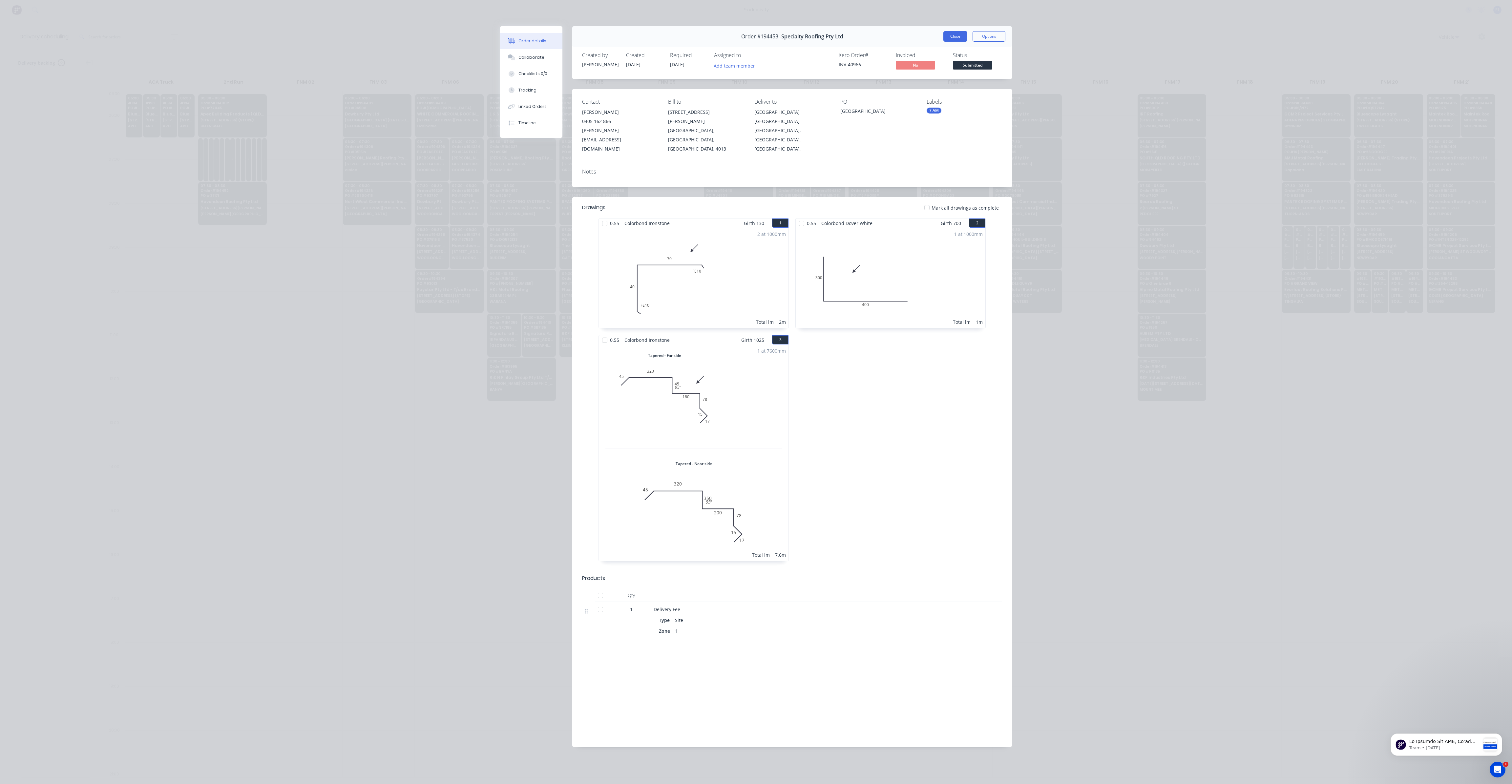
click at [952, 32] on button "Close" at bounding box center [955, 36] width 24 height 11
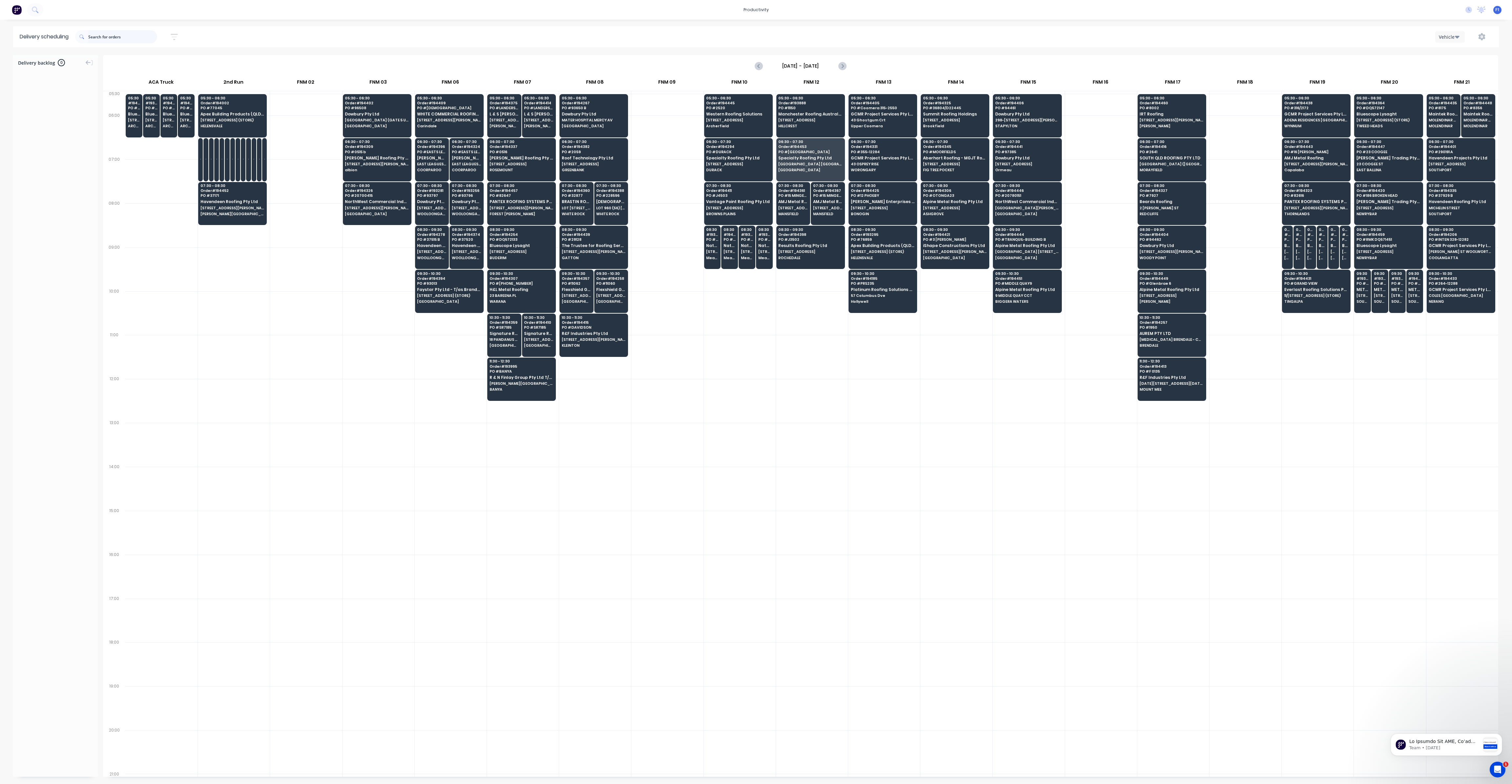
click at [120, 42] on input "text" at bounding box center [122, 36] width 69 height 13
click at [517, 209] on span "[STREET_ADDRESS][PERSON_NAME]" at bounding box center [521, 208] width 63 height 4
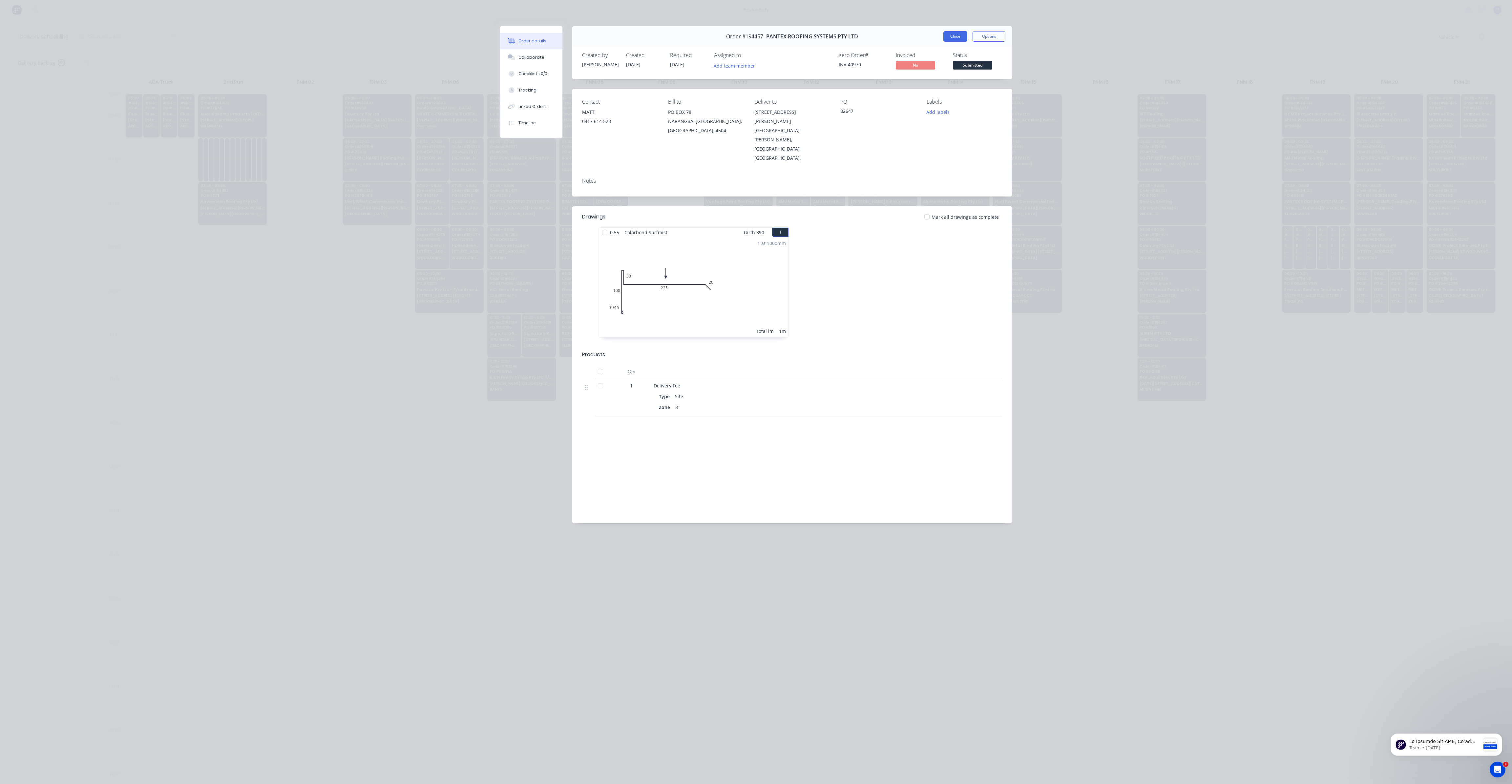
click at [949, 40] on button "Close" at bounding box center [955, 36] width 24 height 11
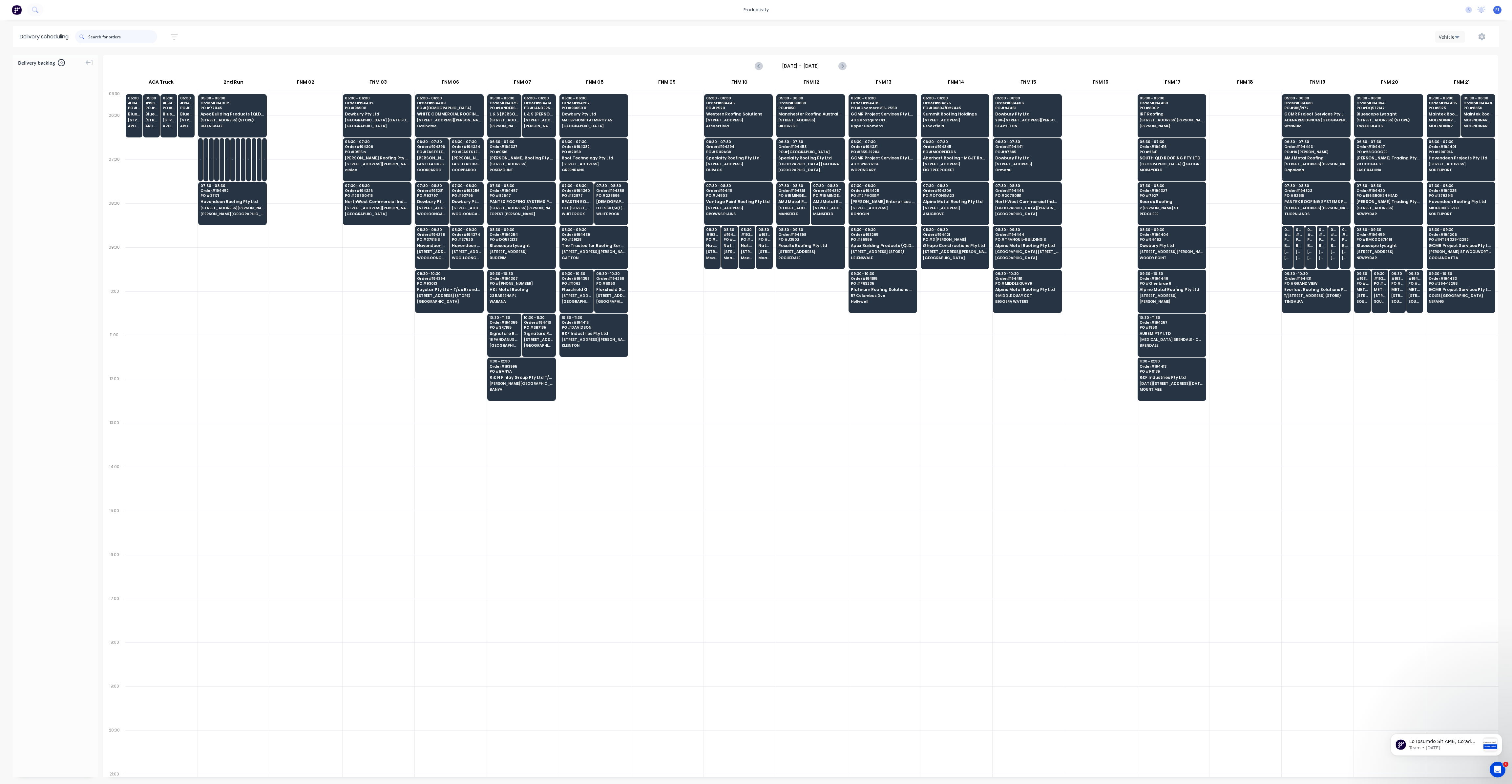
click at [141, 33] on input "text" at bounding box center [122, 36] width 69 height 13
type input "459"
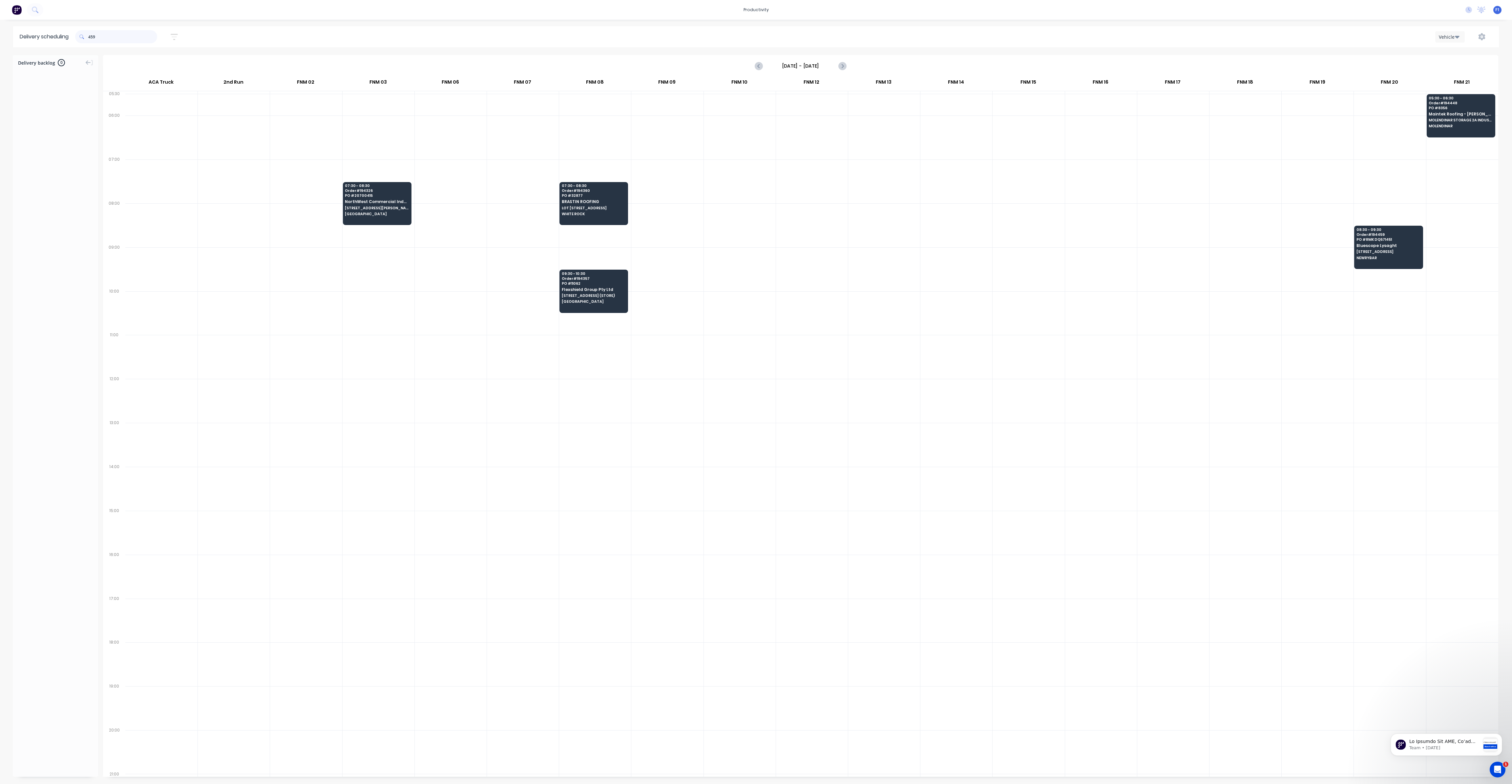
click at [152, 38] on input "459" at bounding box center [122, 36] width 69 height 13
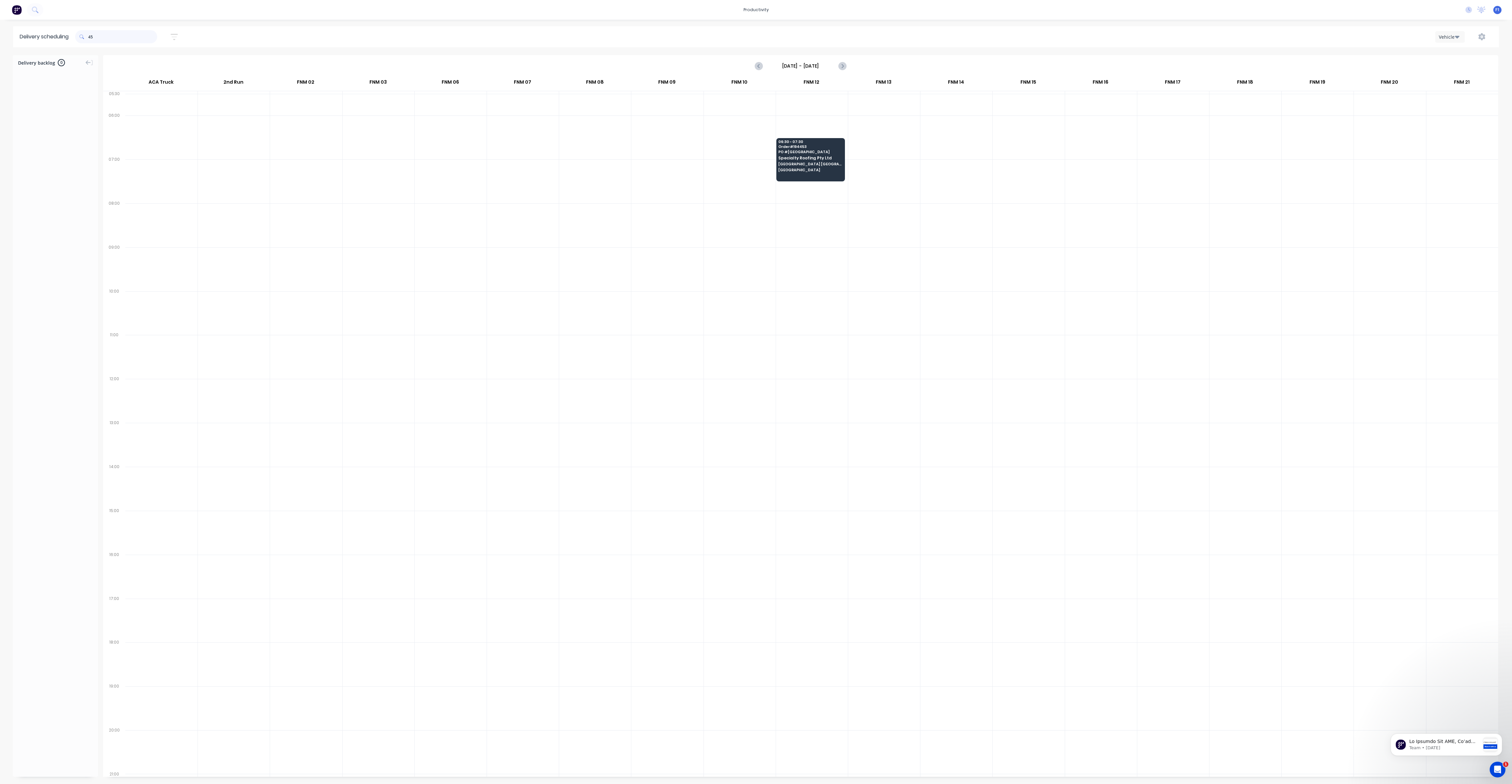
type input "4"
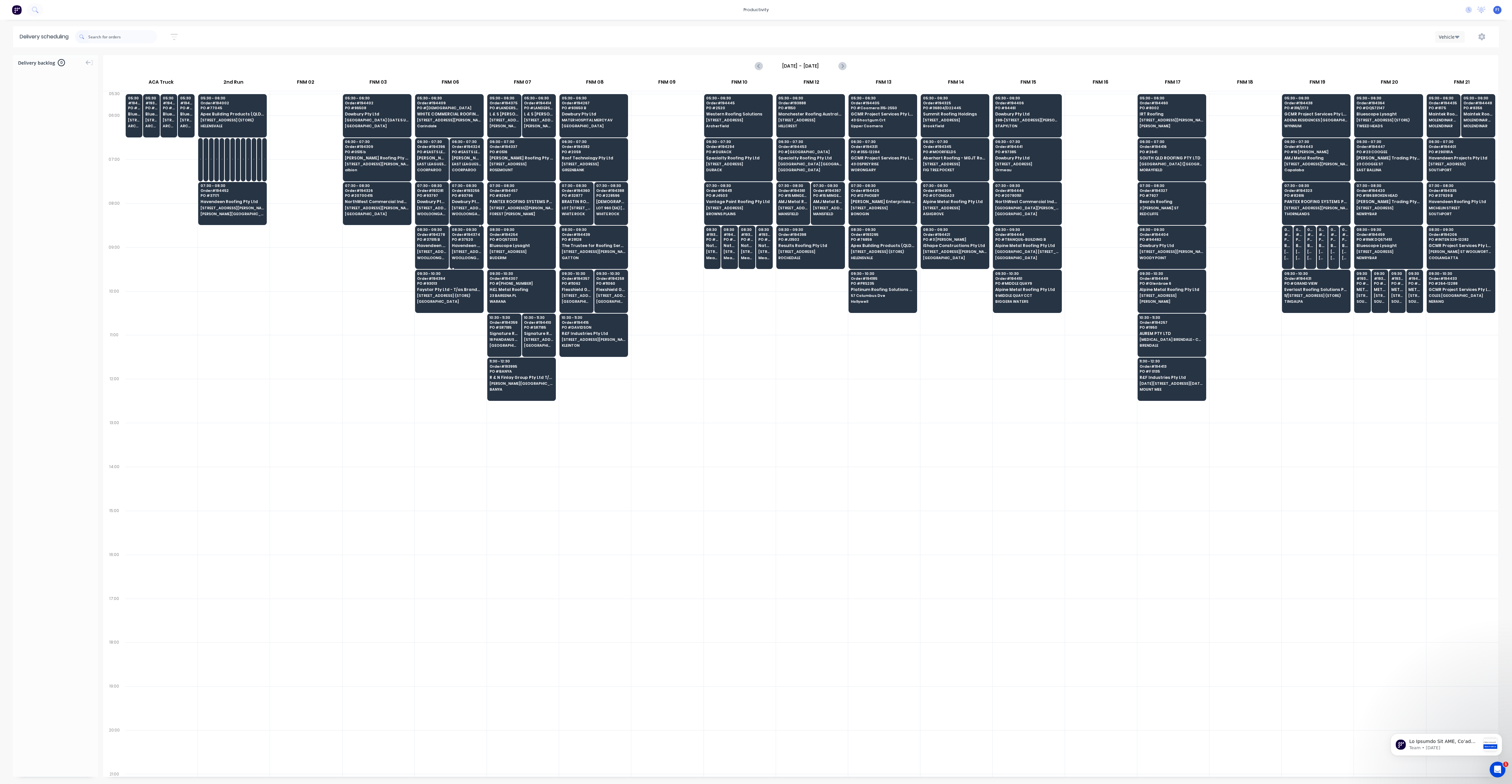
click at [470, 248] on div "08:30 - 09:30 Order # 194374 PO # 37520 Havendeen Roofing Pty Ltd [STREET_ADDRE…" at bounding box center [466, 244] width 33 height 37
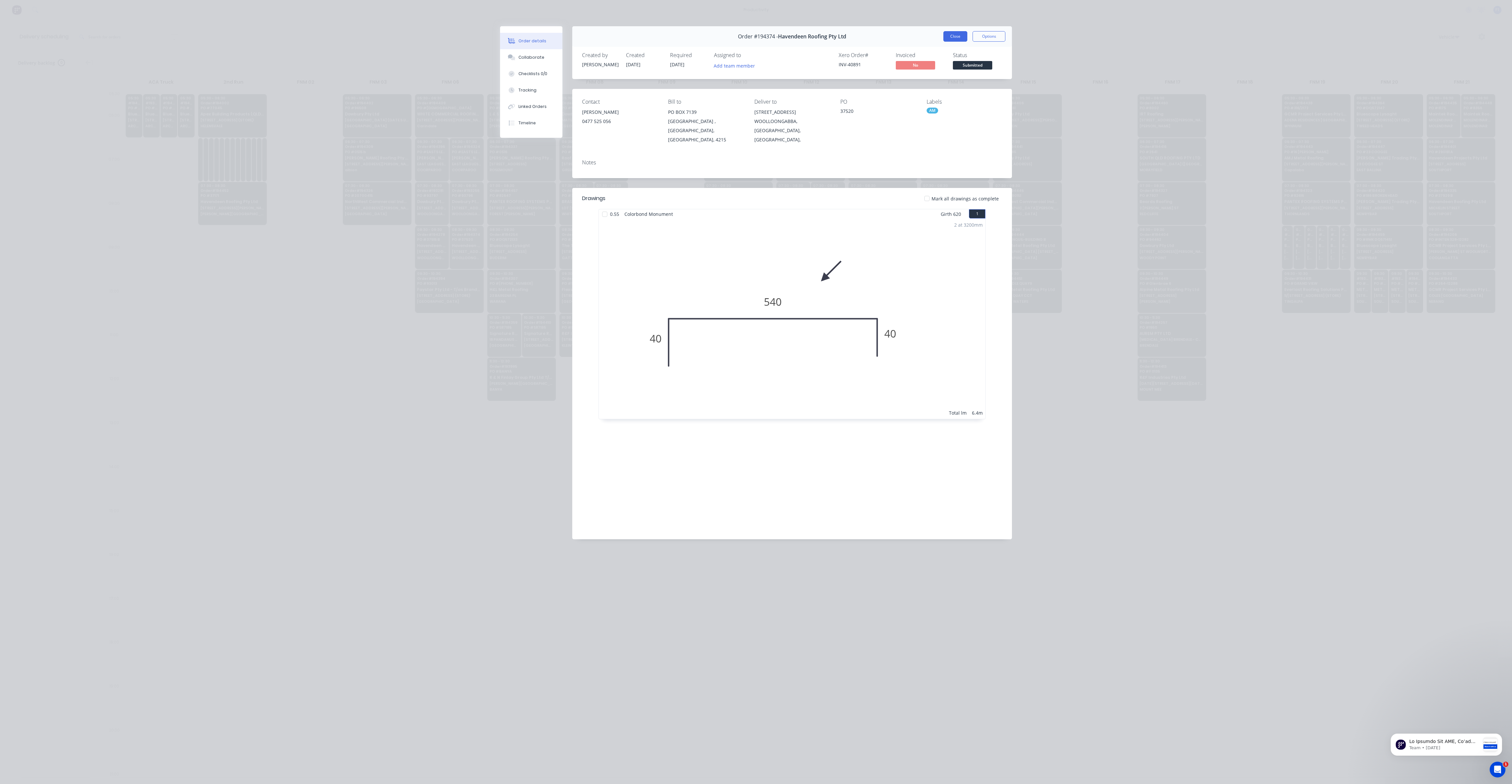
click at [947, 38] on button "Close" at bounding box center [955, 36] width 24 height 11
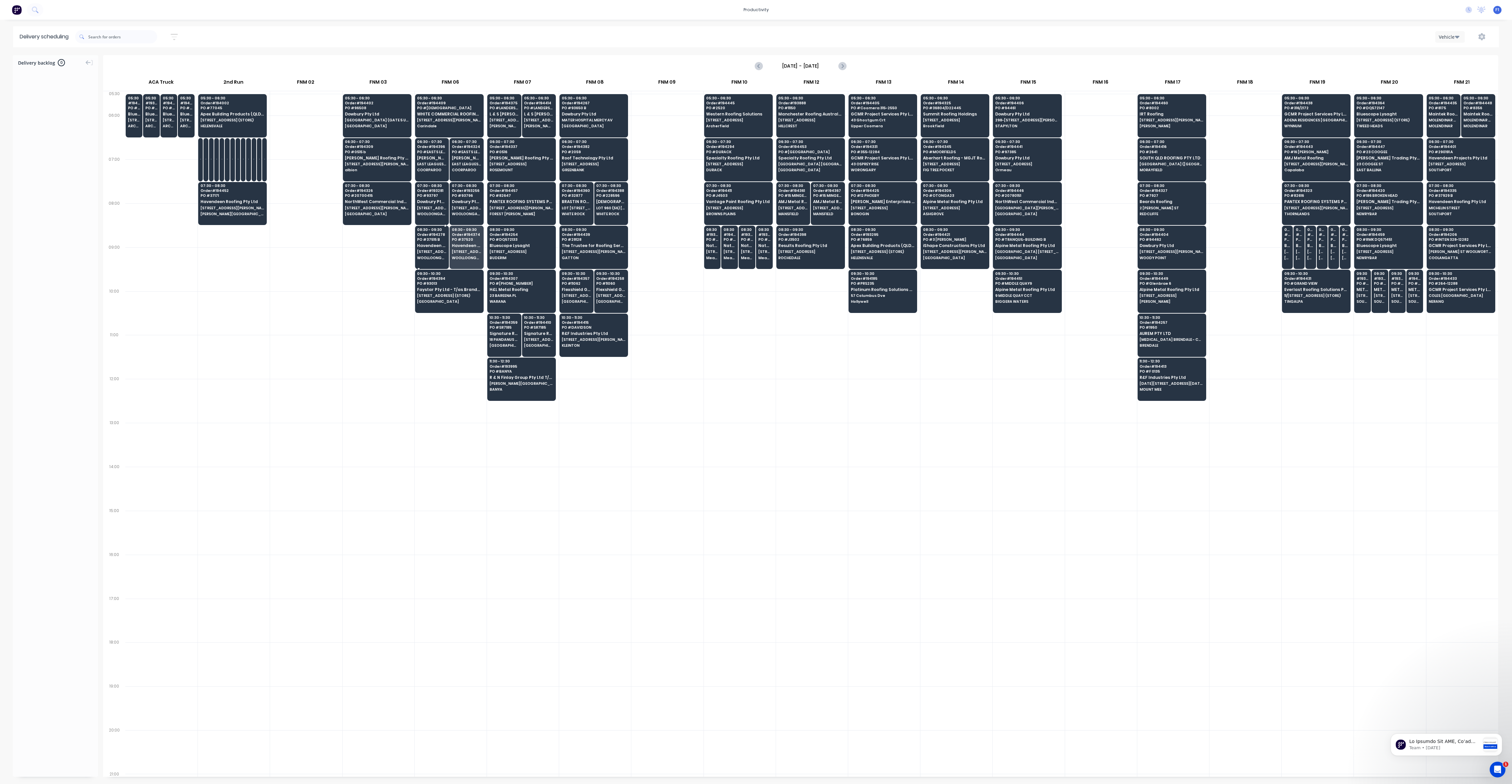
click at [438, 249] on span "[STREET_ADDRESS]" at bounding box center [432, 251] width 29 height 4
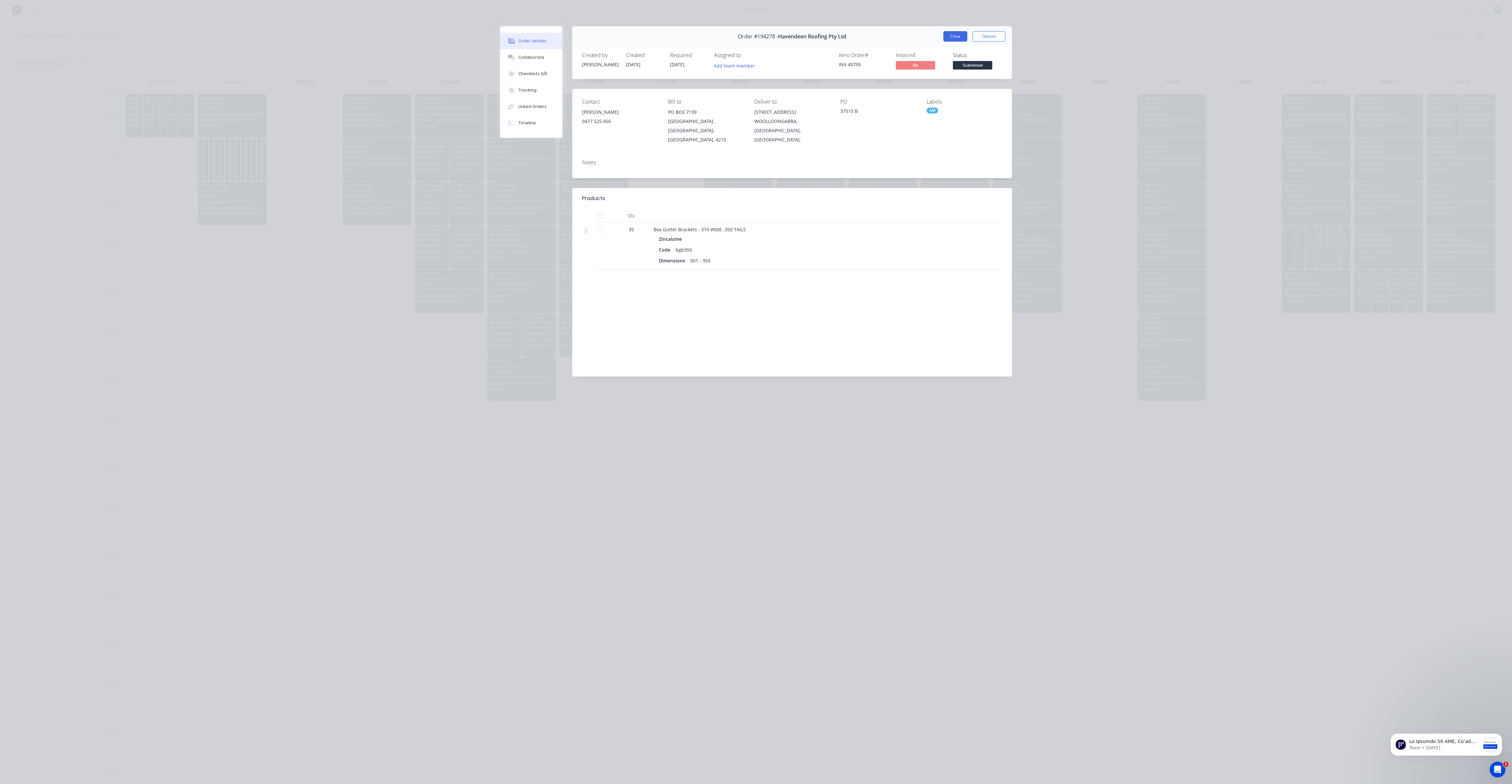
click at [946, 40] on button "Close" at bounding box center [955, 36] width 24 height 11
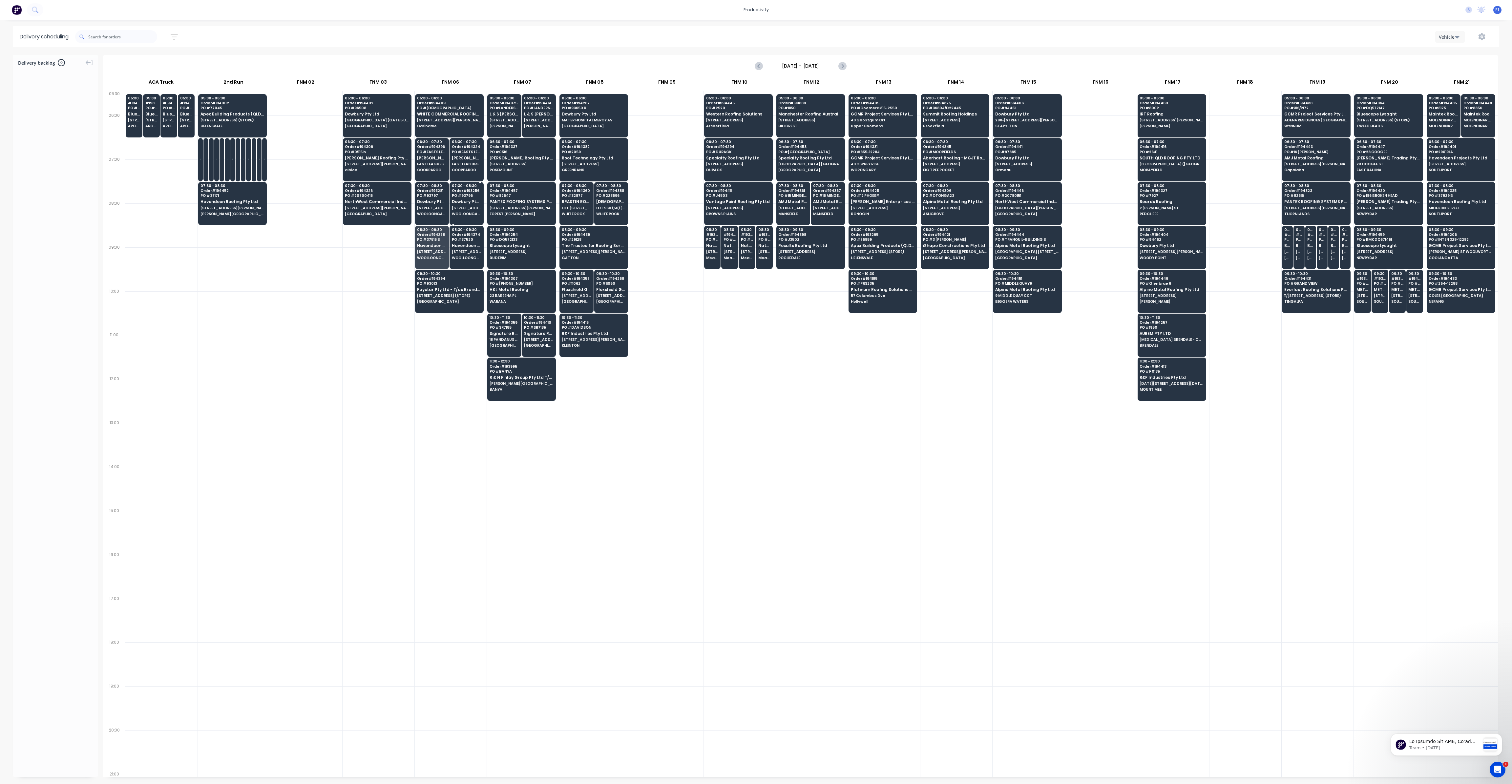
click at [458, 201] on span "Dowbury Pty Ltd" at bounding box center [467, 201] width 29 height 4
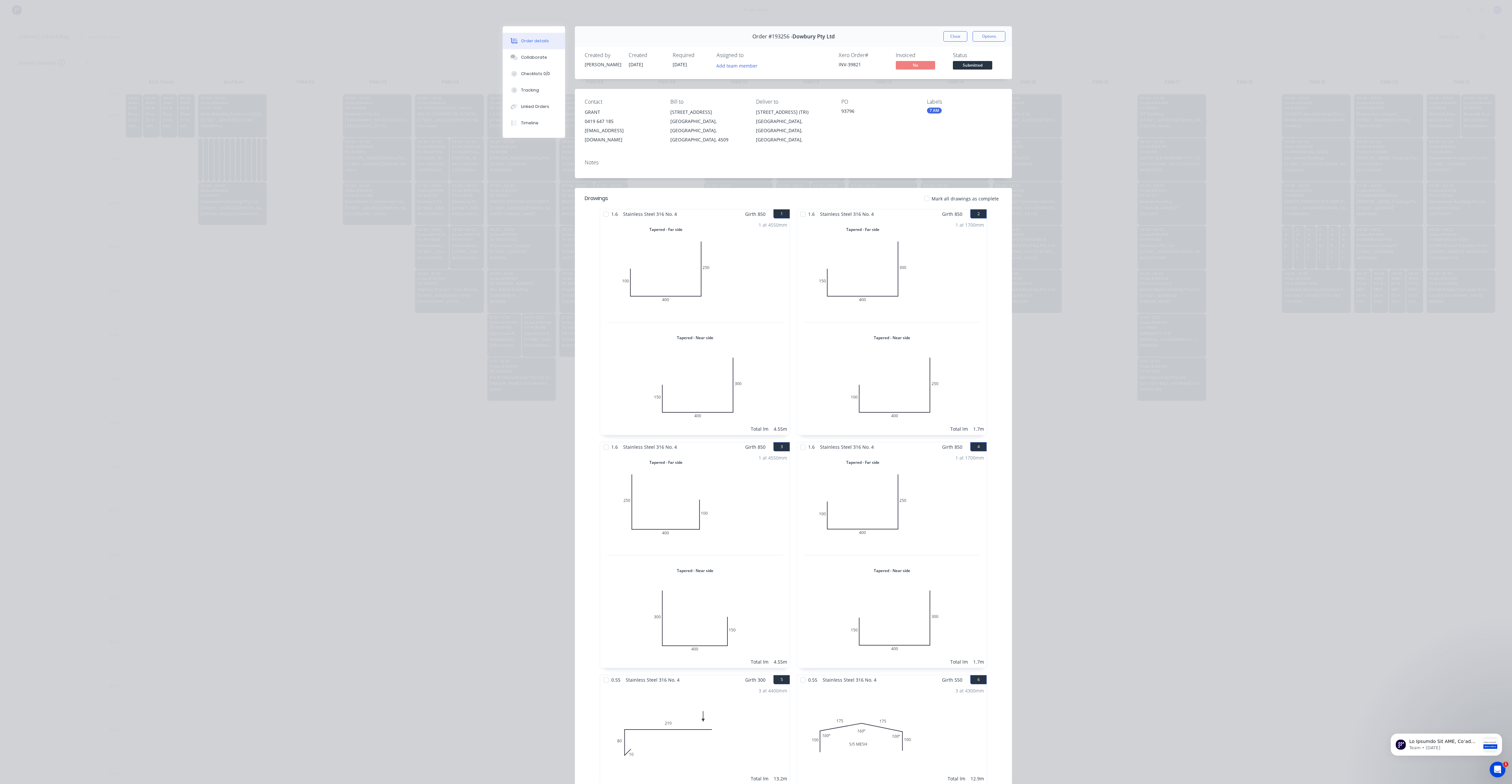
click at [949, 37] on button "Close" at bounding box center [955, 36] width 24 height 11
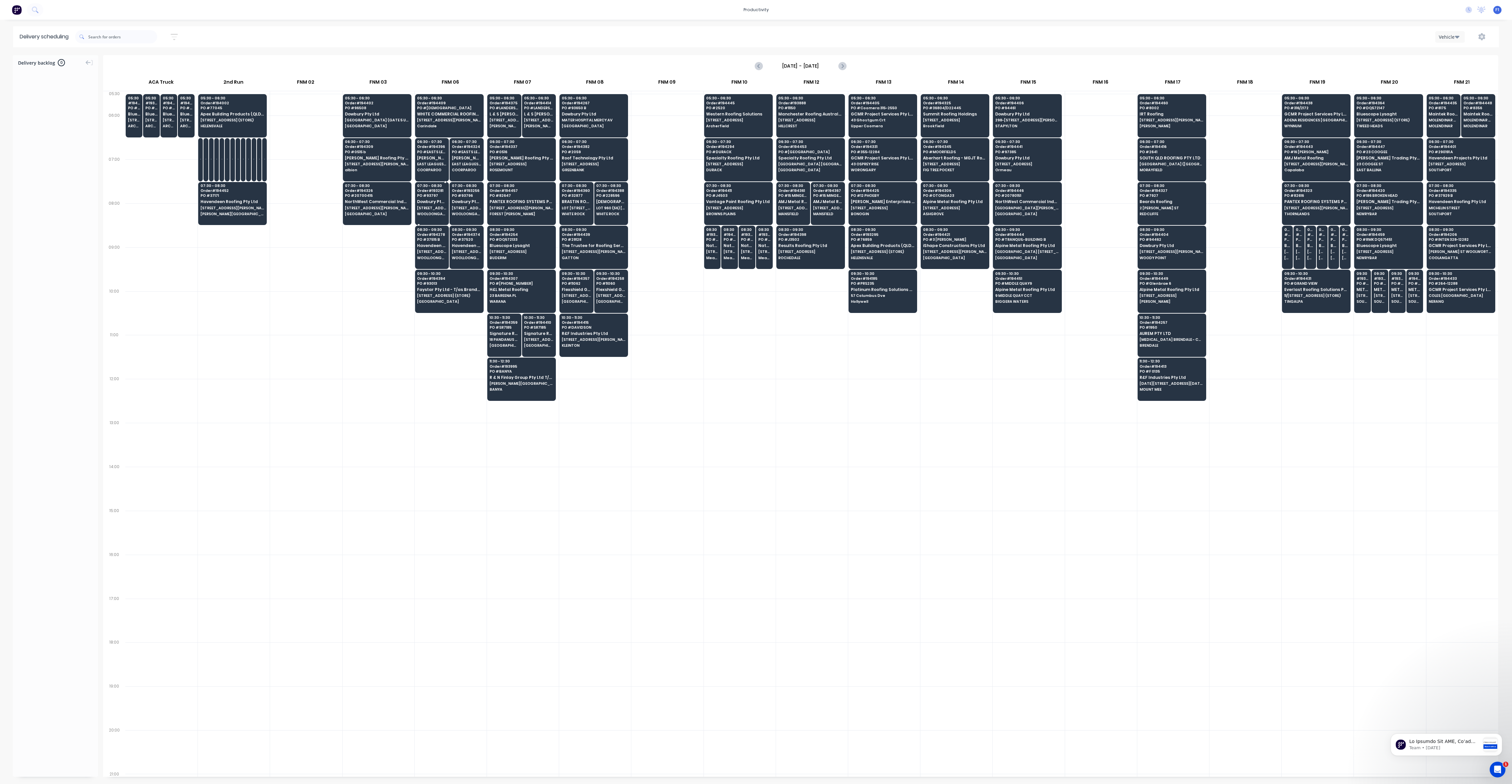
click at [432, 212] on span "WOOLOONGABBA" at bounding box center [432, 214] width 29 height 4
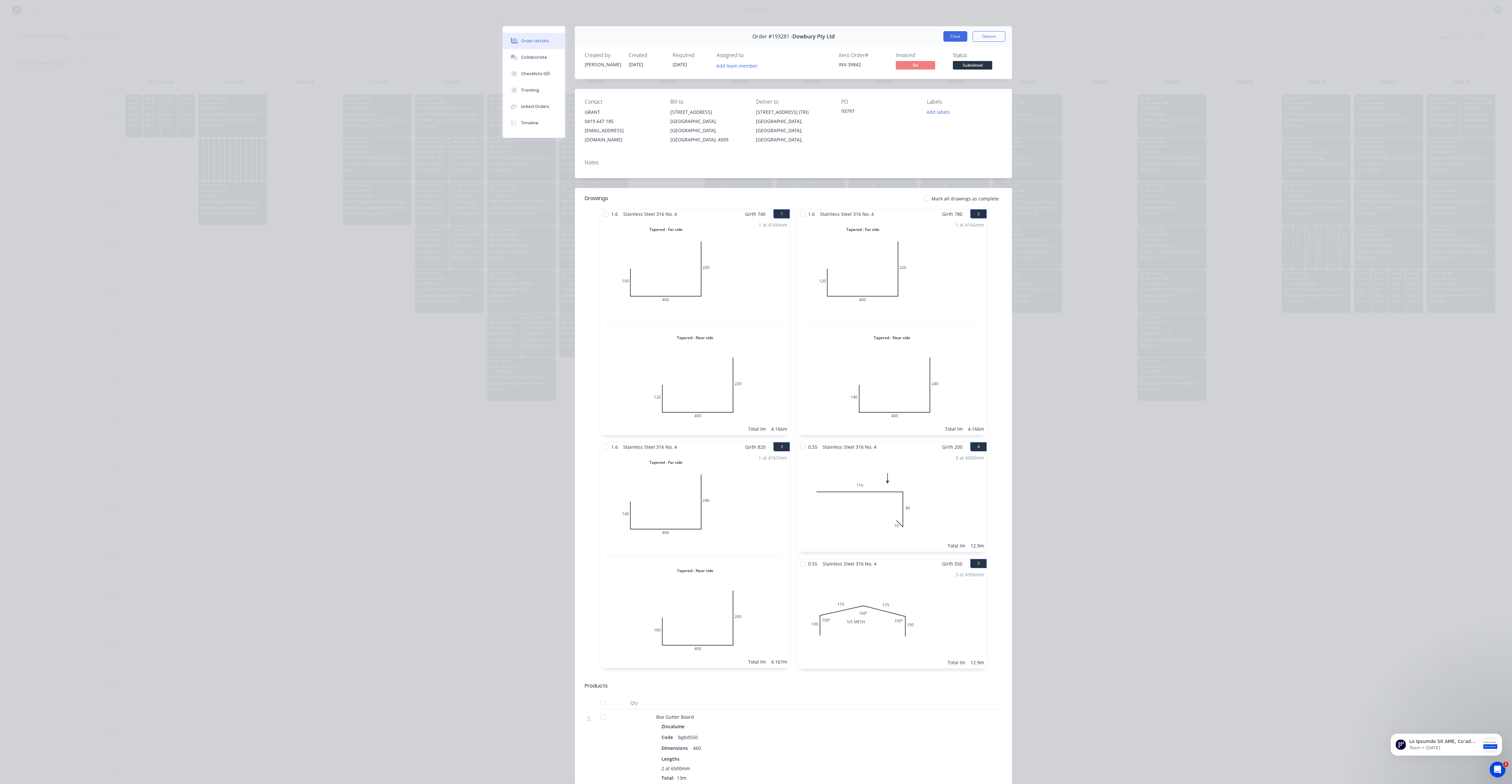
click at [959, 32] on button "Close" at bounding box center [955, 36] width 24 height 11
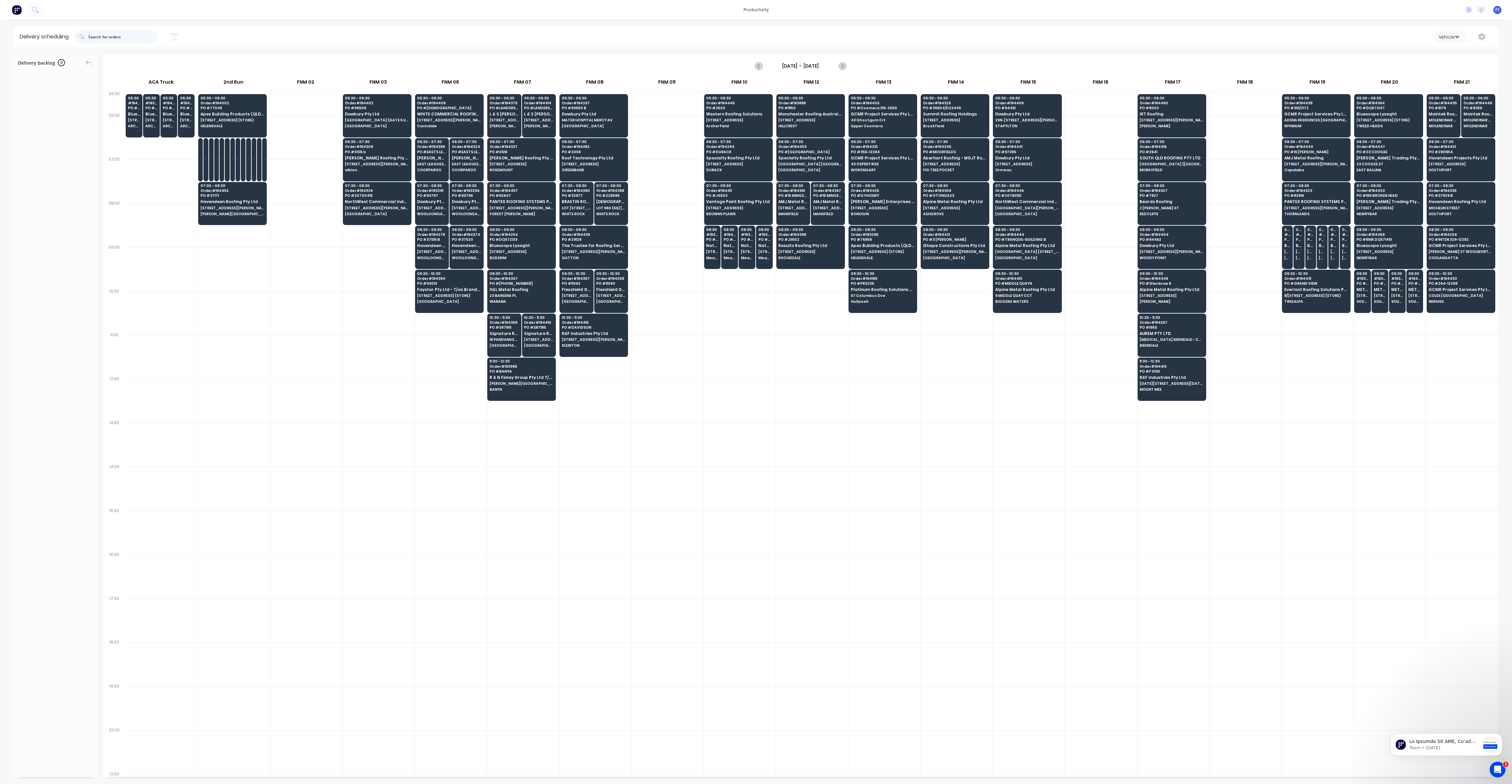
click at [111, 38] on input "text" at bounding box center [122, 36] width 69 height 13
type input "413"
